Goal: Task Accomplishment & Management: Use online tool/utility

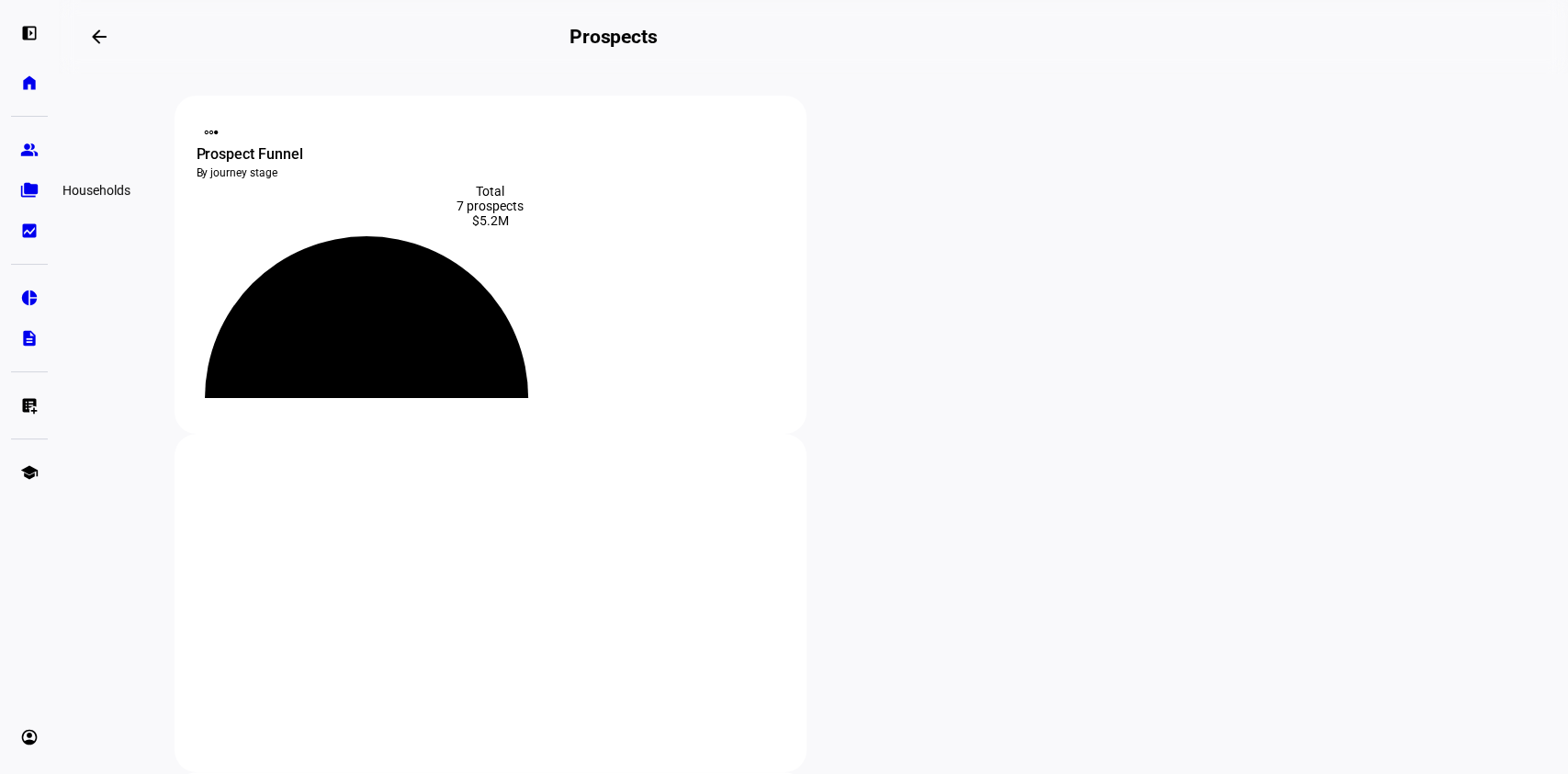
click at [23, 193] on eth-mat-symbol "folder_copy" at bounding box center [30, 190] width 19 height 19
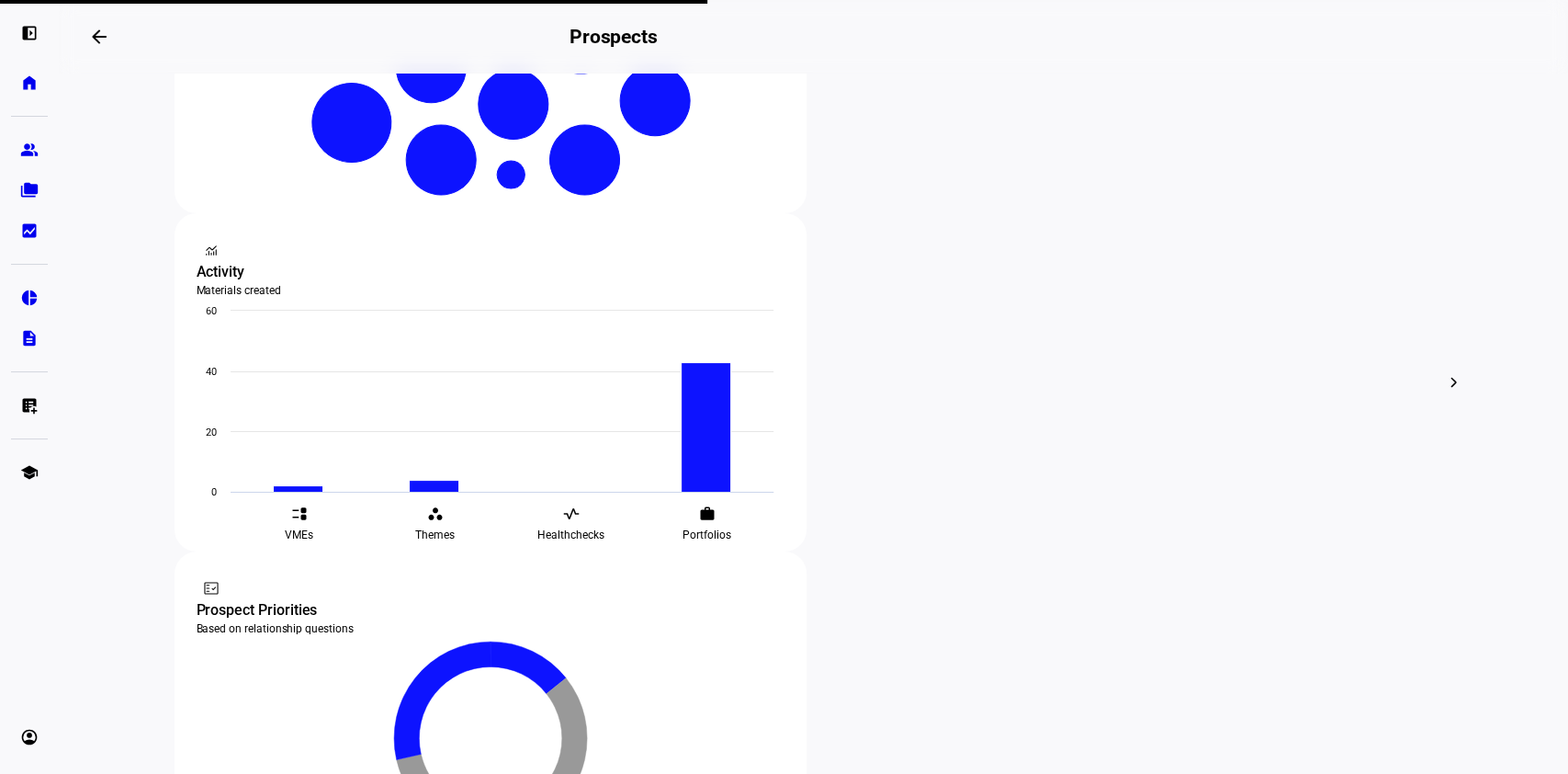
scroll to position [559, 0]
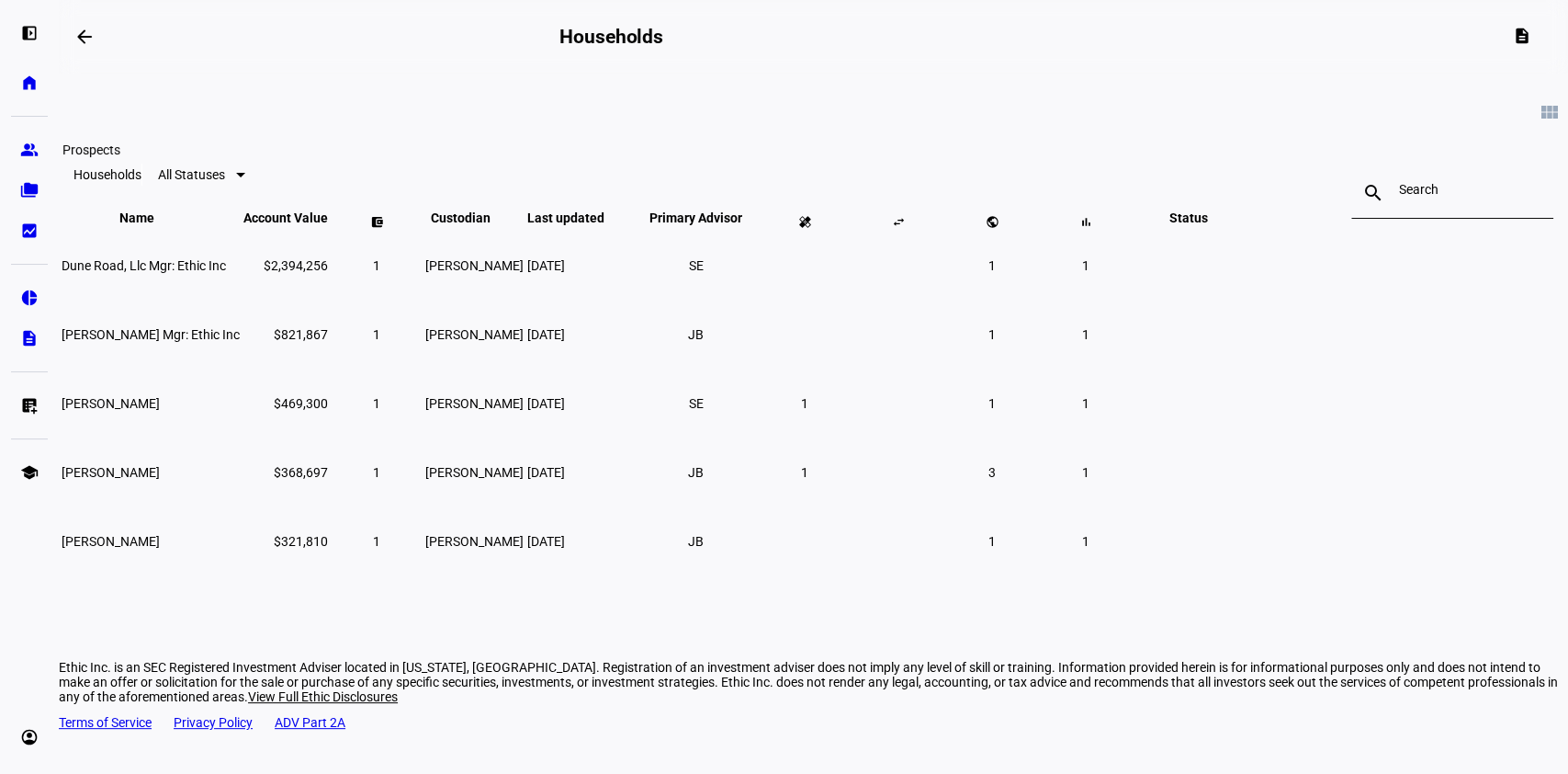
click at [33, 155] on eth-mat-symbol "group" at bounding box center [30, 150] width 19 height 19
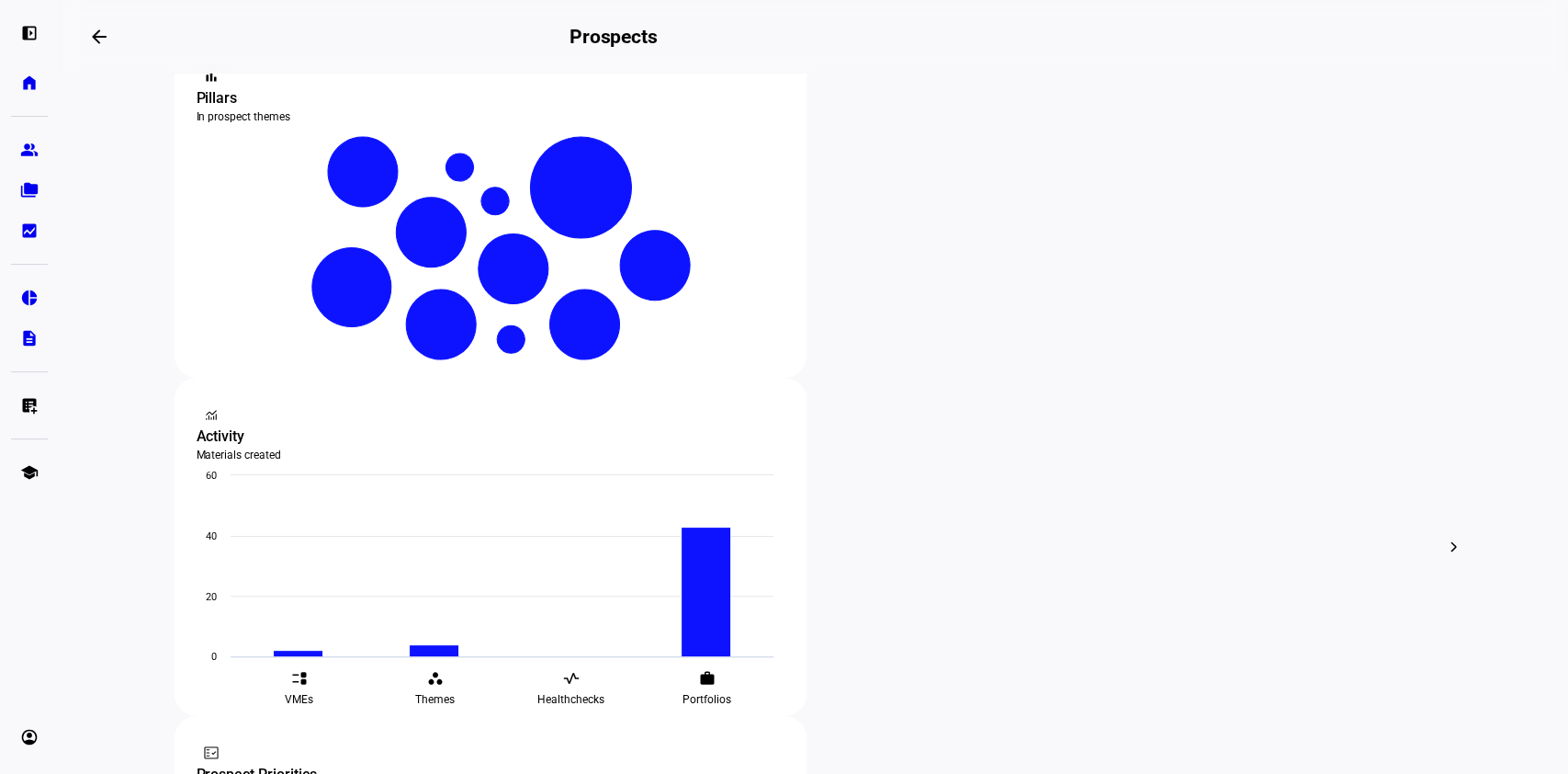
scroll to position [394, 0]
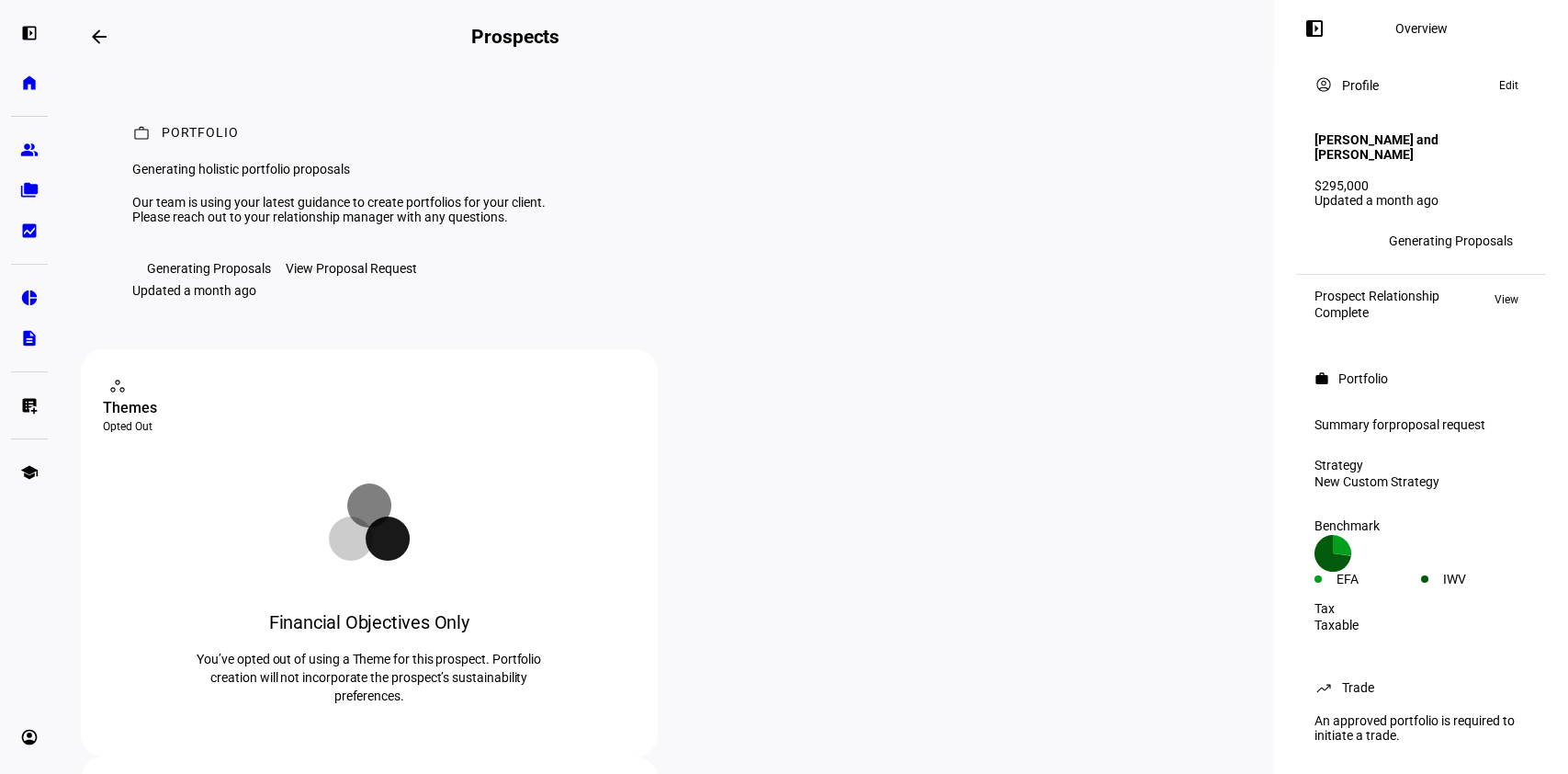
click at [118, 32] on span at bounding box center [98, 37] width 44 height 44
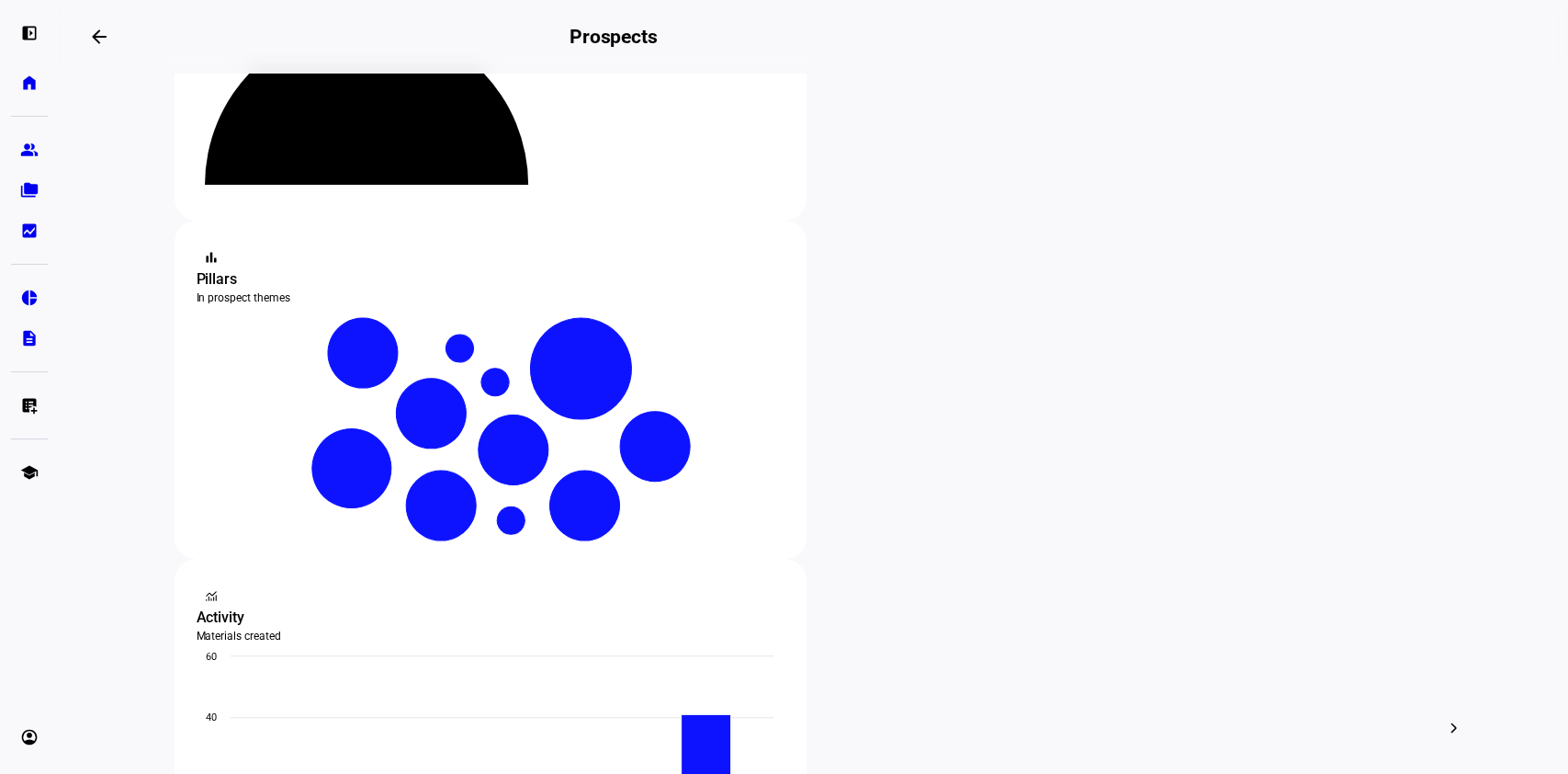
scroll to position [273, 0]
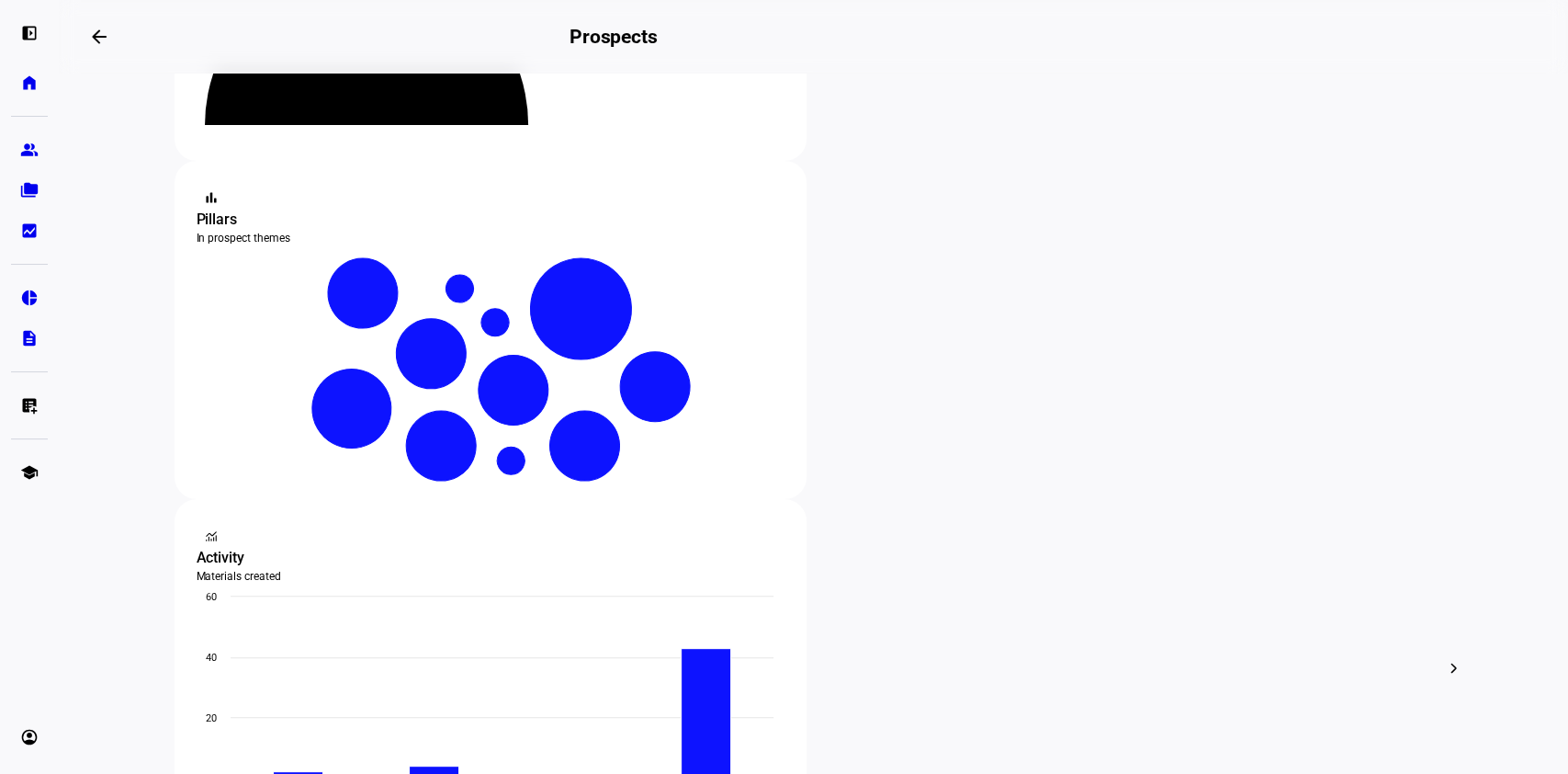
click at [935, 484] on span "Archive" at bounding box center [942, 492] width 42 height 15
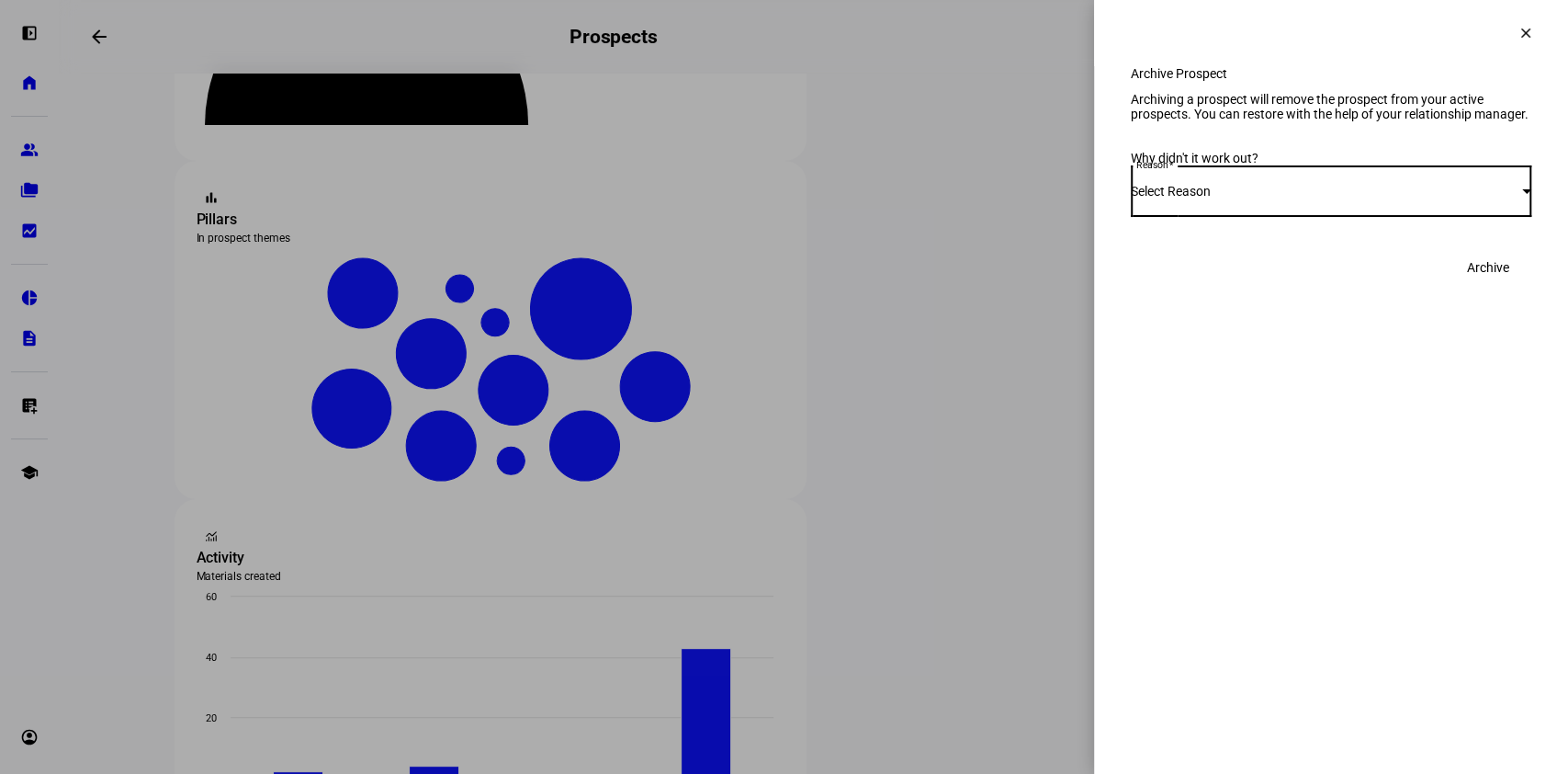
click at [1285, 199] on div "Select Reason" at bounding box center [1326, 191] width 392 height 15
click at [1247, 415] on mat-option "Other" at bounding box center [1331, 437] width 401 height 44
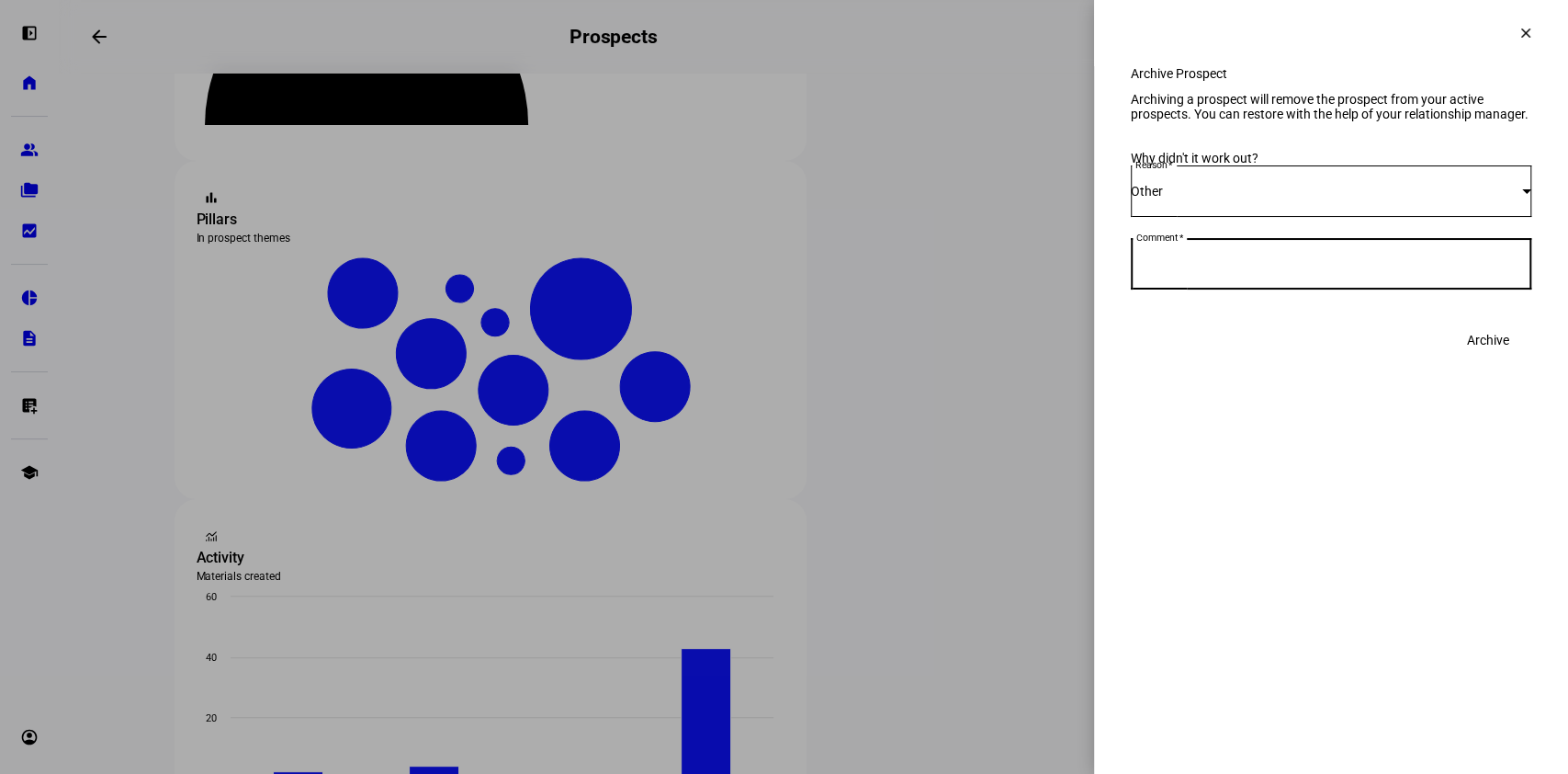
click at [1326, 275] on textarea "Comment" at bounding box center [1331, 264] width 401 height 22
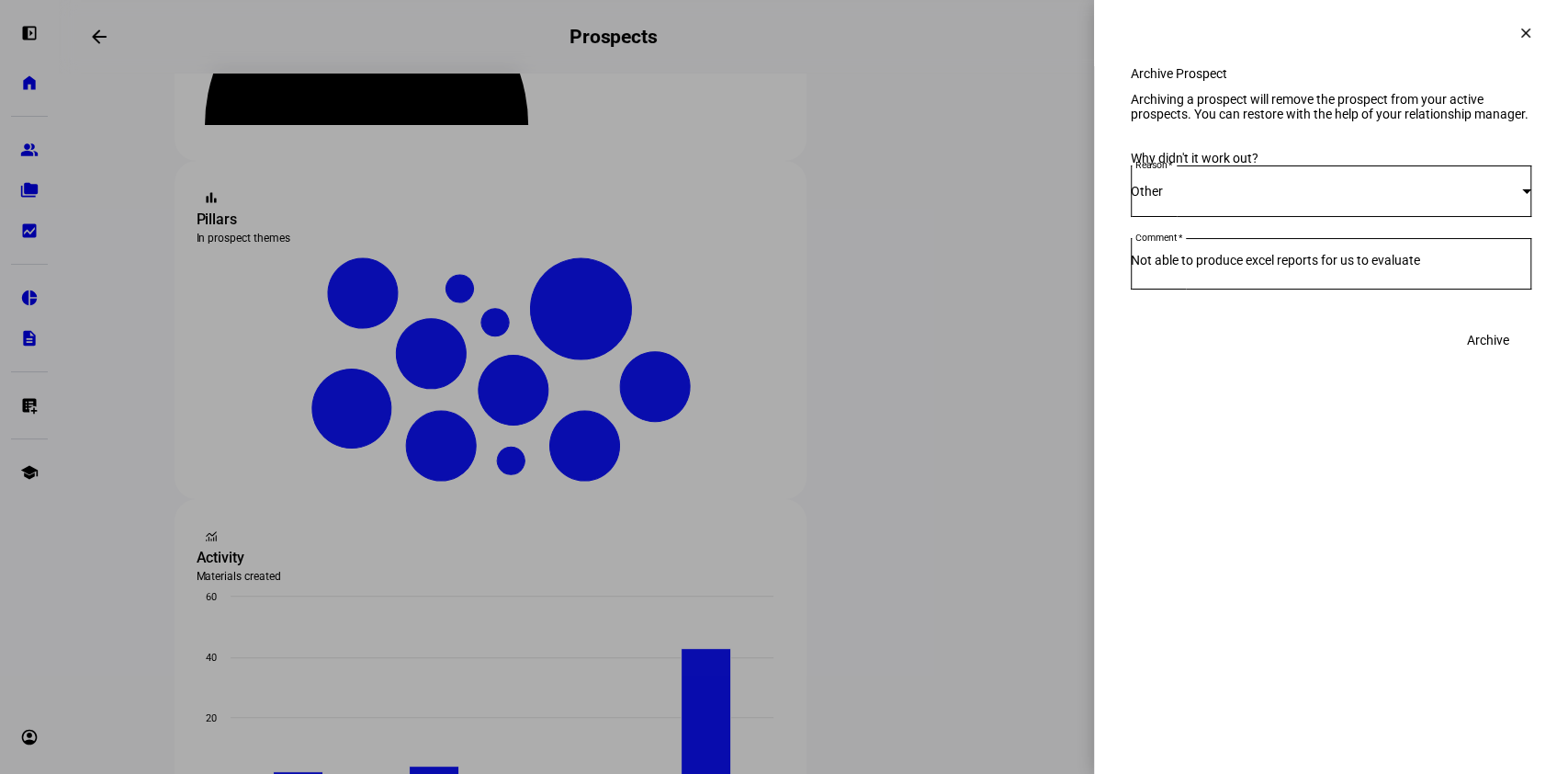
click at [1143, 290] on div "Comment Not able to produce excel reports for us to evaluate" at bounding box center [1331, 263] width 401 height 52
click at [1150, 275] on textarea "Not able to produce excel reports for us to evaluate" at bounding box center [1331, 264] width 401 height 22
drag, startPoint x: 1482, startPoint y: 324, endPoint x: 1098, endPoint y: 357, distance: 385.4
click at [1098, 357] on div "Archive Prospect Archiving a prospect will remove the prospect from your active…" at bounding box center [1331, 231] width 474 height 329
type textarea "Ethic not able to produce excel reports for us to evaluate"
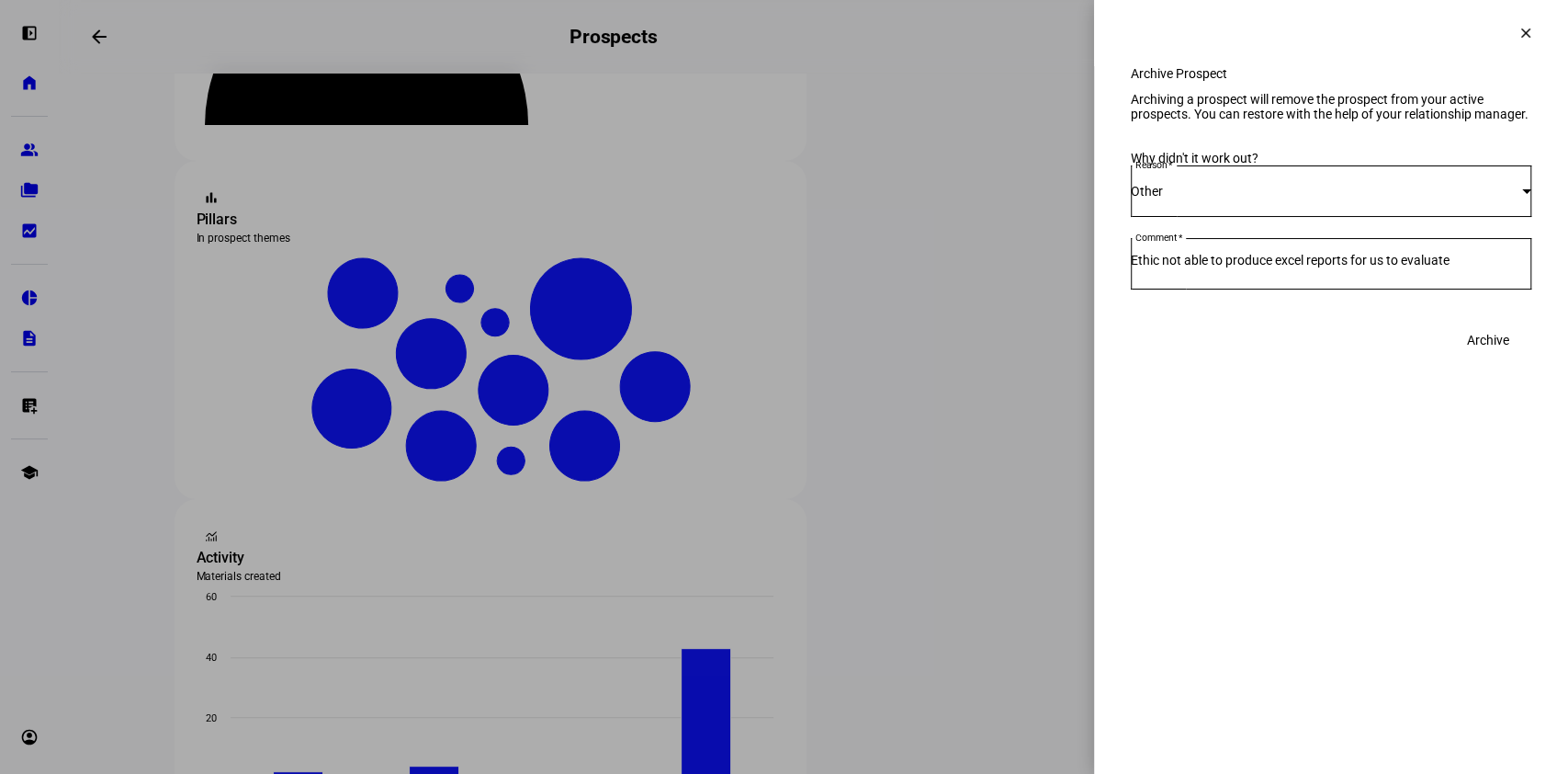
click at [1487, 358] on plt-prospect-archive-sidebar "Archiving a prospect will remove the prospect from your active prospects. You c…" at bounding box center [1331, 225] width 401 height 266
click at [1481, 358] on span "Archive" at bounding box center [1487, 339] width 42 height 37
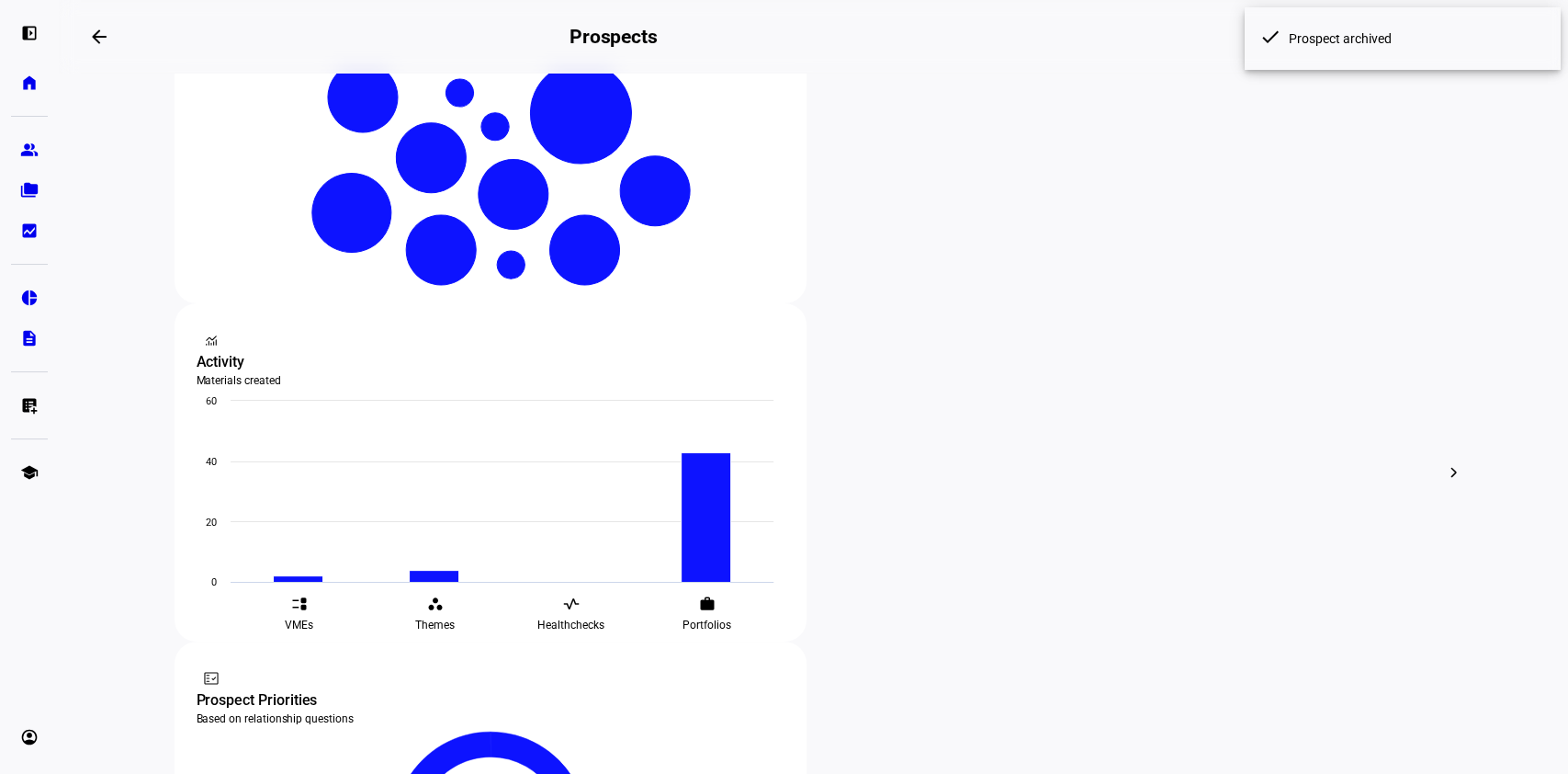
scroll to position [472, 0]
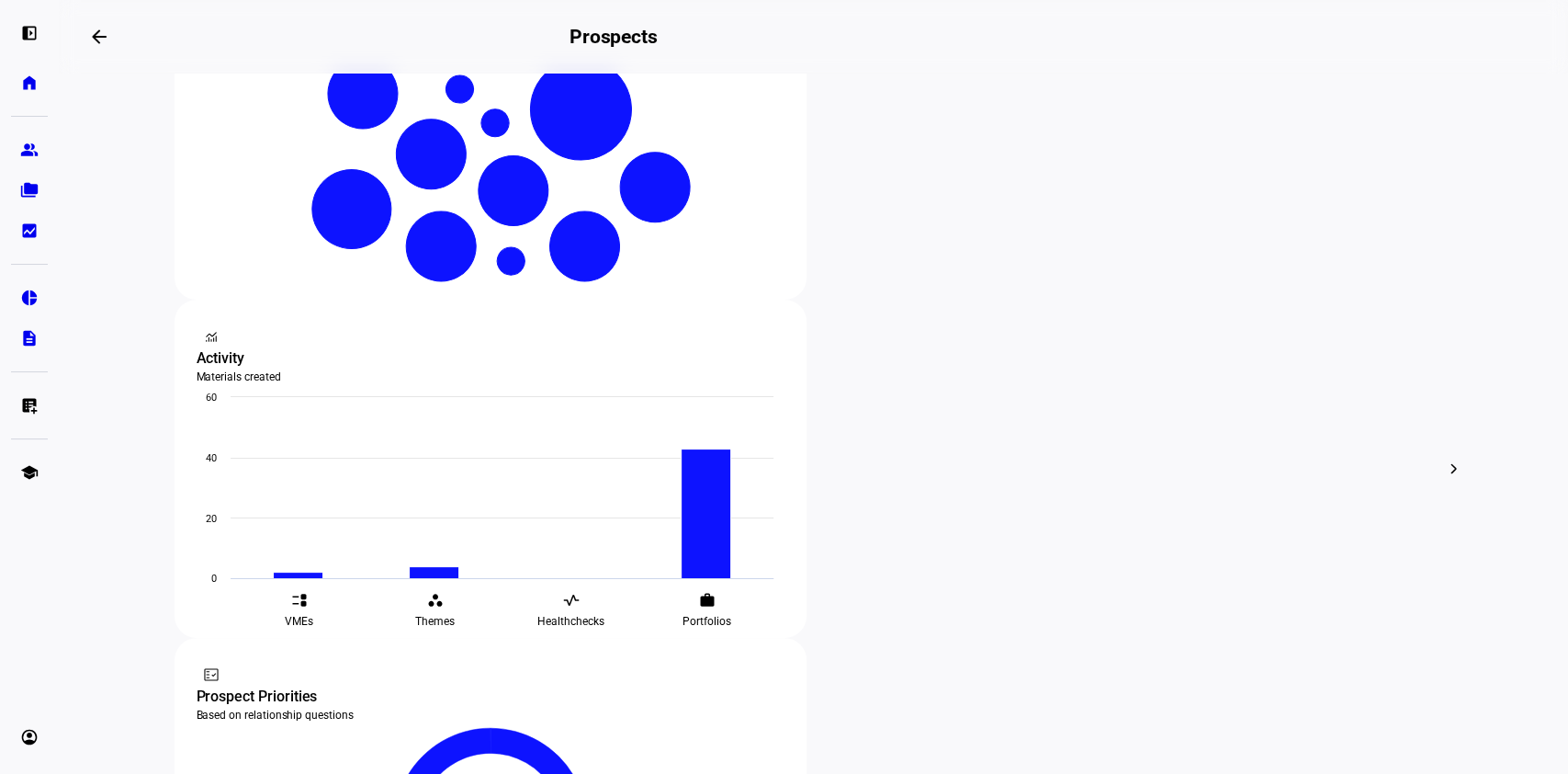
click at [932, 448] on span "Archive" at bounding box center [942, 455] width 42 height 15
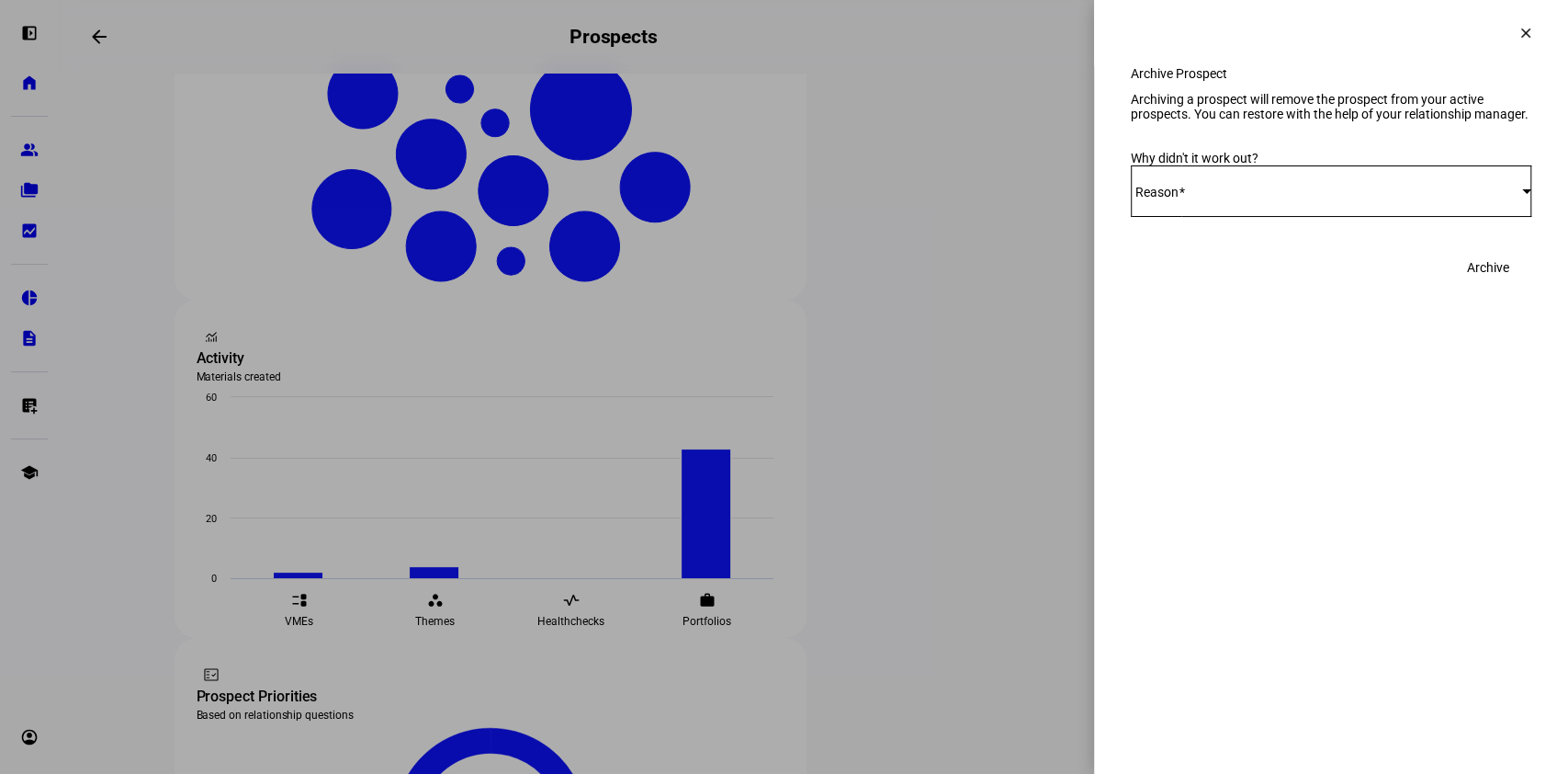
click at [1249, 216] on div "Select Reason" at bounding box center [1331, 191] width 401 height 52
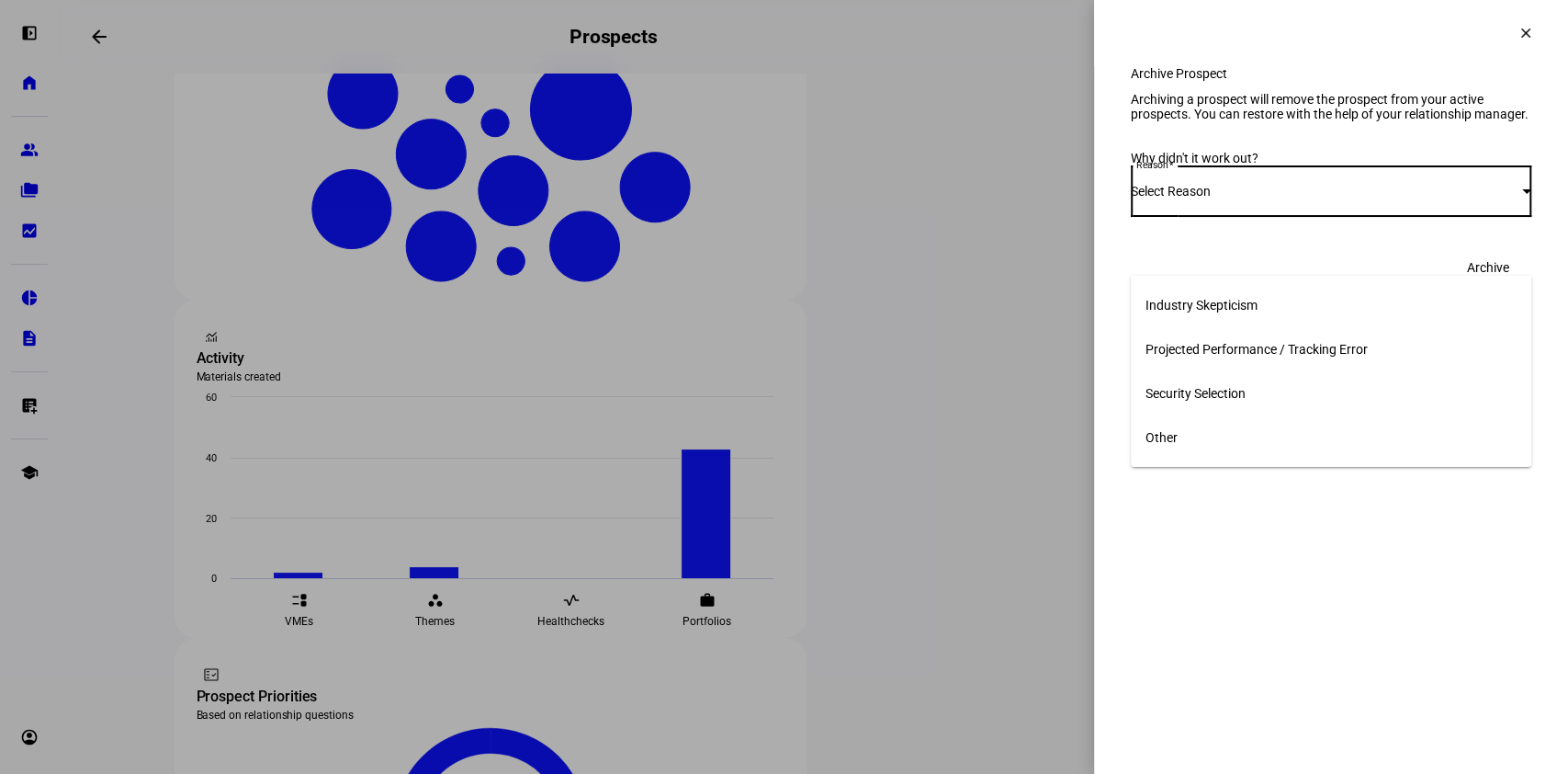
click at [1215, 426] on mat-option "Other" at bounding box center [1331, 437] width 401 height 44
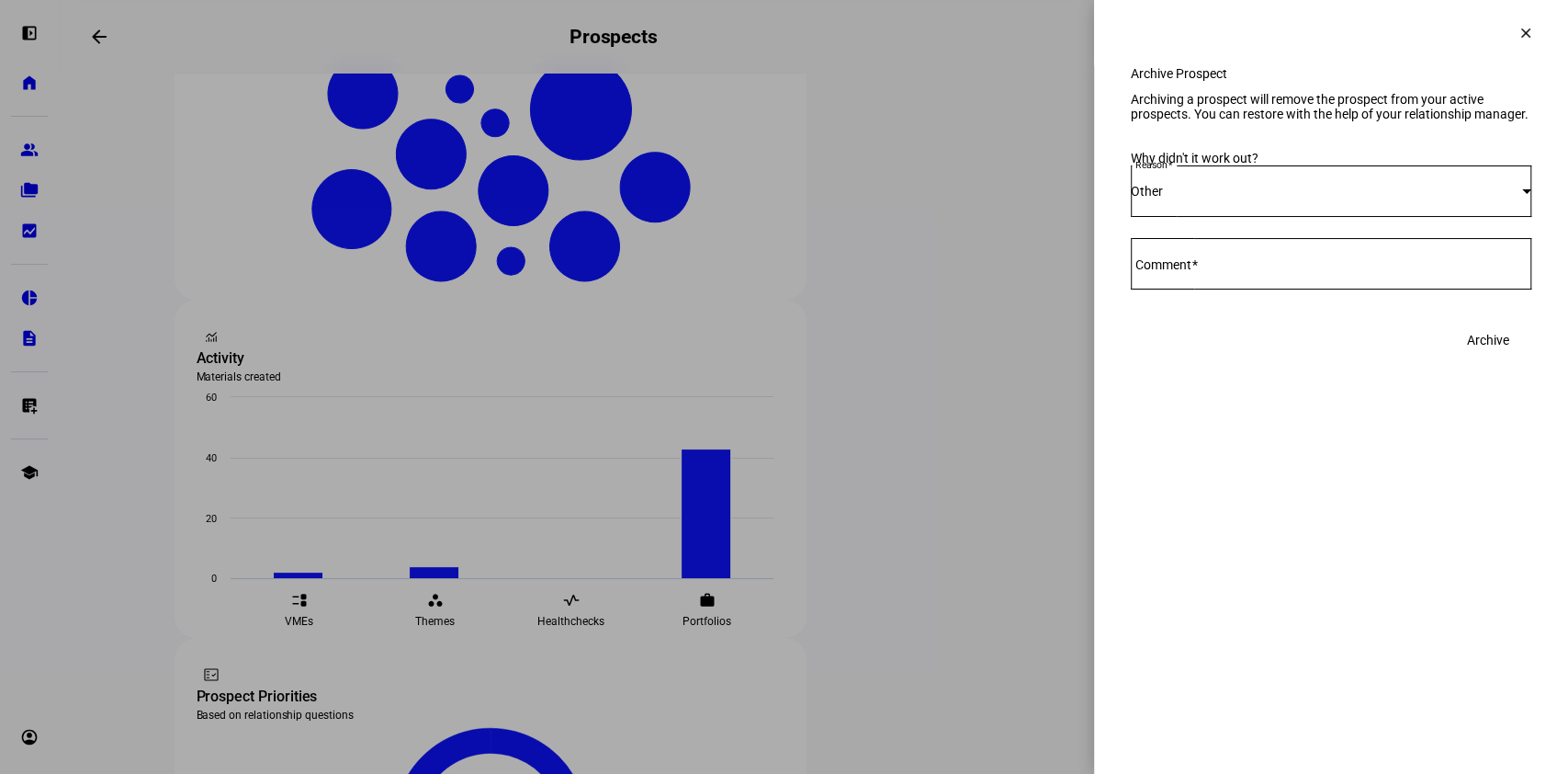
click at [1252, 290] on div at bounding box center [1331, 263] width 401 height 52
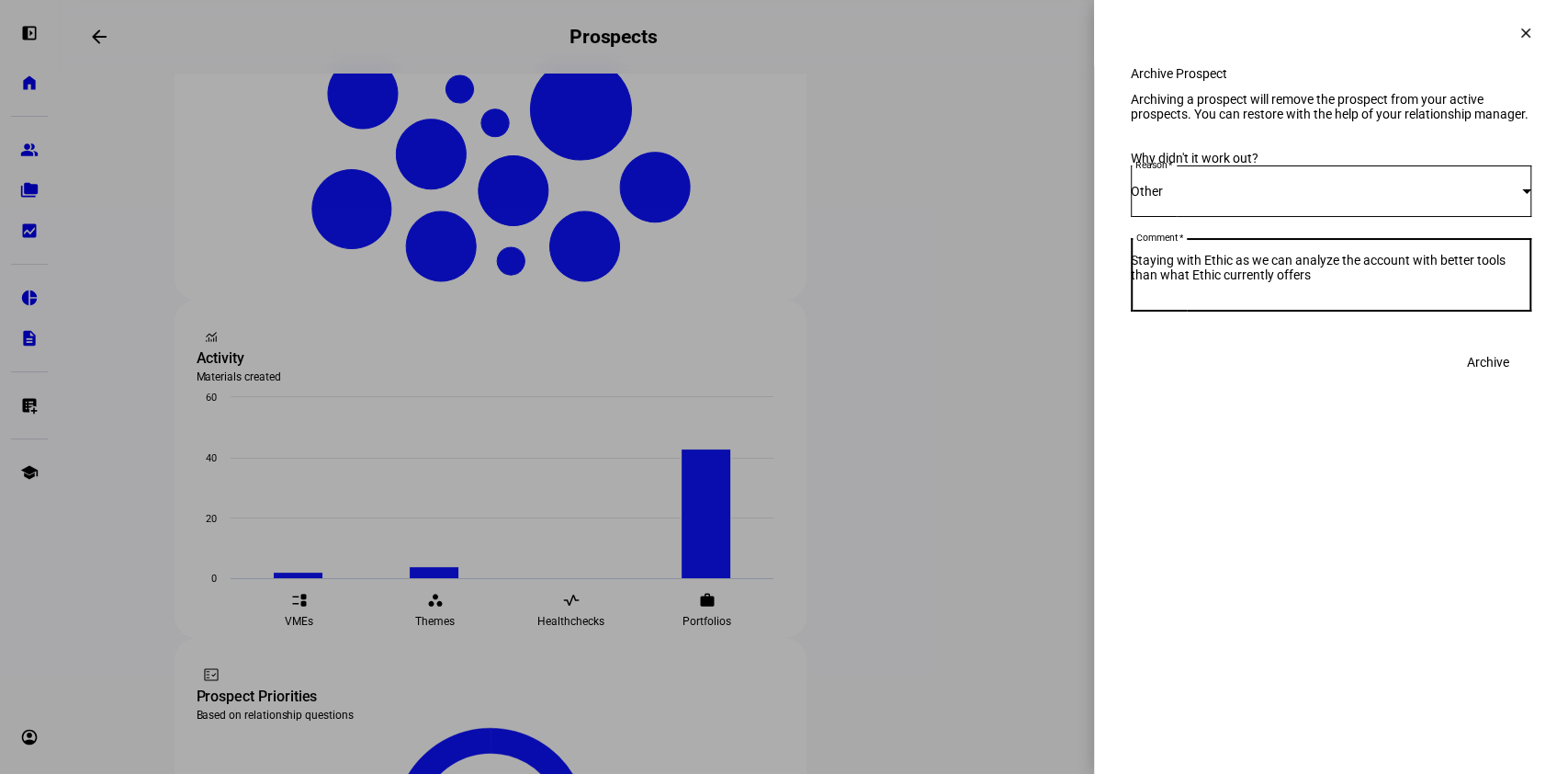
type textarea "Staying with Ethic as we can analyze the account with better tools than what Et…"
click at [1499, 380] on span "Archive" at bounding box center [1487, 362] width 42 height 37
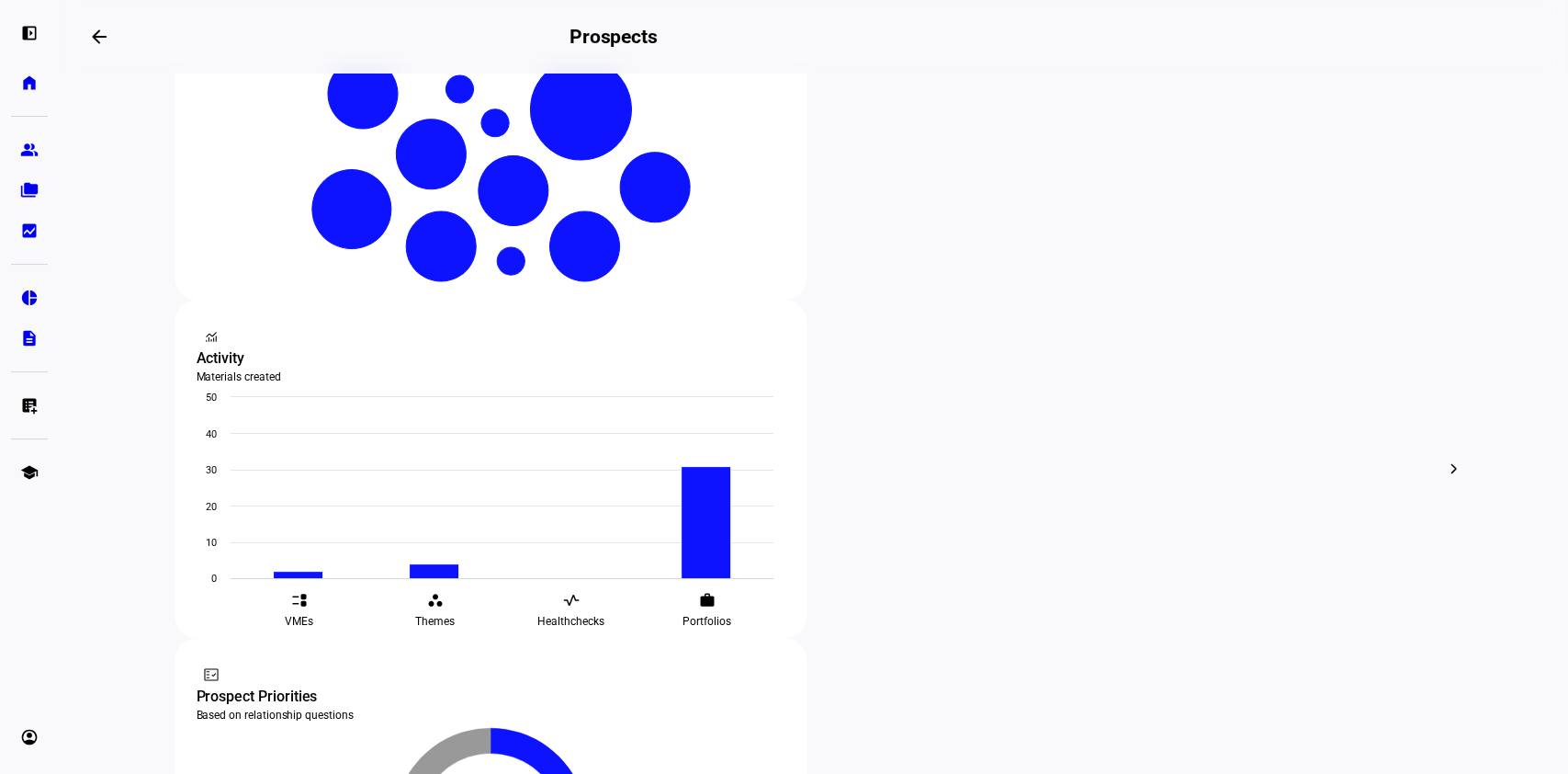
click at [948, 448] on span "Archive" at bounding box center [942, 455] width 42 height 15
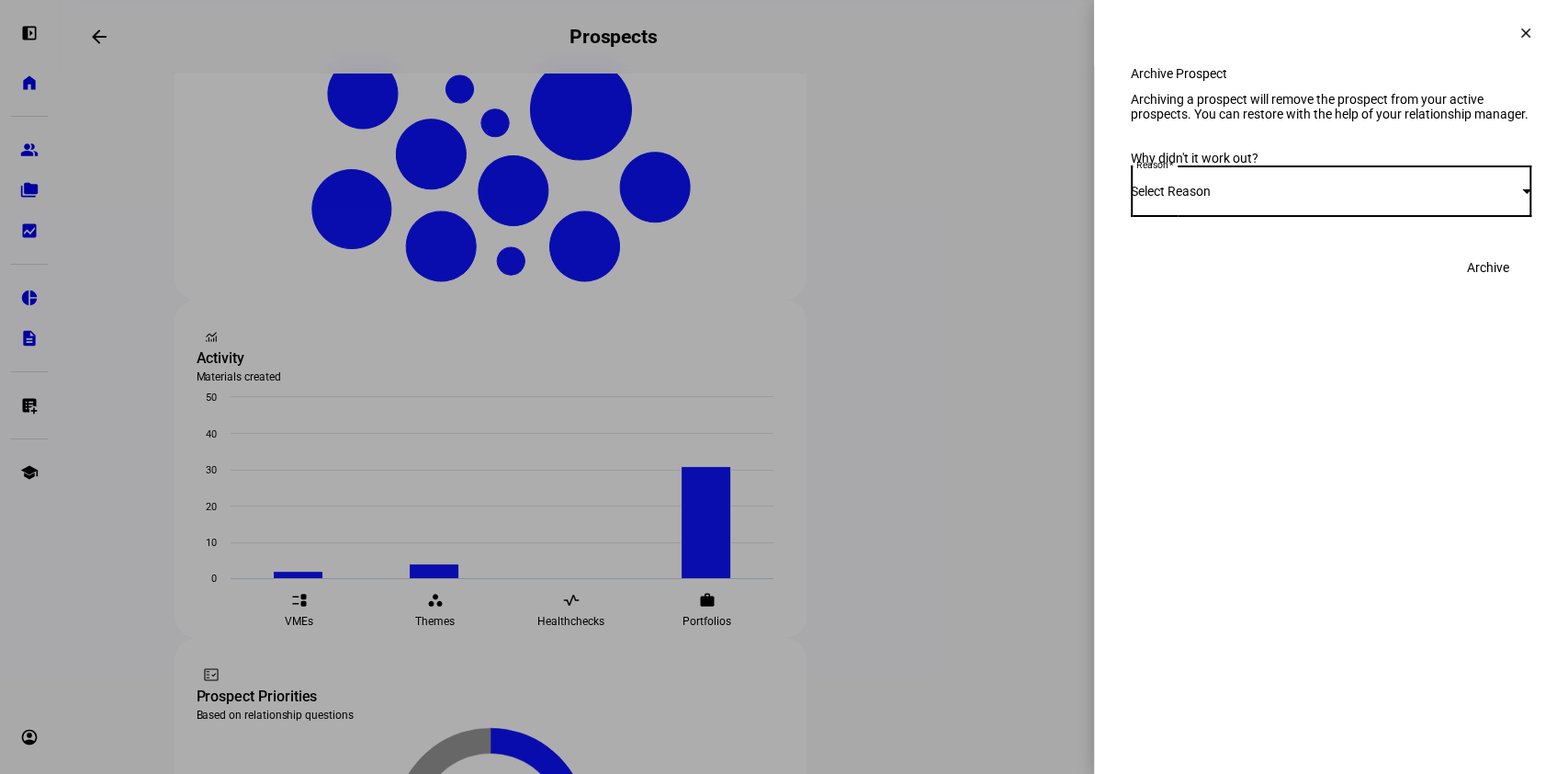
click at [1251, 199] on div "Select Reason" at bounding box center [1326, 191] width 392 height 15
click at [1198, 449] on mat-option "Other" at bounding box center [1331, 437] width 401 height 44
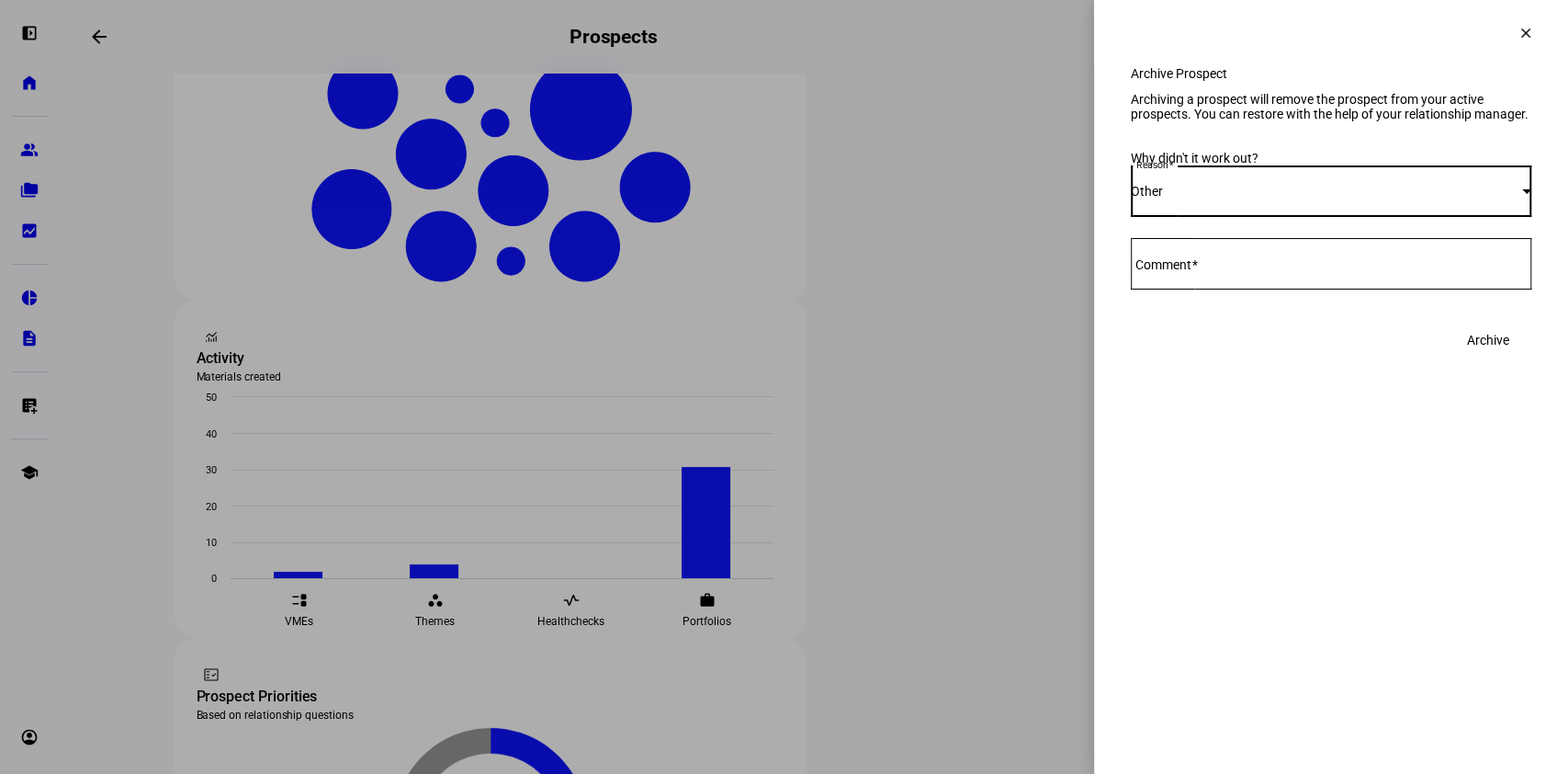
click at [1251, 275] on textarea "Comment" at bounding box center [1331, 264] width 401 height 22
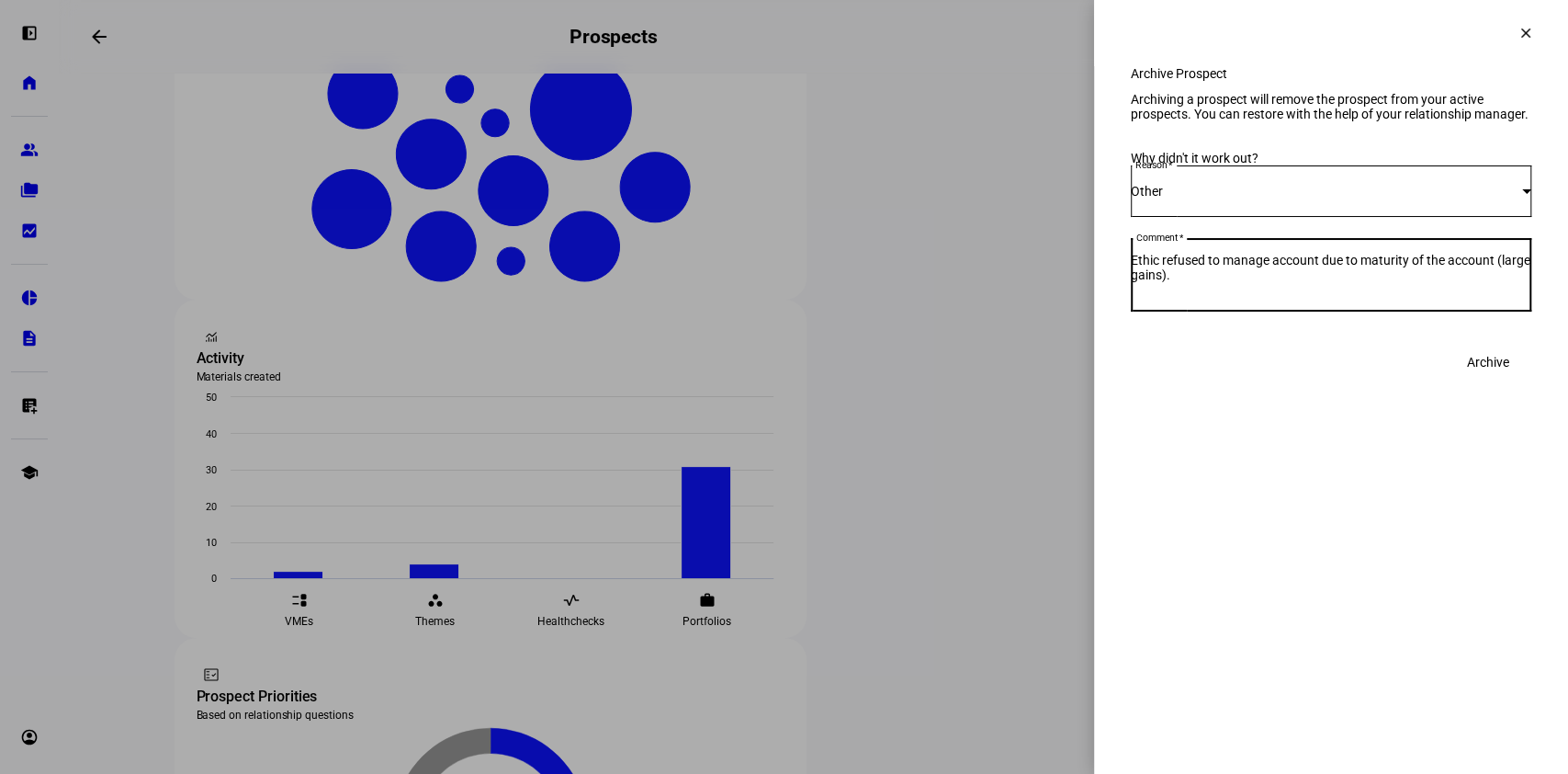
type textarea "Ethic refused to manage account due to maturity of the account (large gains)."
click at [1490, 380] on span "Archive" at bounding box center [1487, 362] width 42 height 37
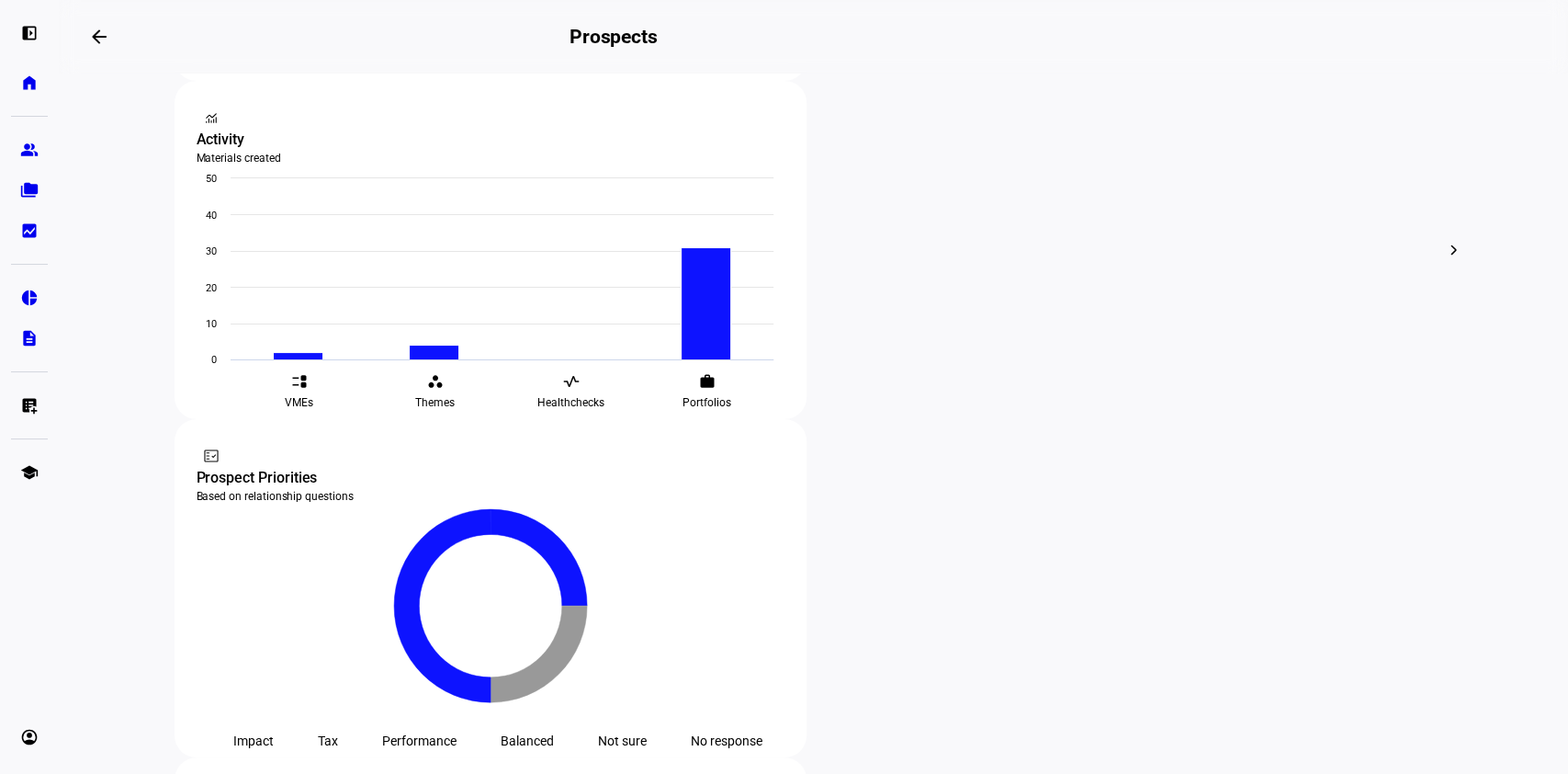
scroll to position [699, 0]
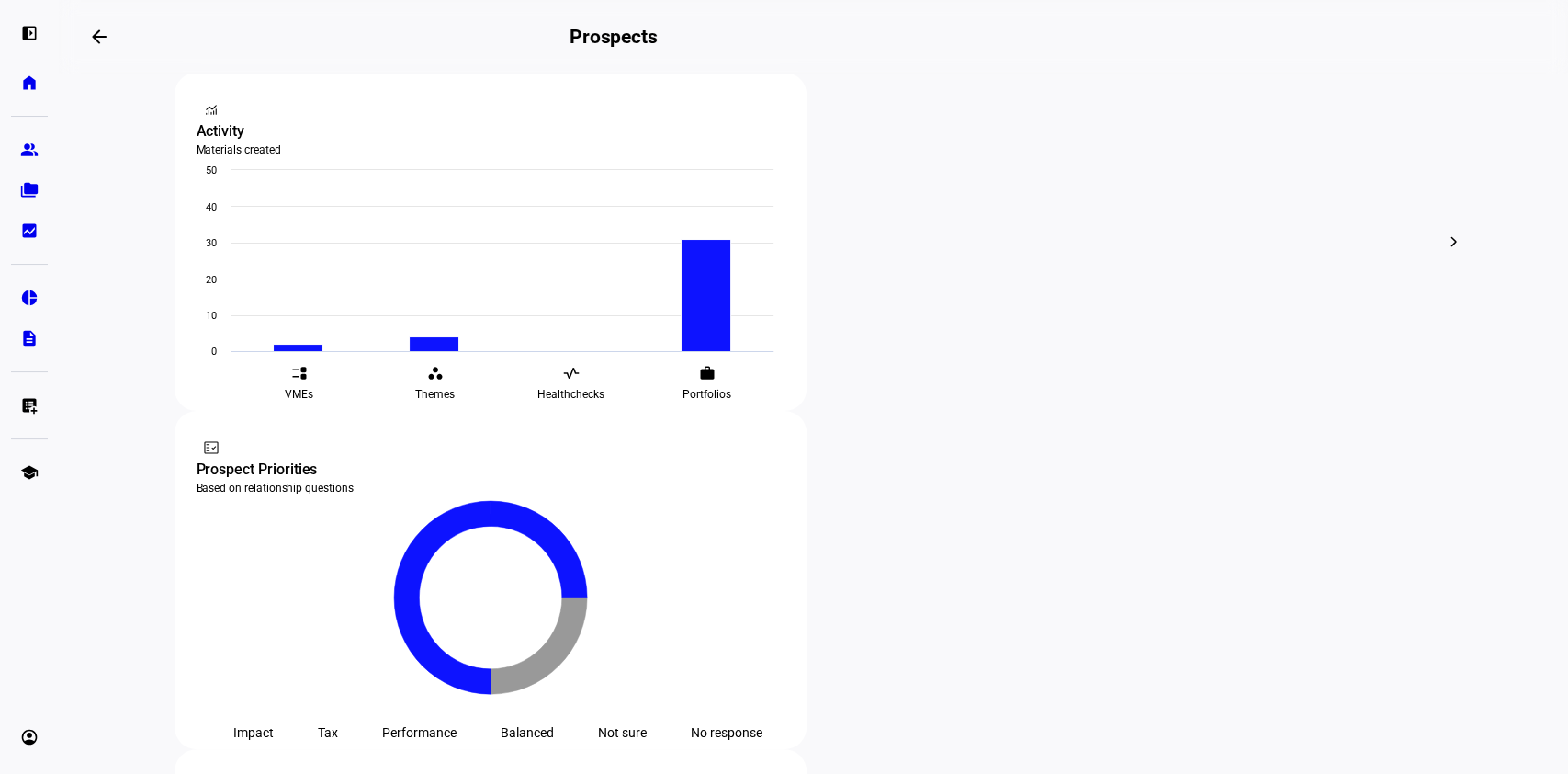
click at [951, 489] on button "edit Edit" at bounding box center [929, 503] width 103 height 44
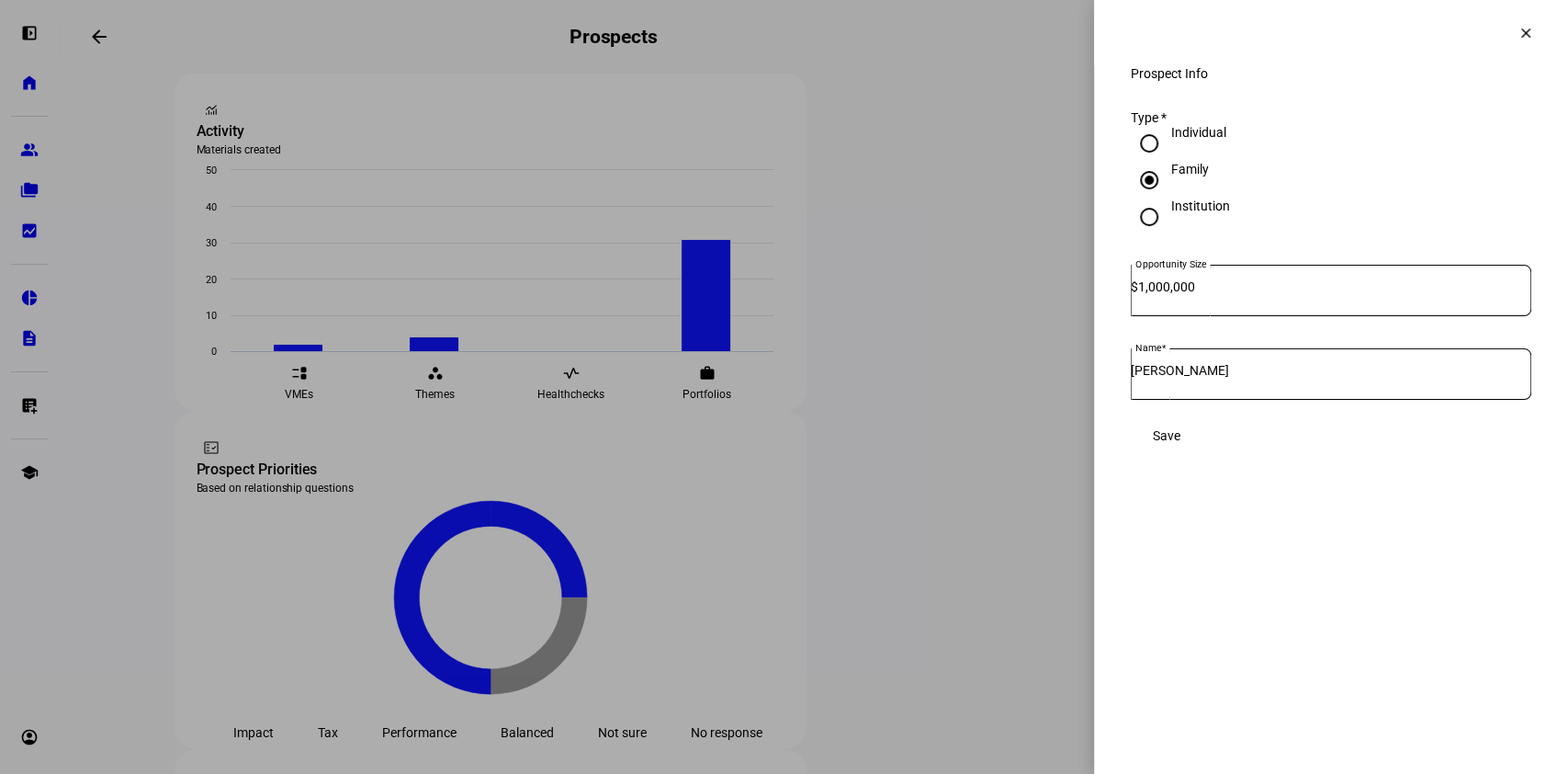
click at [1522, 33] on mat-icon "clear" at bounding box center [1526, 33] width 17 height 17
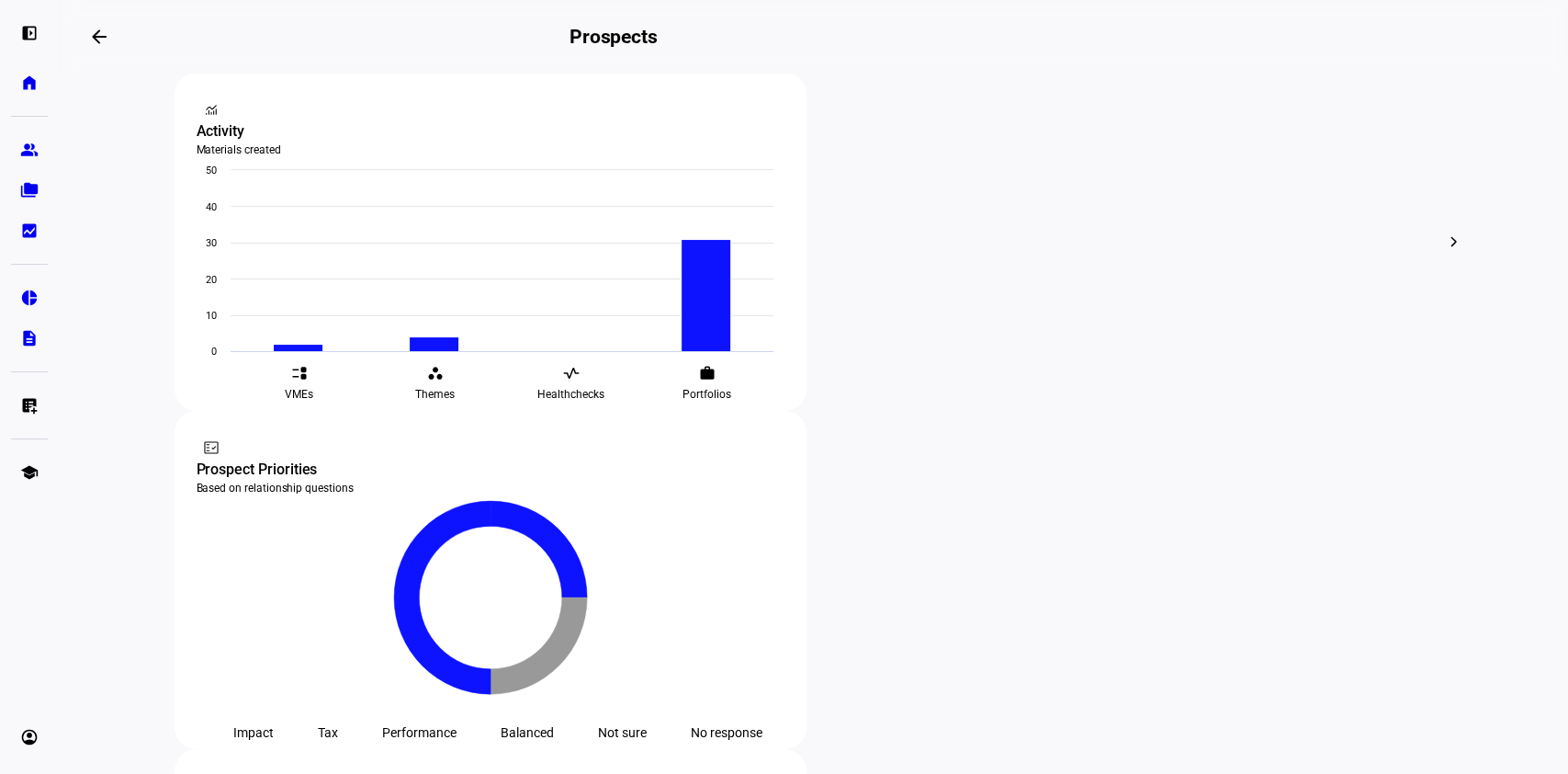
click at [933, 544] on span "Archive" at bounding box center [942, 552] width 42 height 15
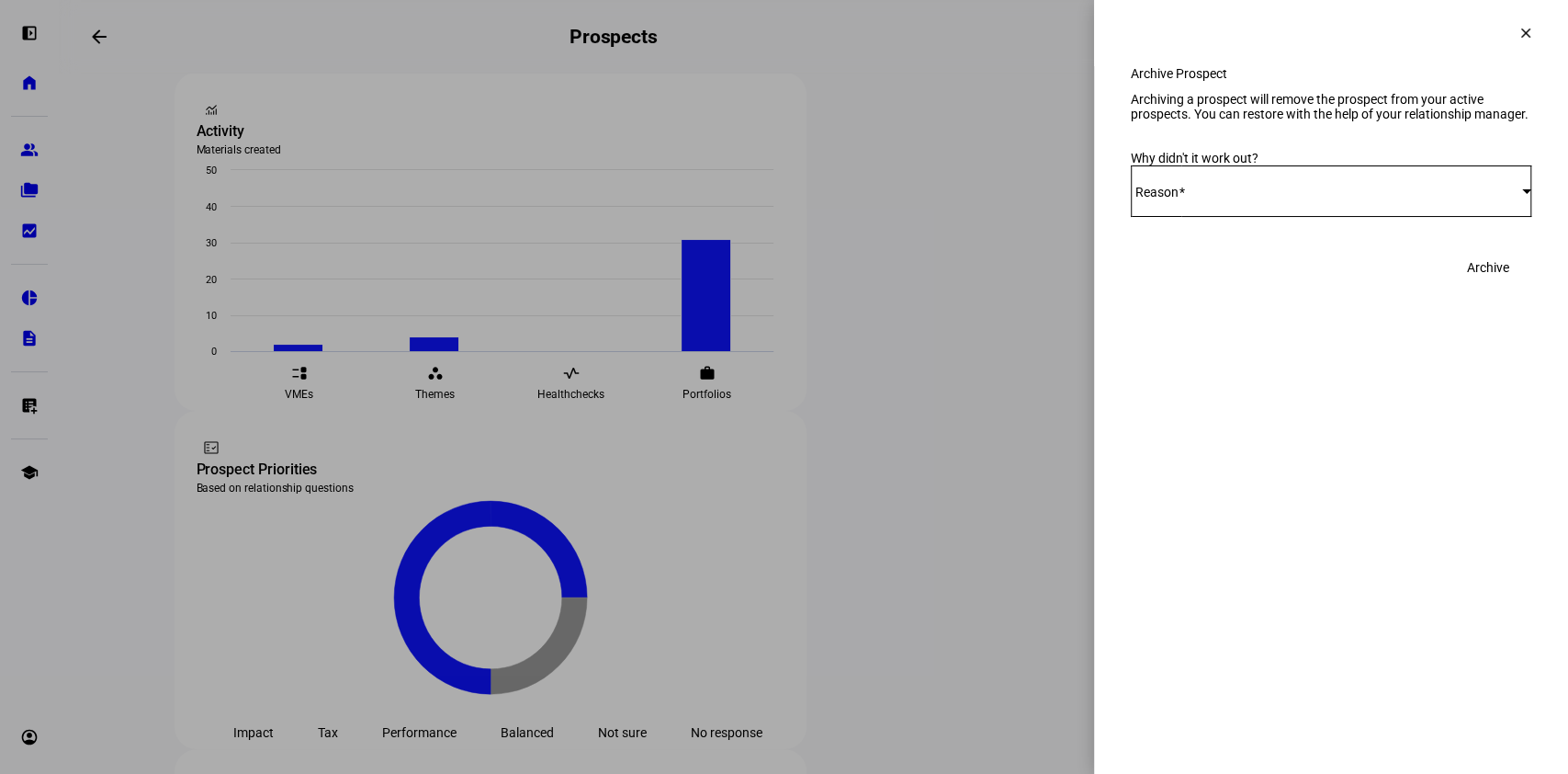
click at [1240, 199] on div "Select Reason" at bounding box center [1326, 191] width 392 height 15
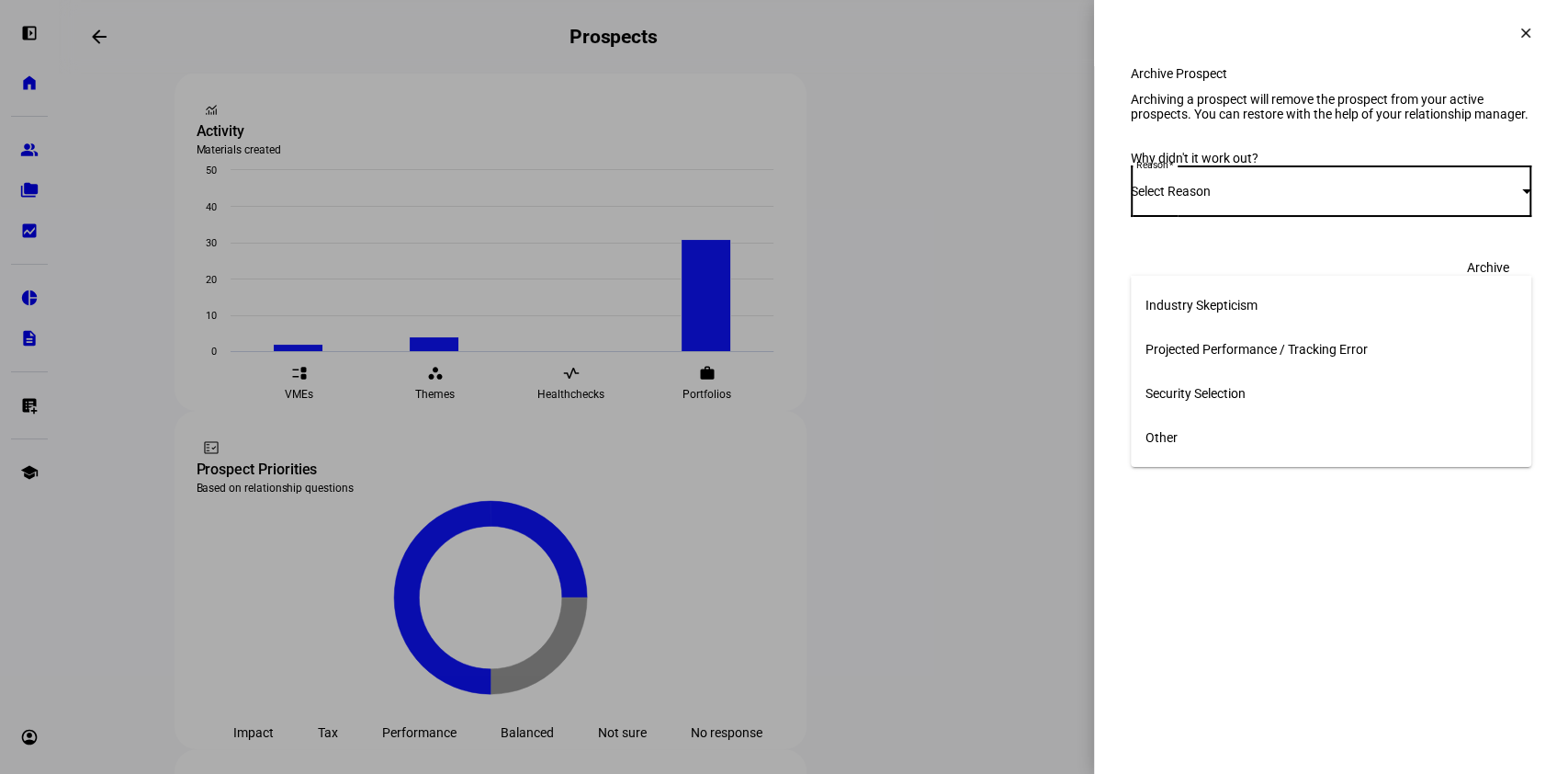
click at [1176, 430] on span "Other" at bounding box center [1161, 438] width 32 height 15
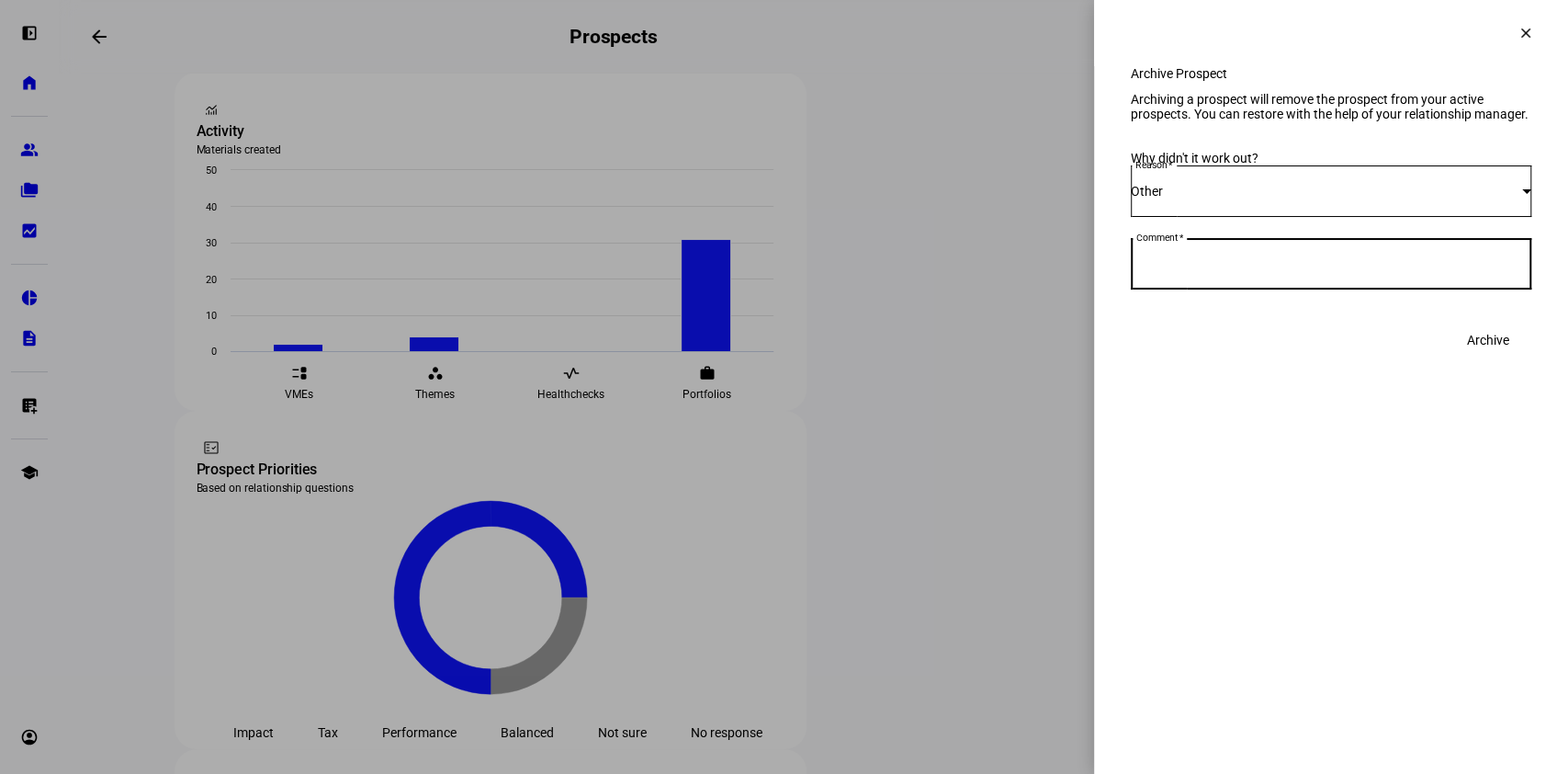
click at [1316, 275] on textarea "Comment" at bounding box center [1331, 264] width 401 height 22
type textarea "Client is no longer with the advisor"
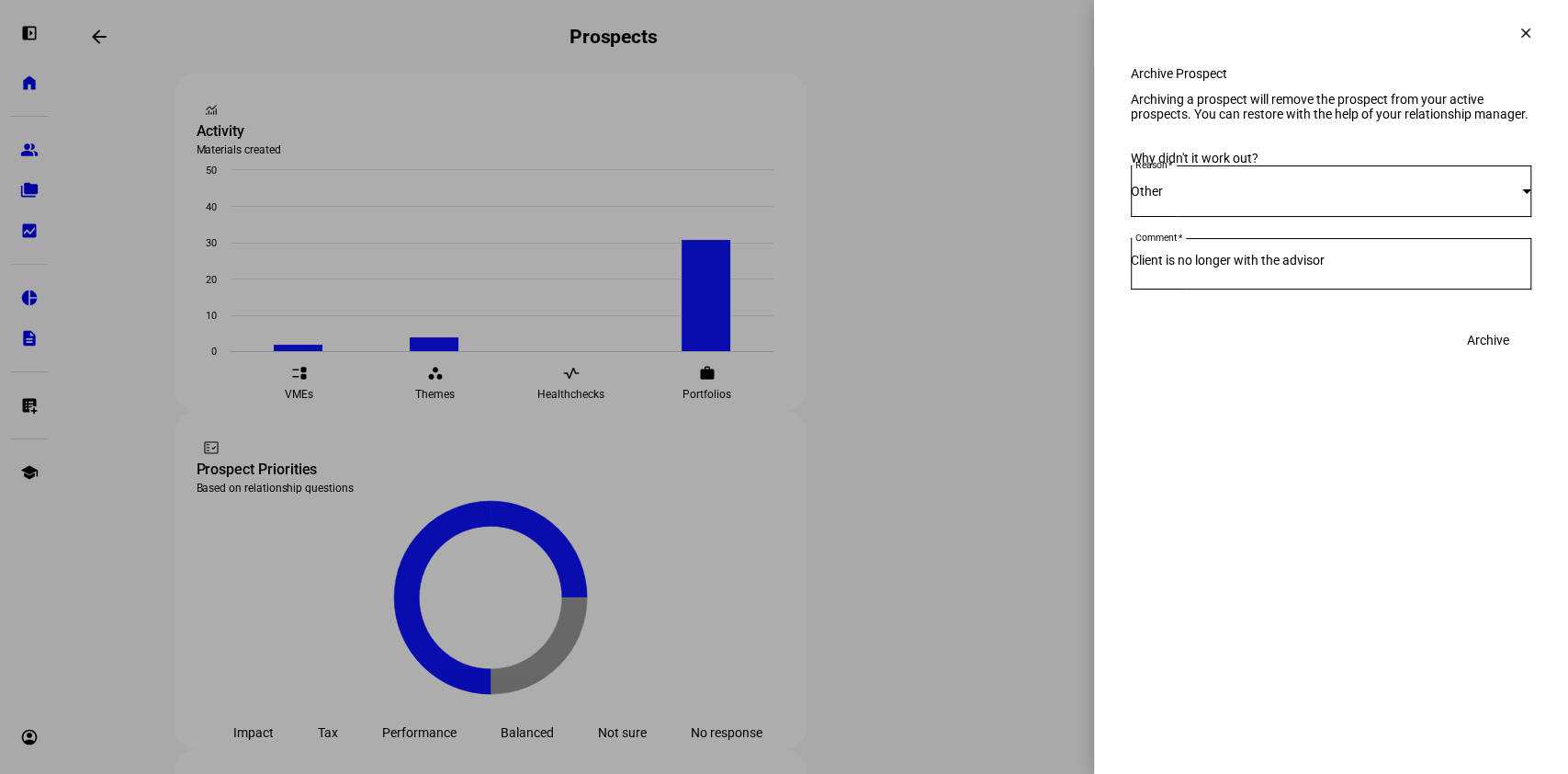
click at [1509, 358] on span at bounding box center [1487, 339] width 86 height 37
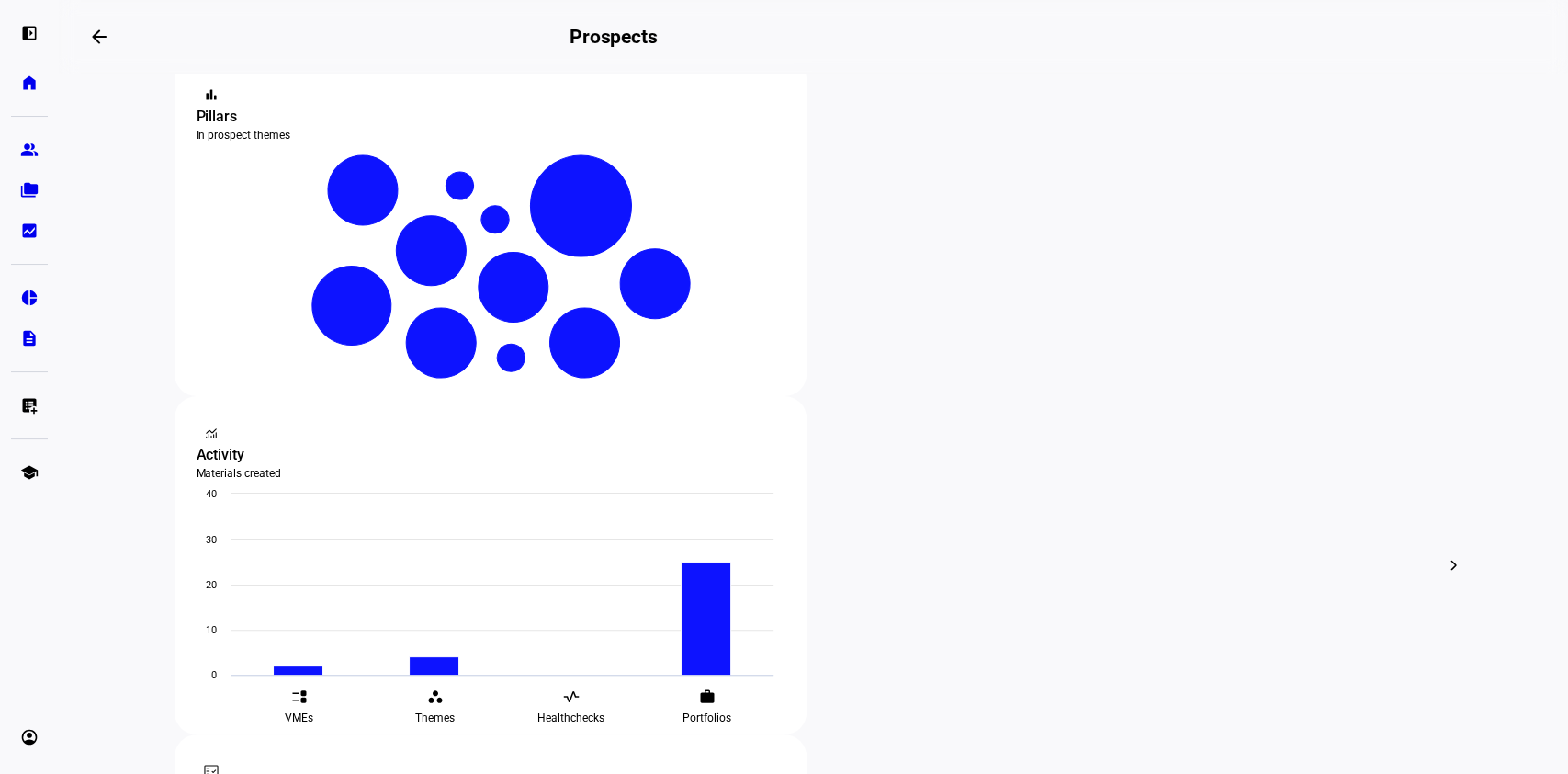
scroll to position [375, 0]
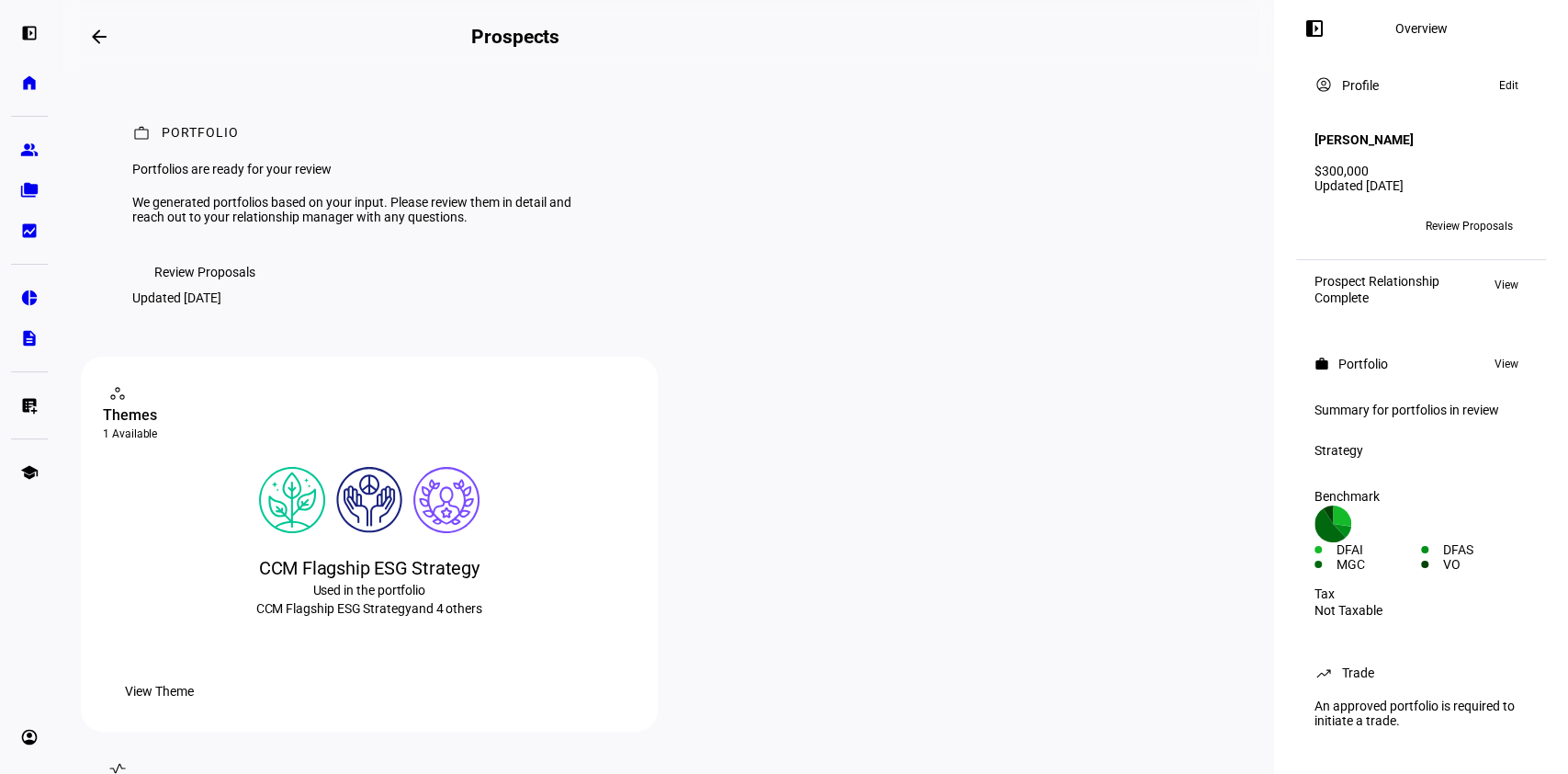
click at [1470, 138] on div "[PERSON_NAME]" at bounding box center [1420, 140] width 213 height 49
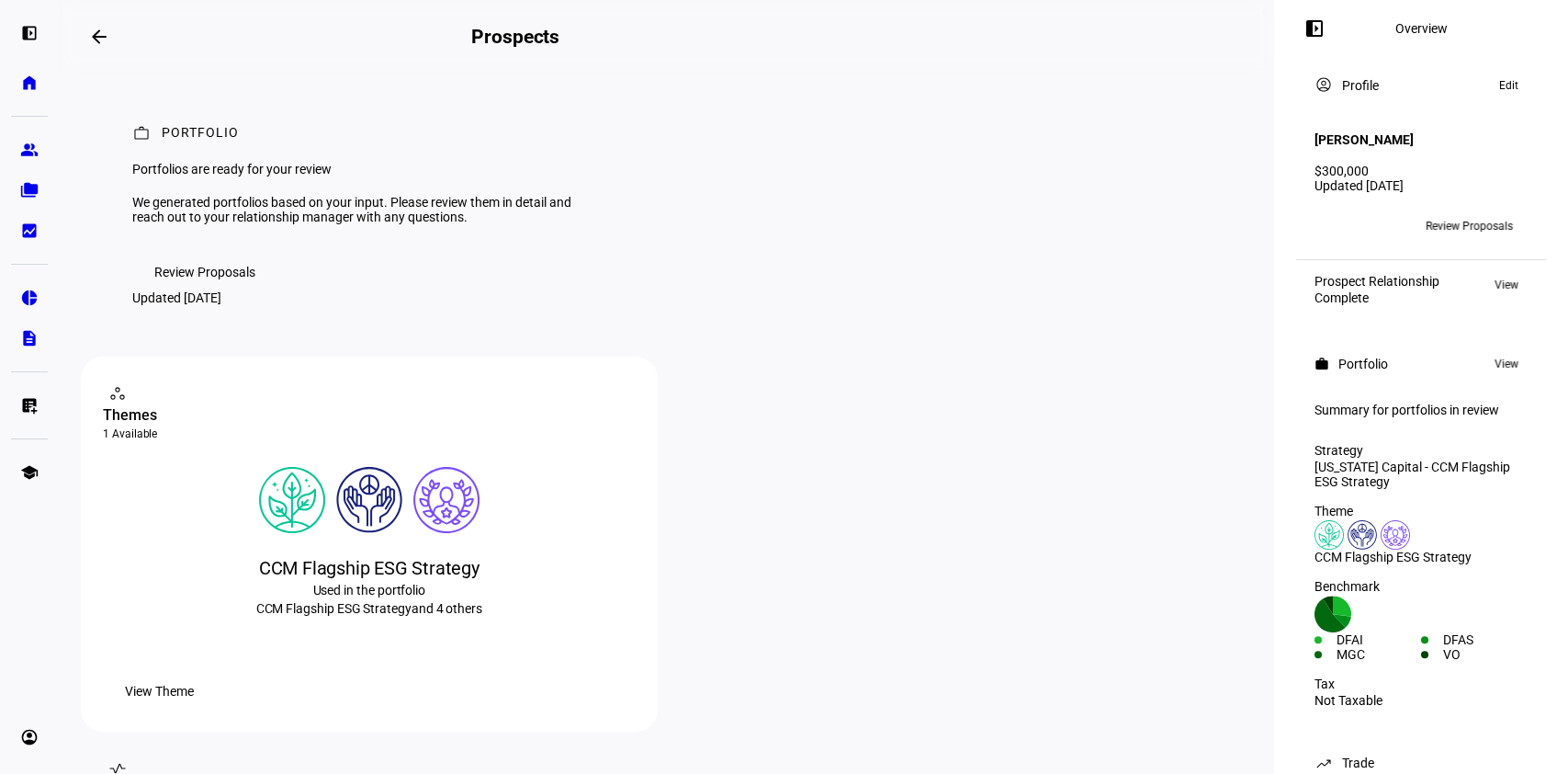
click at [1465, 224] on span "Review Proposals" at bounding box center [1469, 226] width 87 height 29
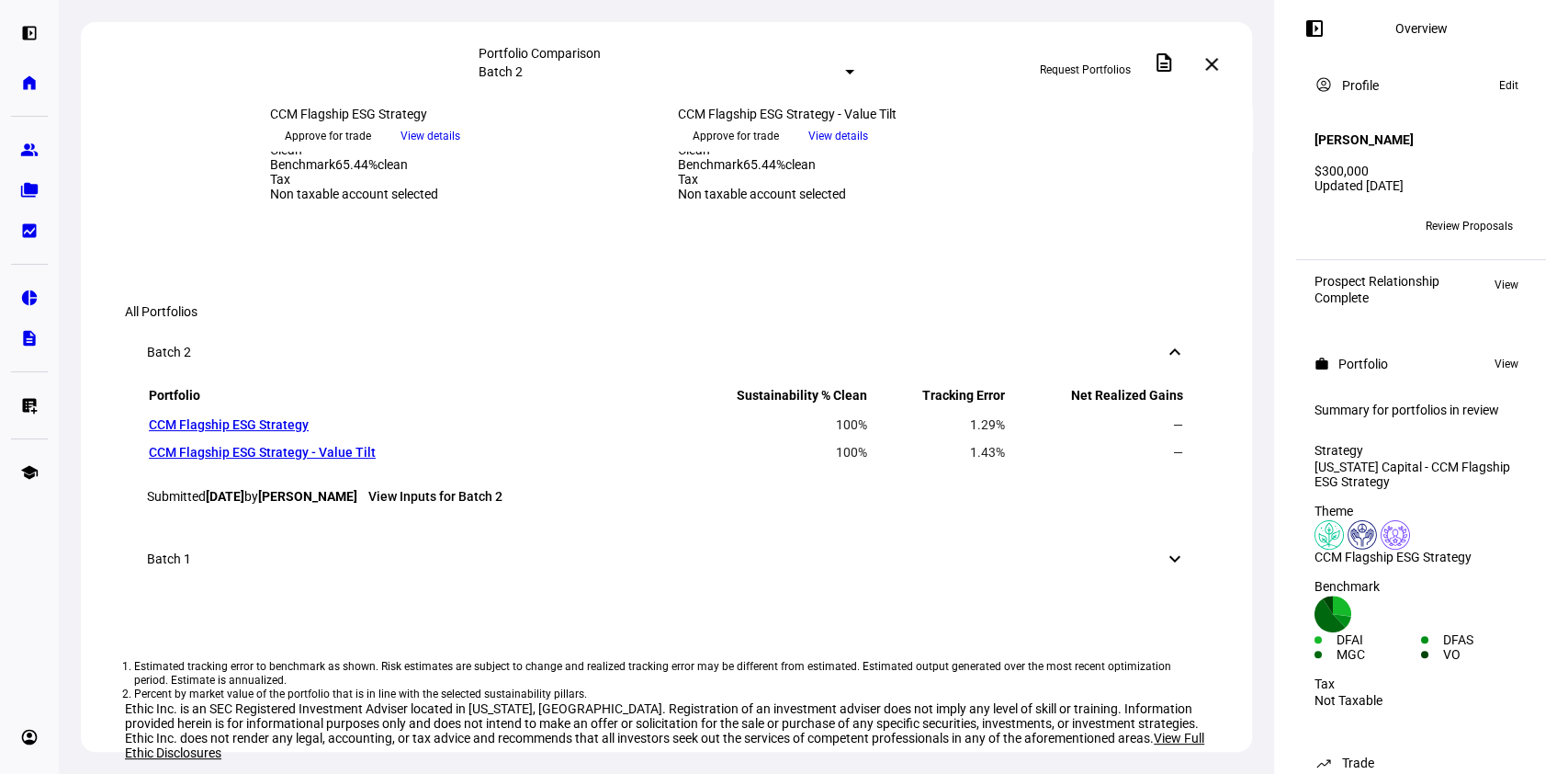
scroll to position [677, 0]
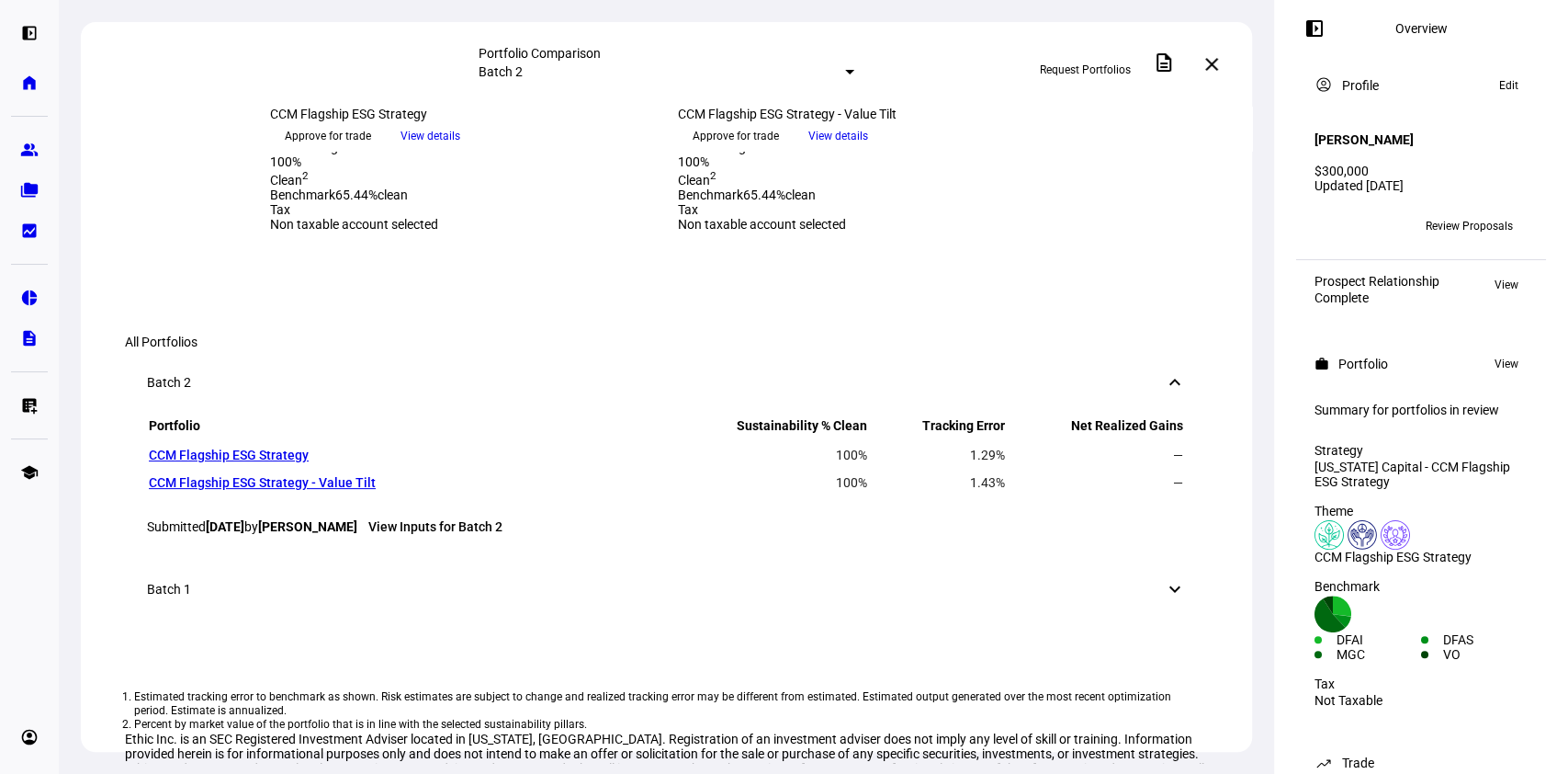
drag, startPoint x: 701, startPoint y: 489, endPoint x: 809, endPoint y: 620, distance: 169.8
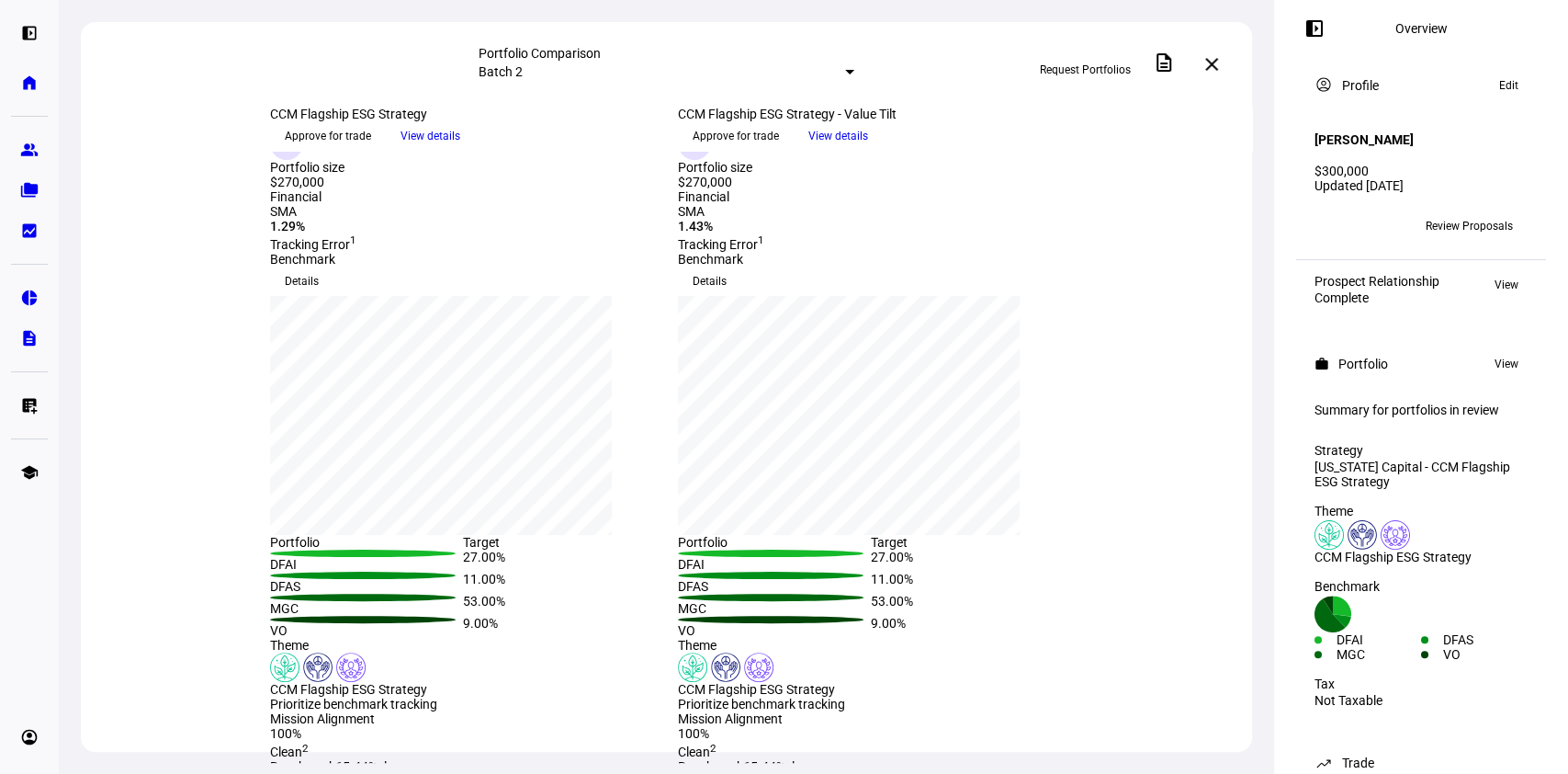
scroll to position [0, 0]
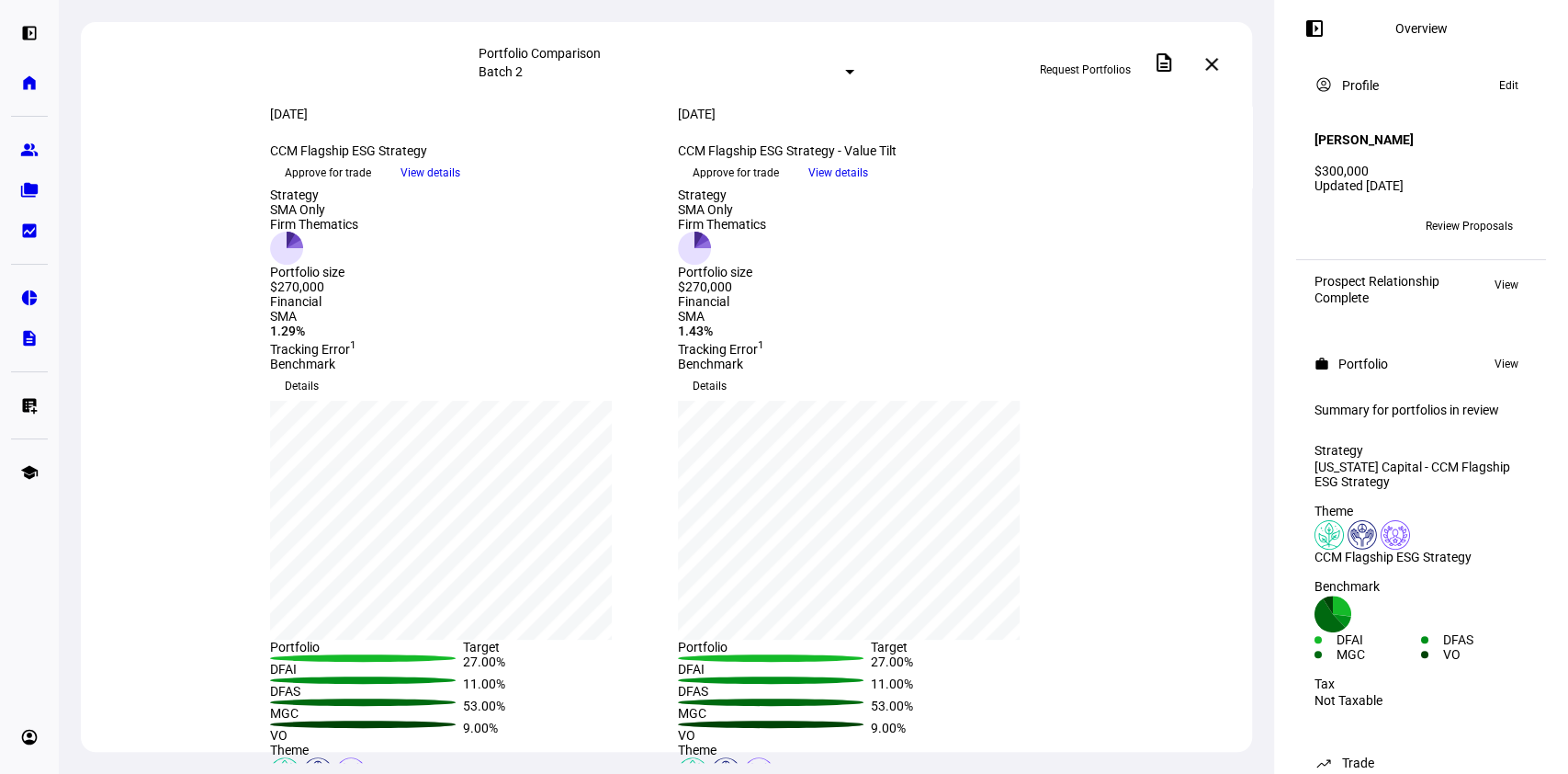
click at [1117, 58] on span "Request Portfolios" at bounding box center [1085, 69] width 91 height 29
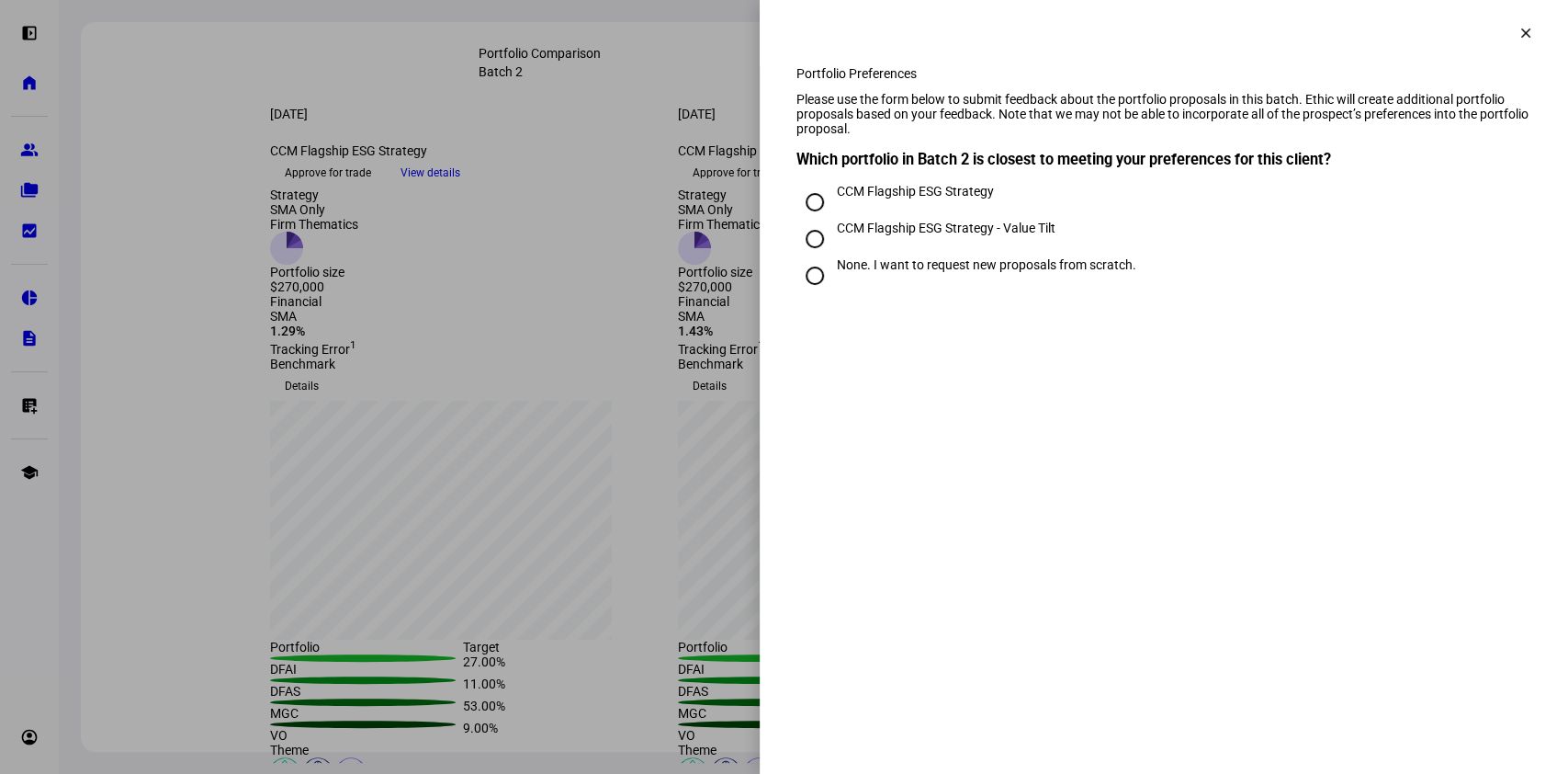
click at [985, 272] on div "None. I want to request new proposals from scratch." at bounding box center [986, 265] width 300 height 15
click at [833, 294] on input "None. I want to request new proposals from scratch." at bounding box center [814, 275] width 37 height 37
radio input "true"
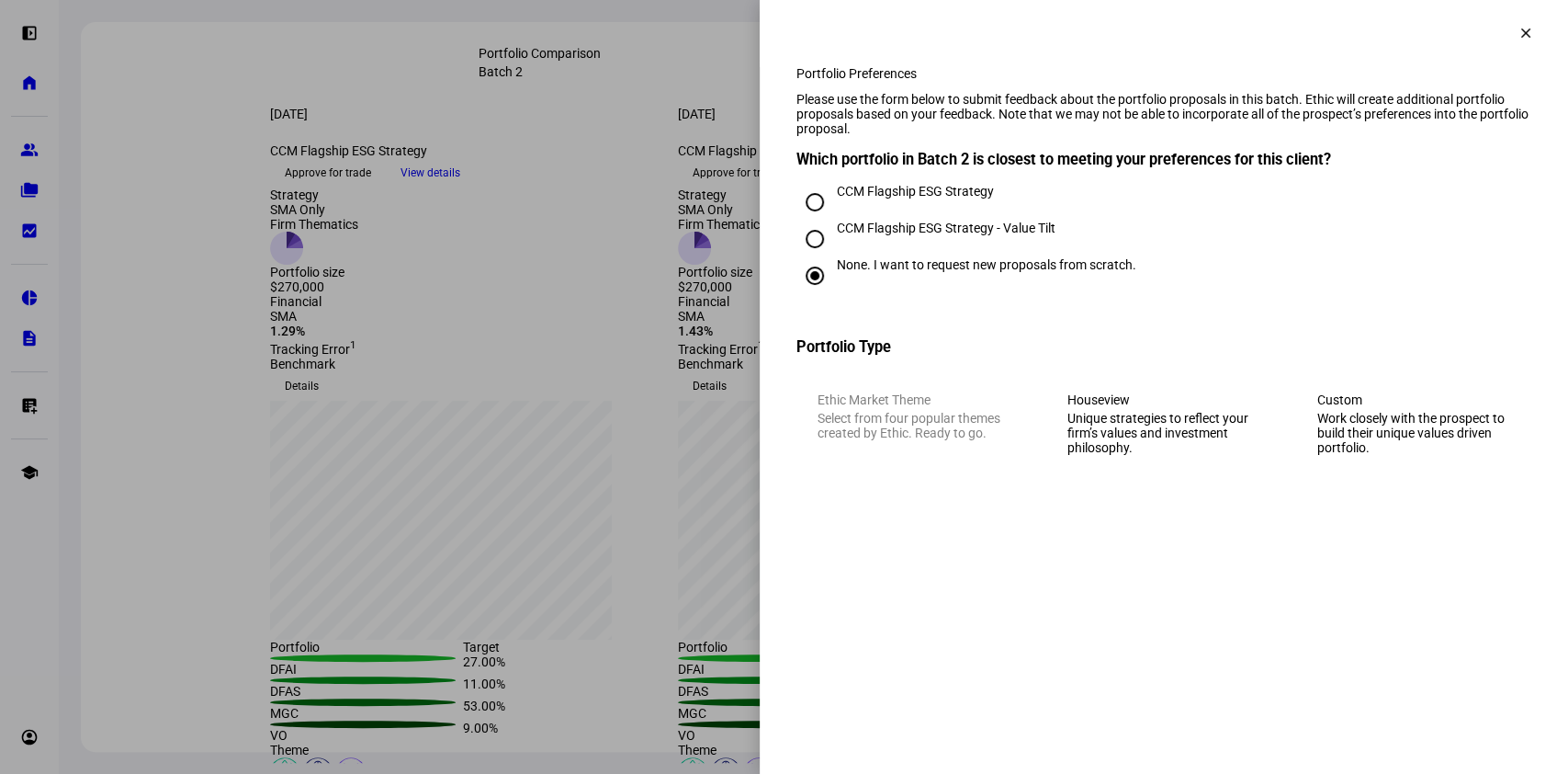
click at [1140, 450] on div "Unique strategies to reflect your firm’s values and investment philosophy." at bounding box center [1163, 432] width 193 height 44
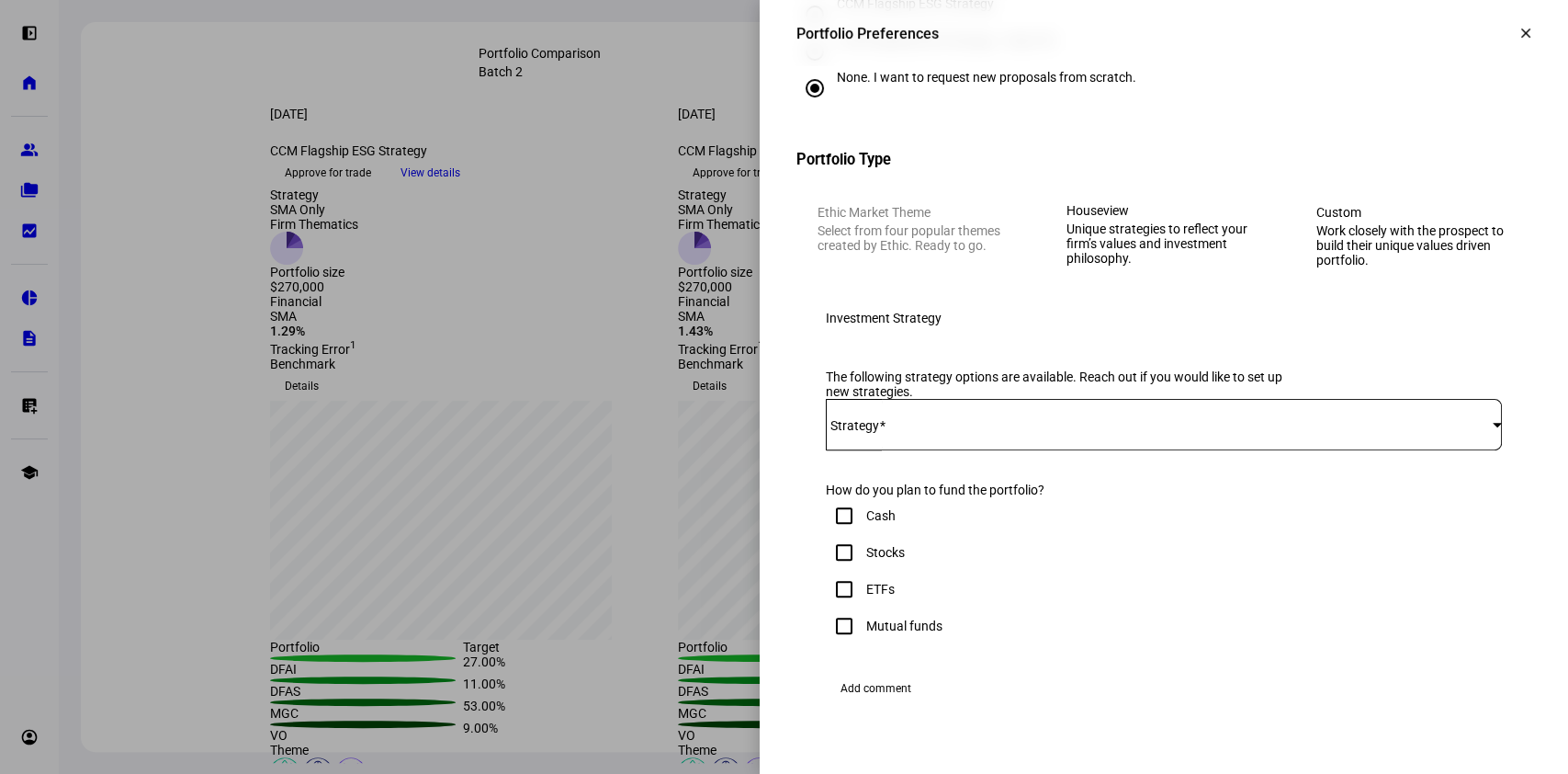
scroll to position [212, 0]
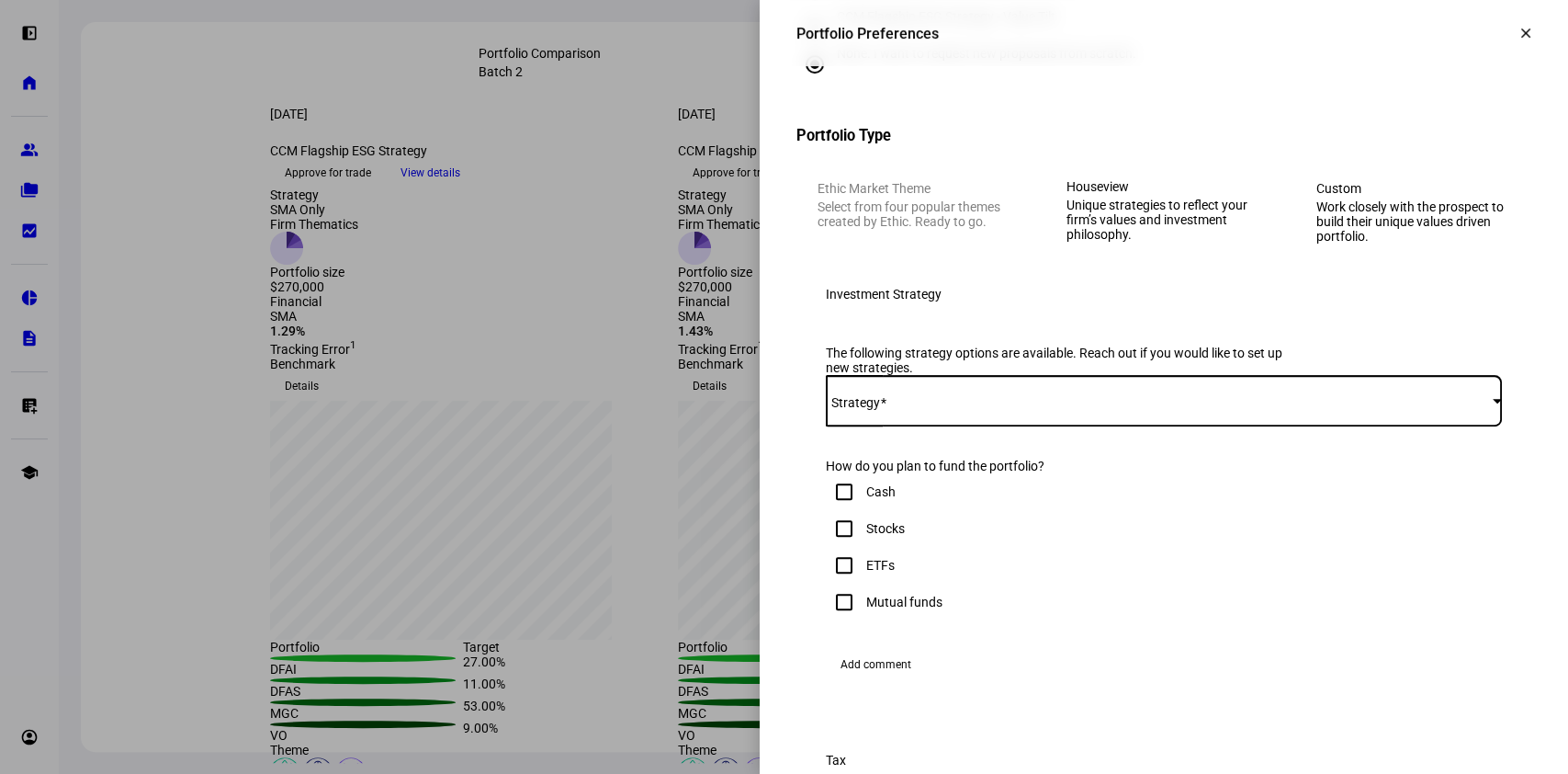
click at [1392, 408] on span at bounding box center [1160, 401] width 667 height 15
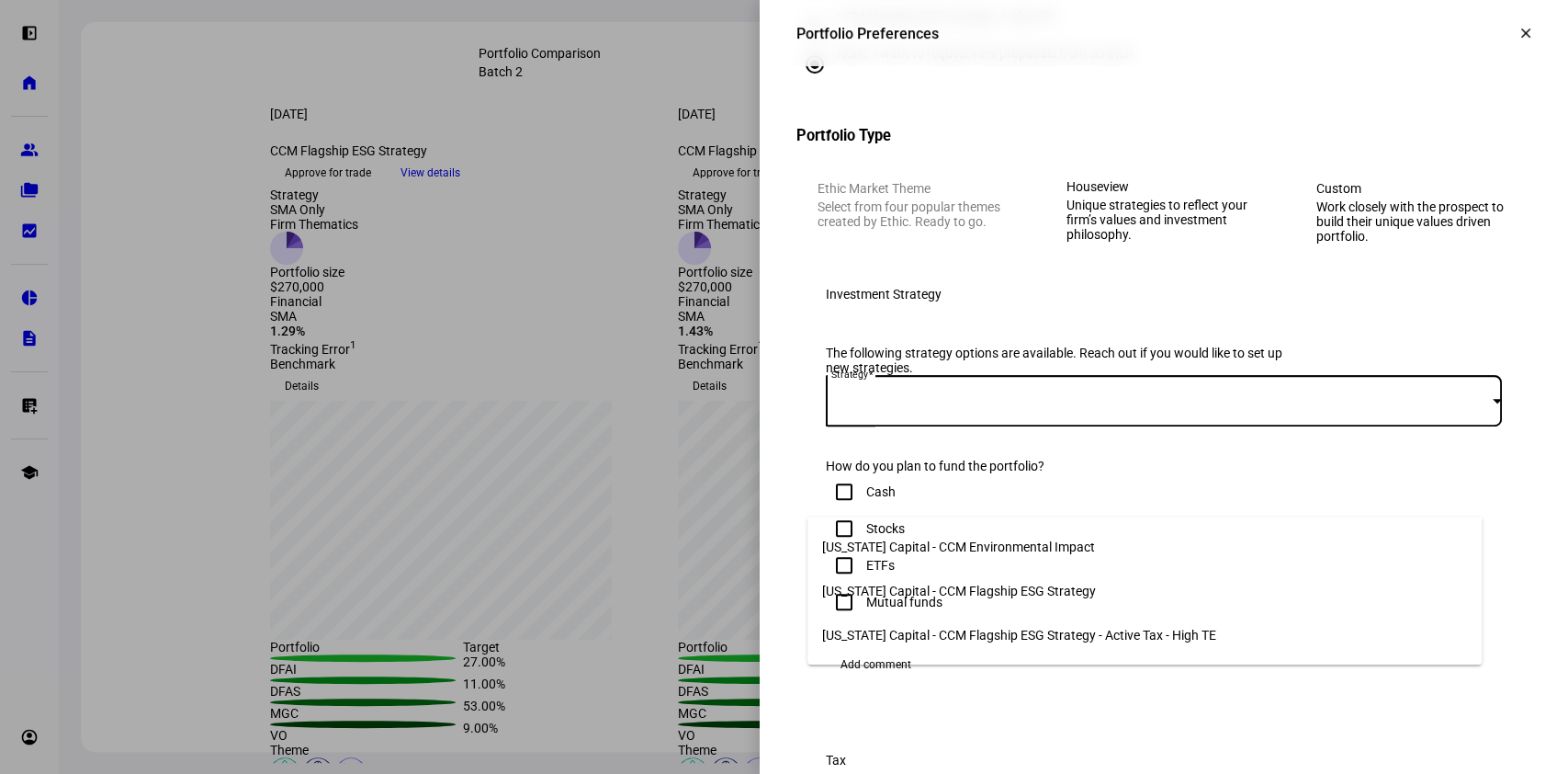
click at [1343, 584] on mat-option "[US_STATE] Capital - CCM Flagship ESG Strategy" at bounding box center [1145, 590] width 674 height 44
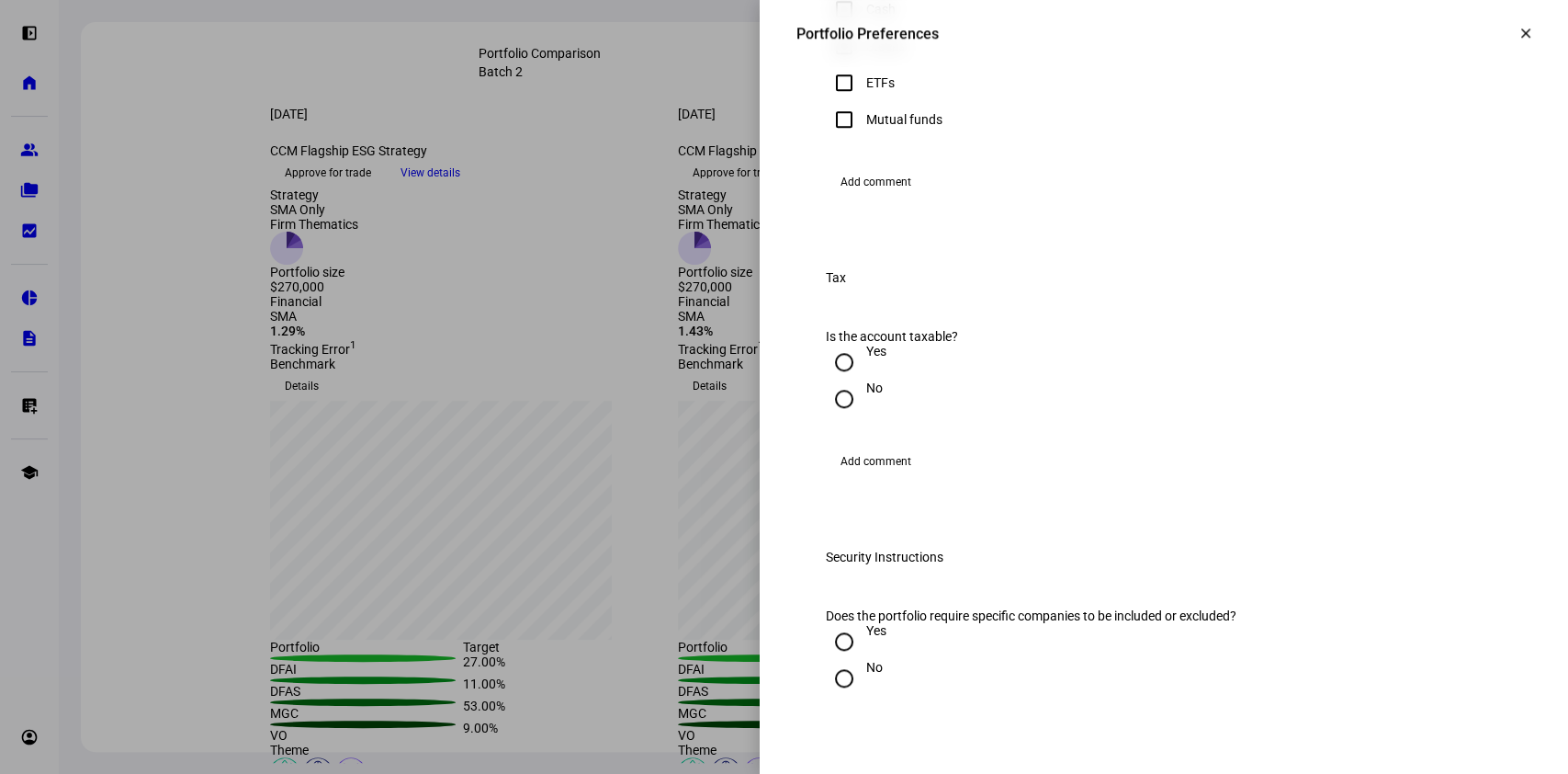
scroll to position [919, 0]
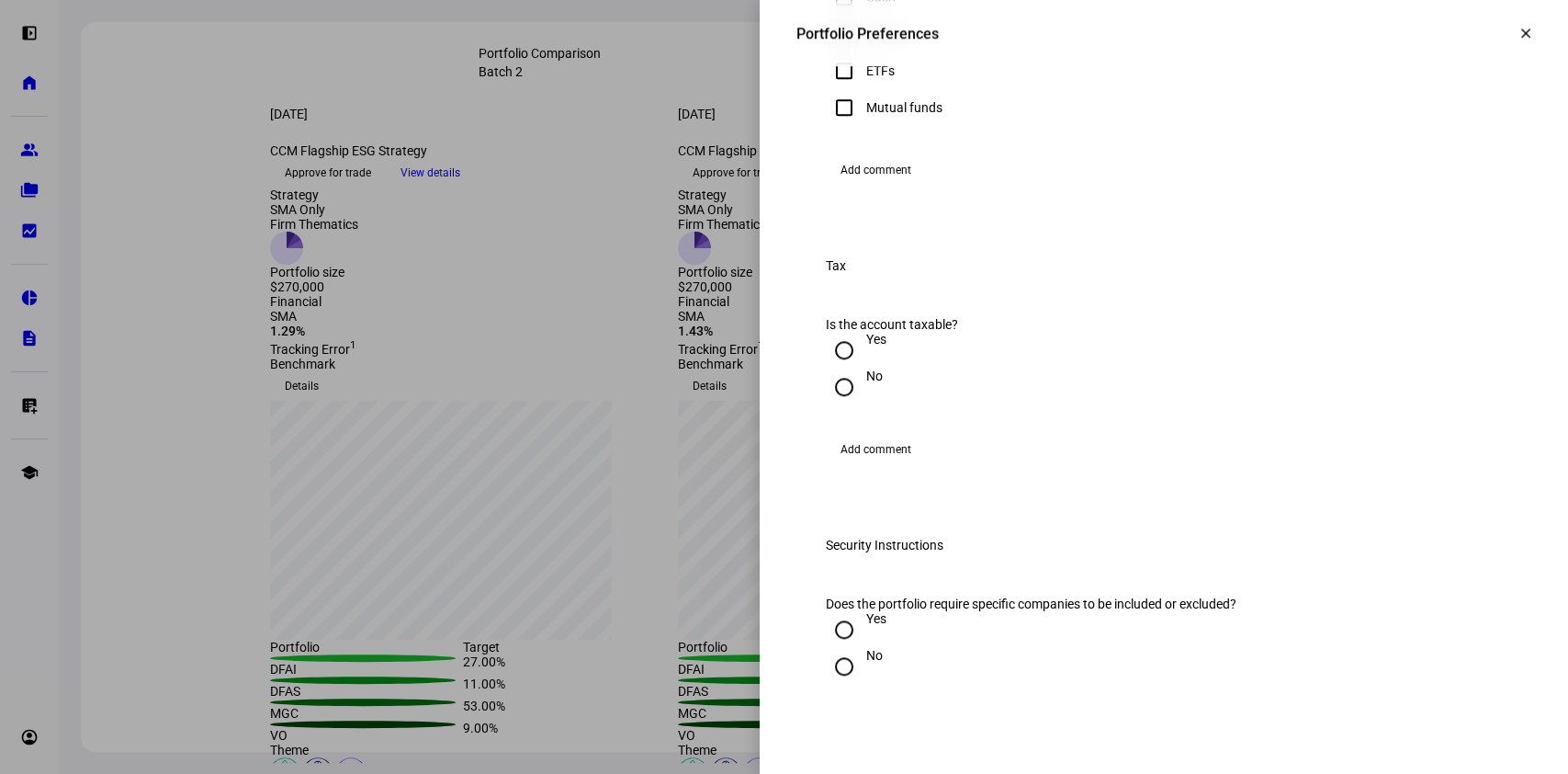
click at [866, 383] on div "No" at bounding box center [875, 376] width 17 height 15
click at [852, 405] on input "No" at bounding box center [844, 386] width 37 height 37
radio input "true"
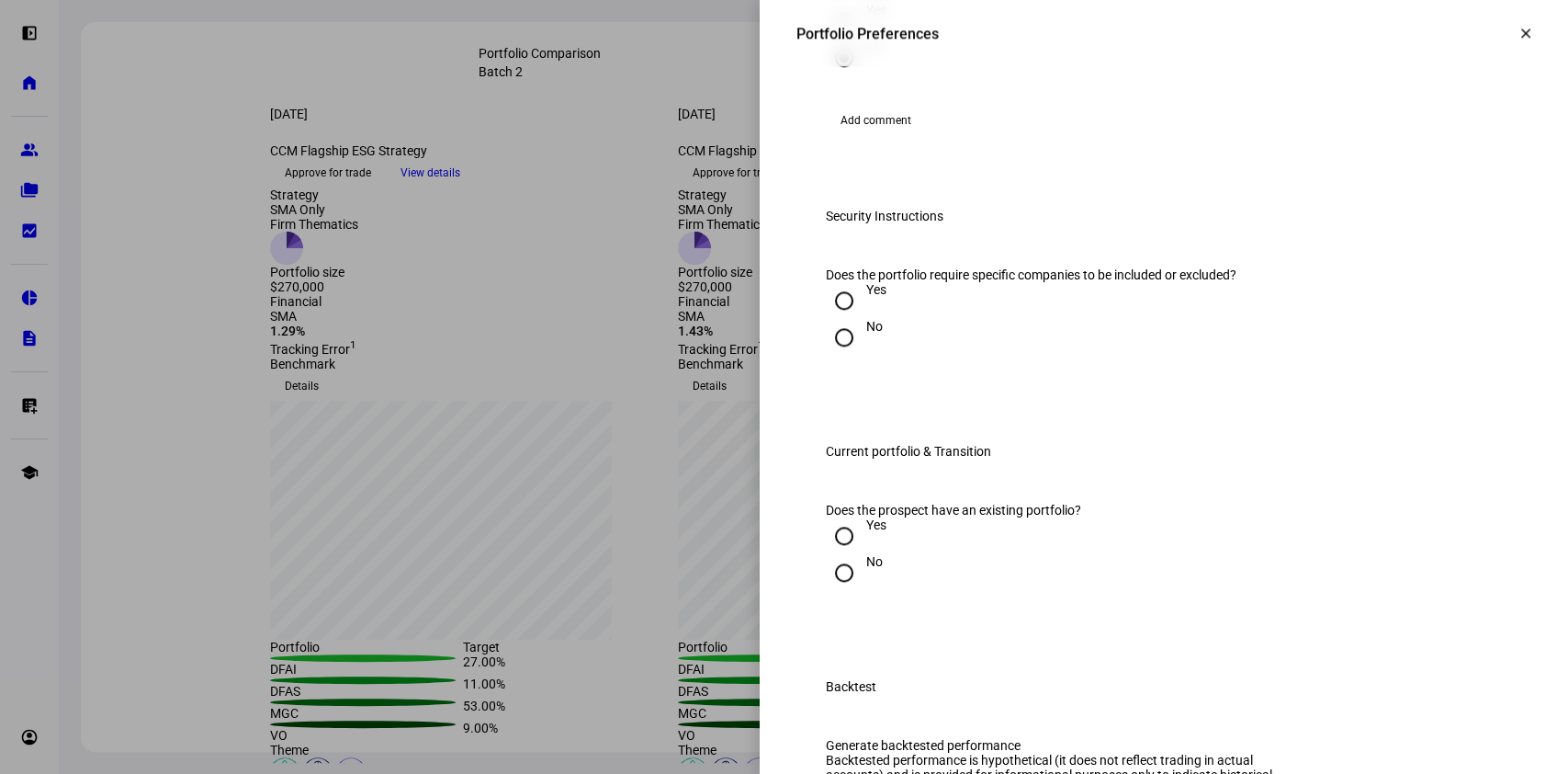
scroll to position [1249, 0]
click at [866, 333] on div "No" at bounding box center [875, 325] width 17 height 15
click at [855, 354] on input "No" at bounding box center [844, 335] width 37 height 37
radio input "true"
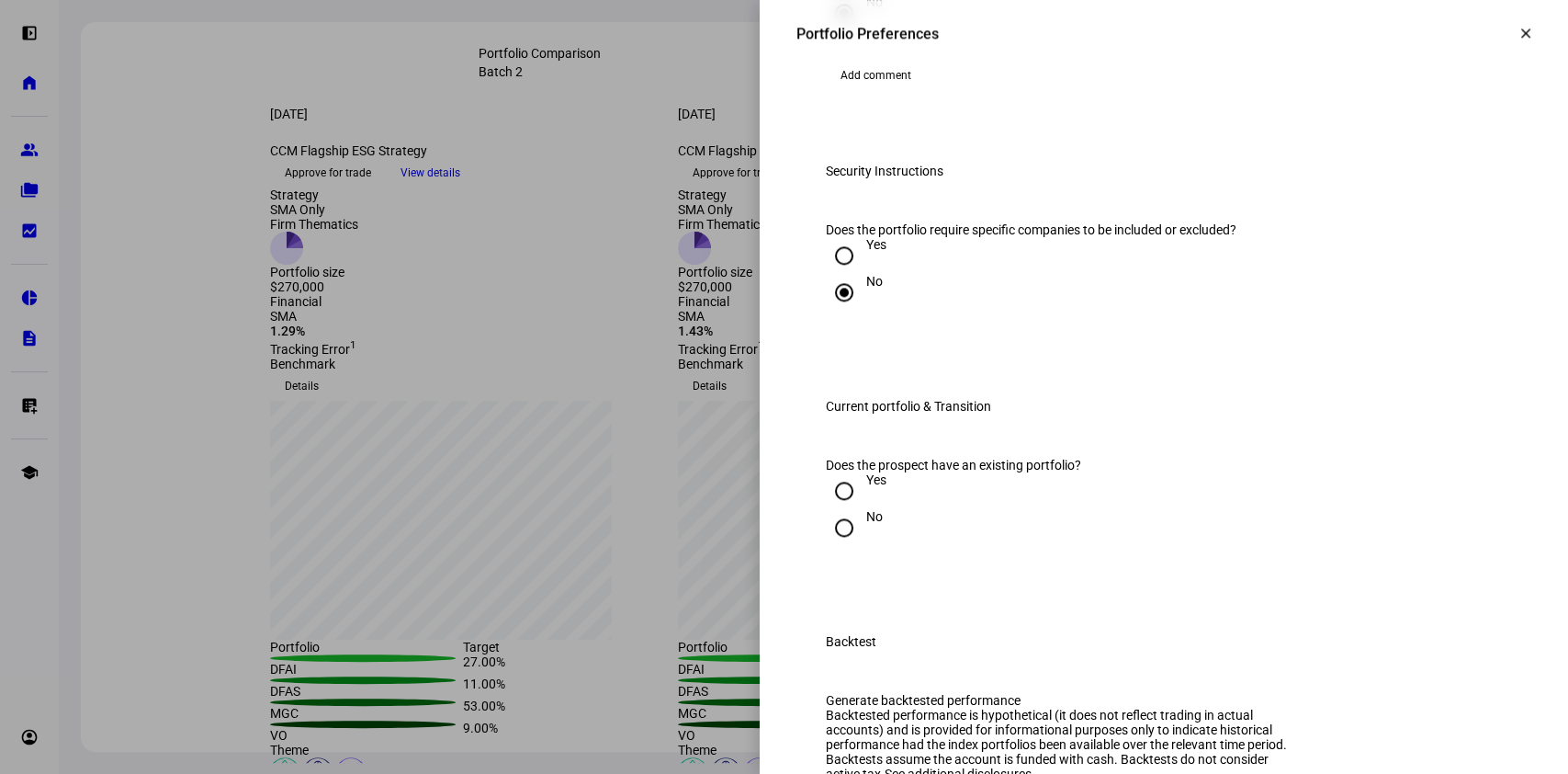
scroll to position [1744, 0]
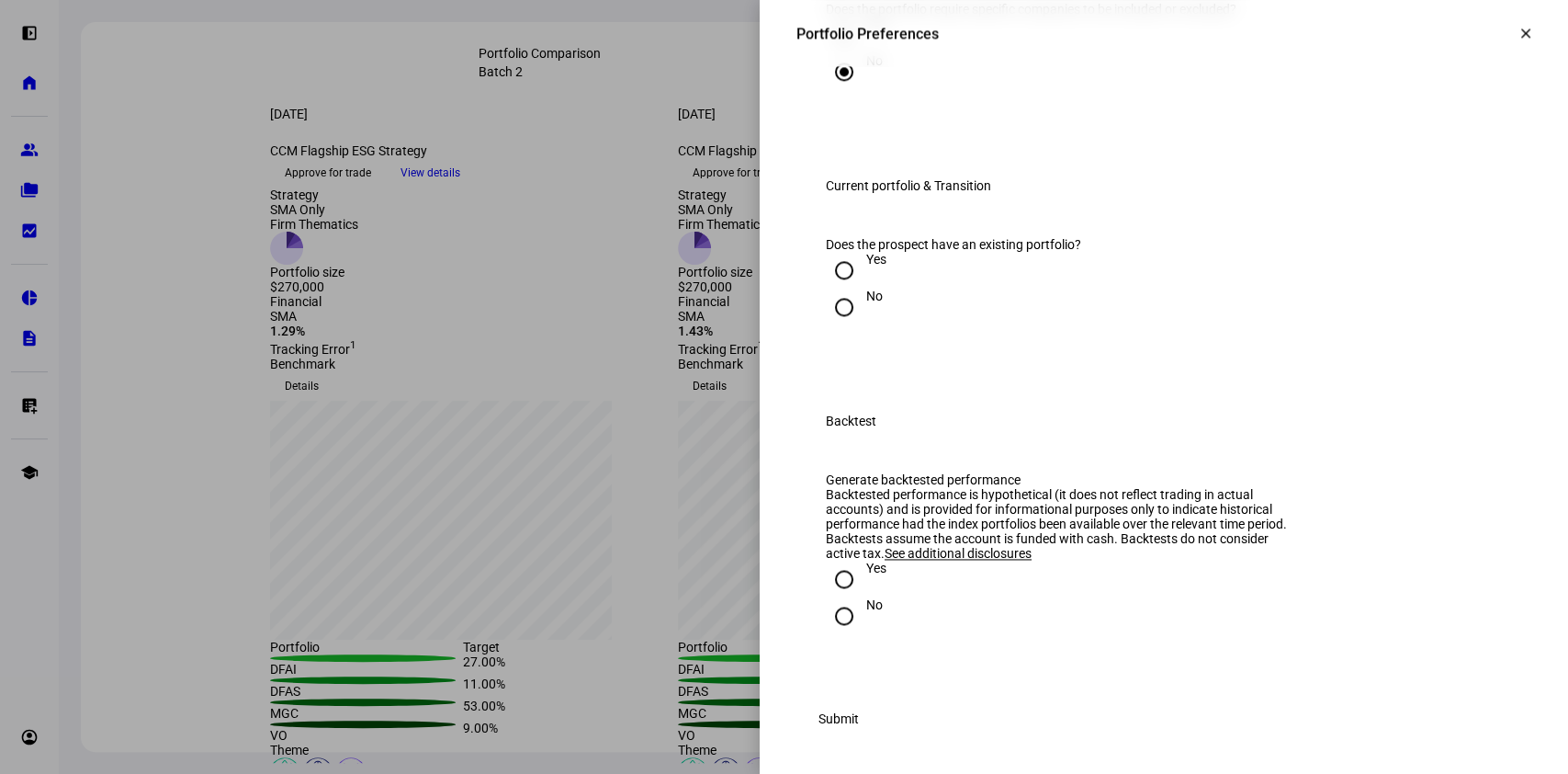
click at [834, 619] on input "No" at bounding box center [844, 615] width 37 height 37
radio input "true"
click at [866, 256] on div "Yes" at bounding box center [877, 260] width 21 height 15
click at [853, 256] on input "Yes" at bounding box center [844, 270] width 37 height 37
radio input "true"
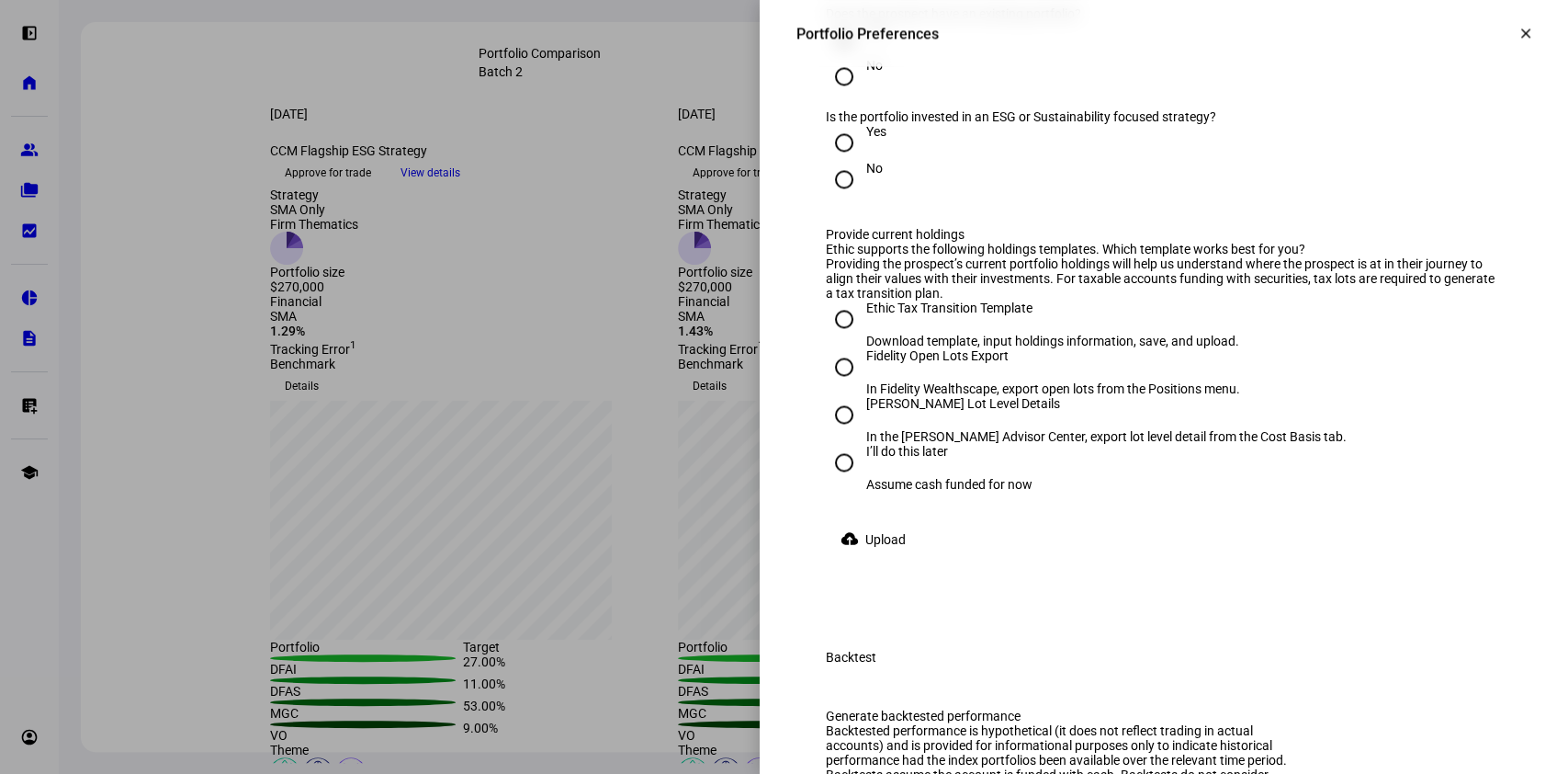
click at [866, 139] on div "Yes" at bounding box center [877, 131] width 21 height 15
click at [855, 161] on input "Yes" at bounding box center [844, 141] width 37 height 37
radio input "true"
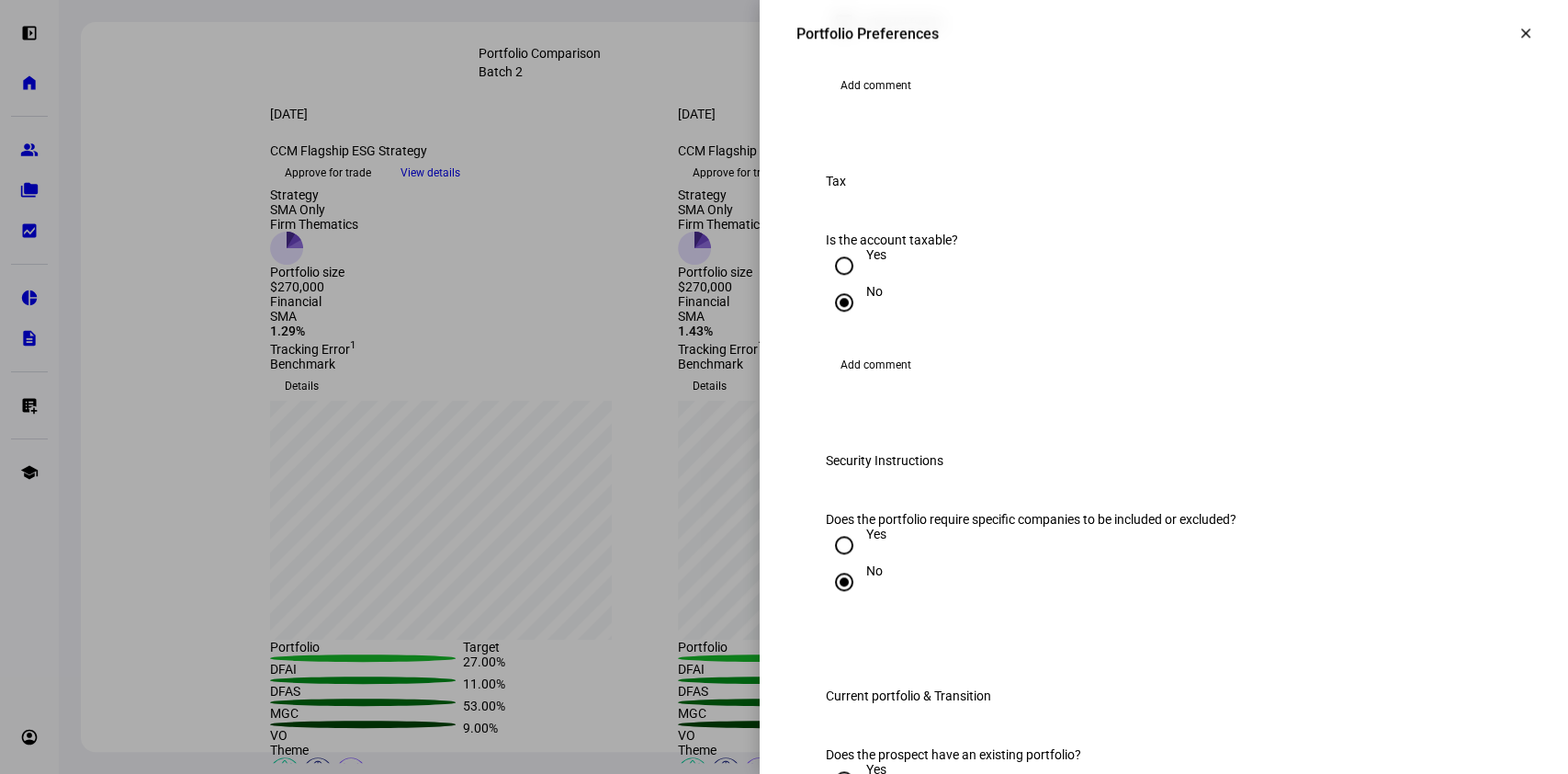
scroll to position [1000, 0]
click at [1517, 31] on mat-icon "clear" at bounding box center [1526, 33] width 17 height 17
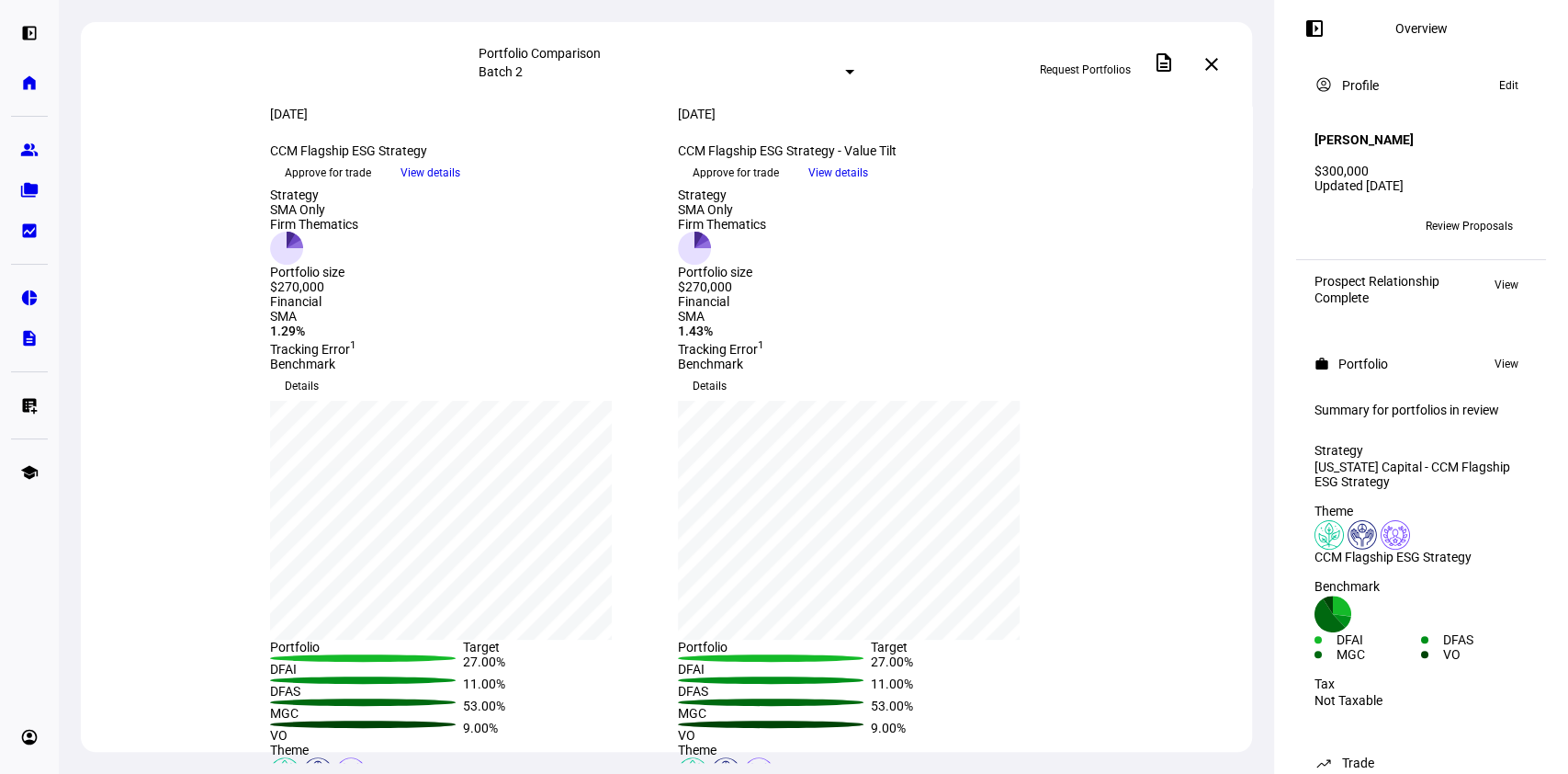
click at [23, 188] on eth-mat-symbol "folder_copy" at bounding box center [30, 190] width 19 height 19
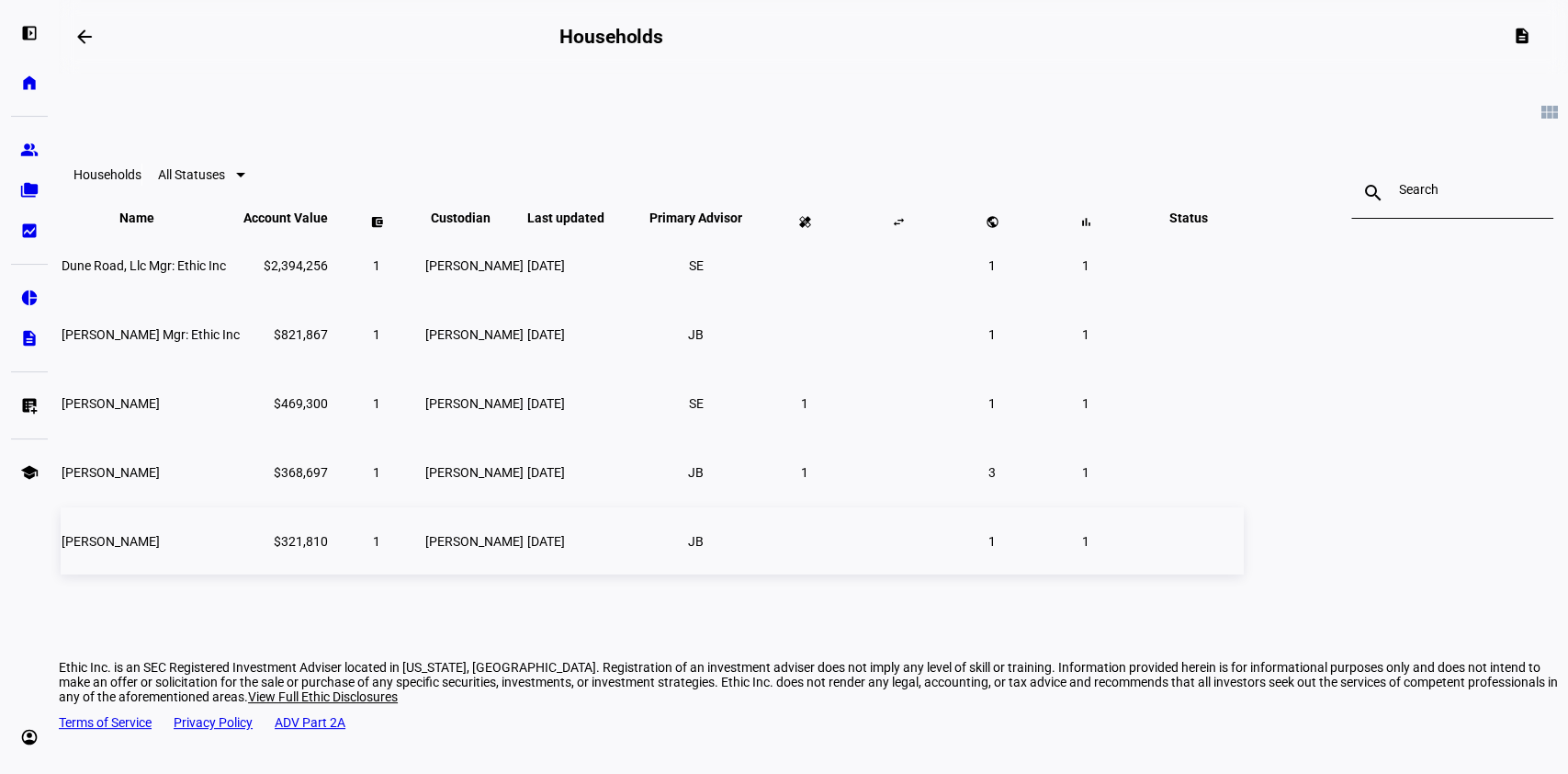
click at [160, 548] on span "[PERSON_NAME]" at bounding box center [111, 542] width 98 height 15
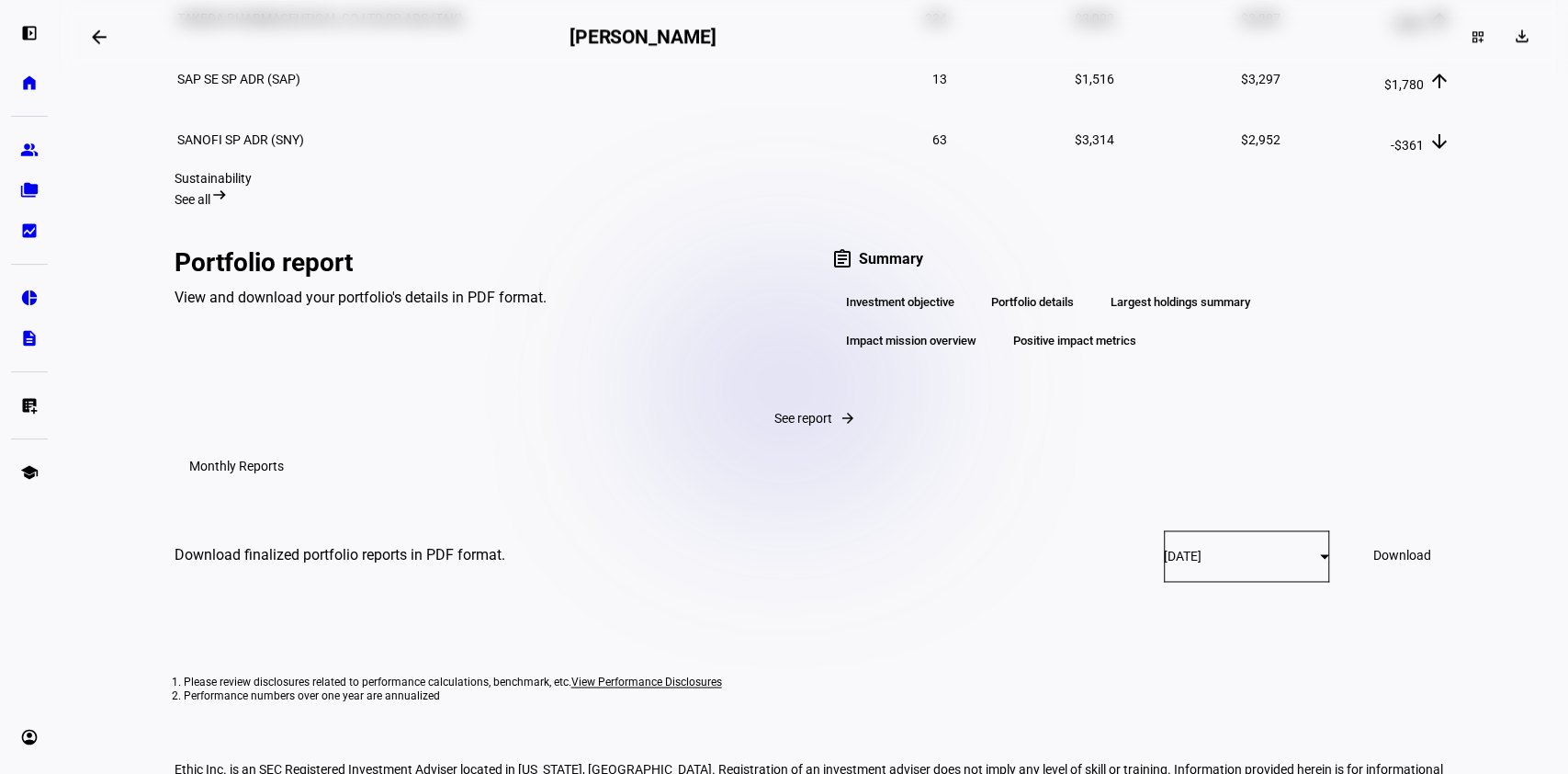
click at [211, 207] on span "See all" at bounding box center [192, 200] width 36 height 15
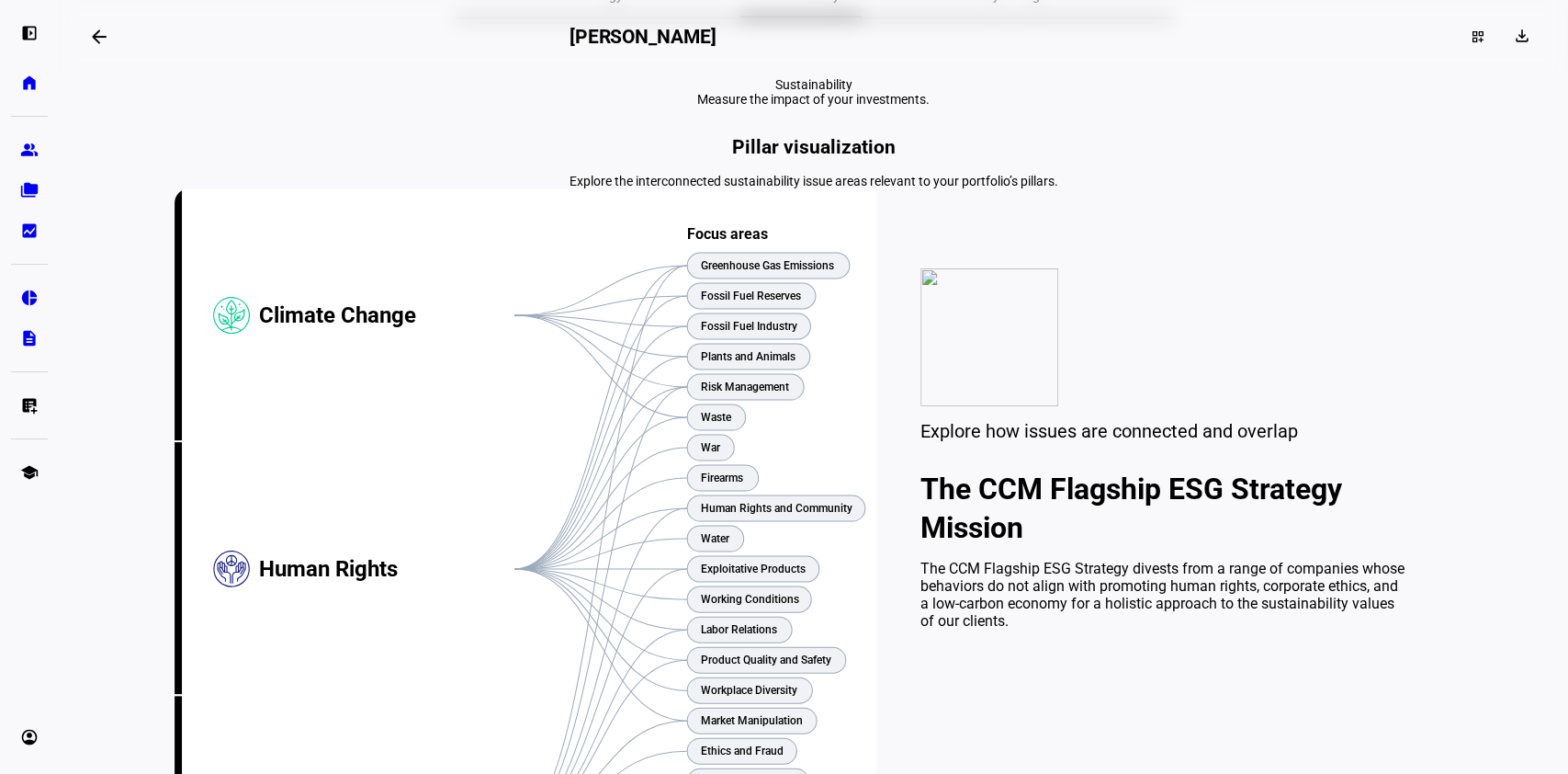
scroll to position [119, 0]
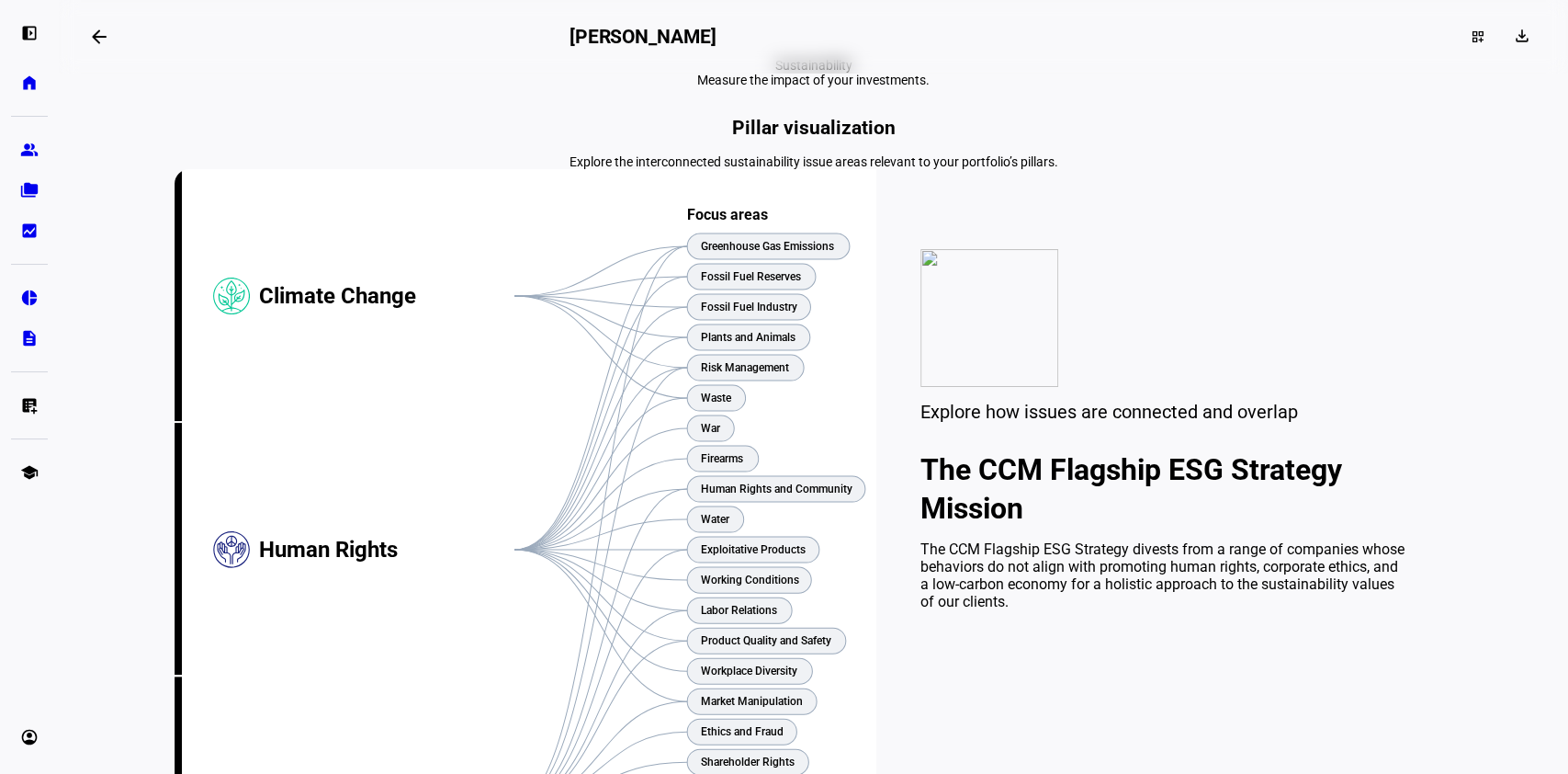
click at [107, 37] on mat-icon "arrow_backwards" at bounding box center [99, 37] width 22 height 22
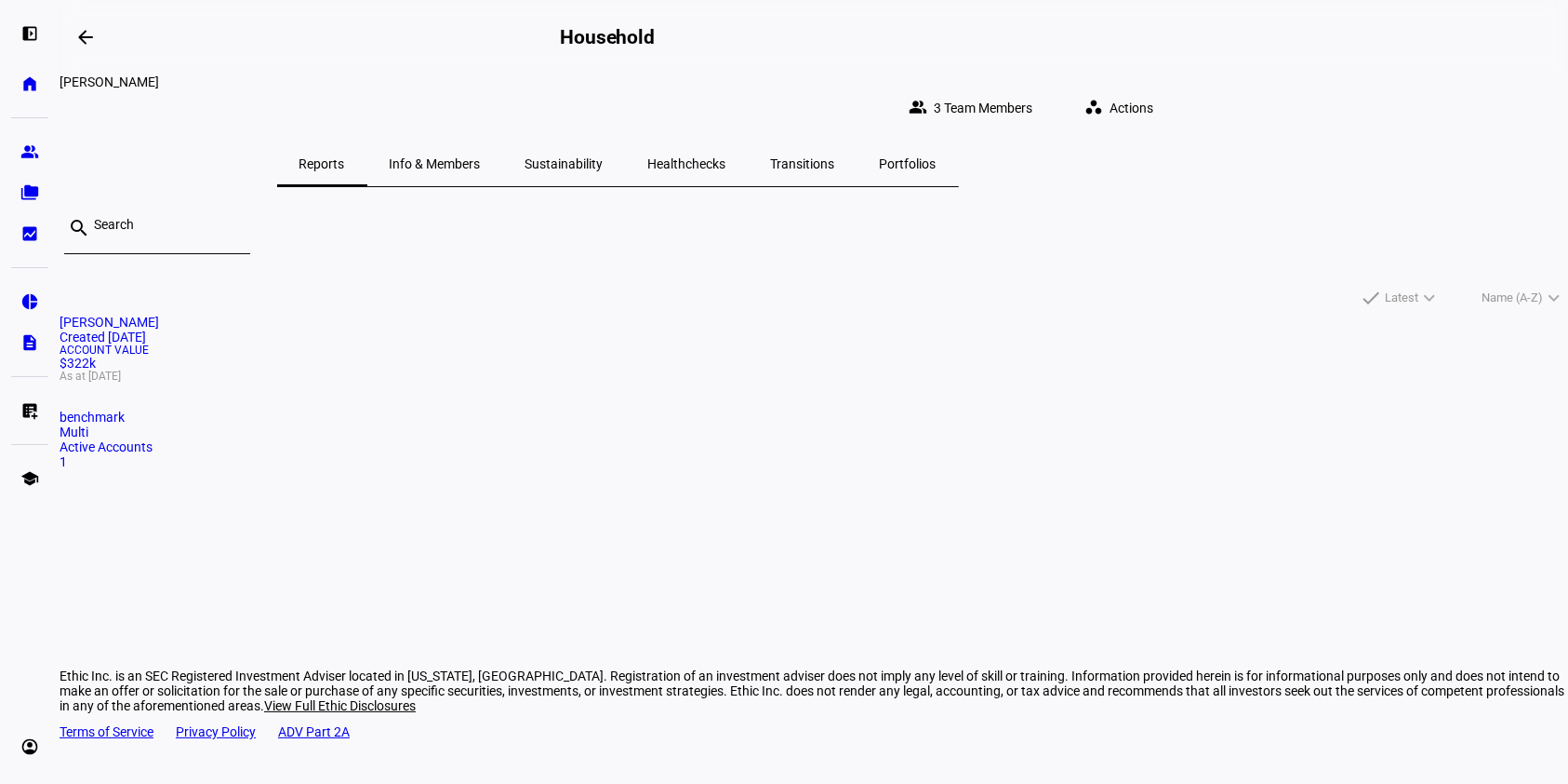
click at [1153, 96] on span "Actions" at bounding box center [1132, 107] width 44 height 37
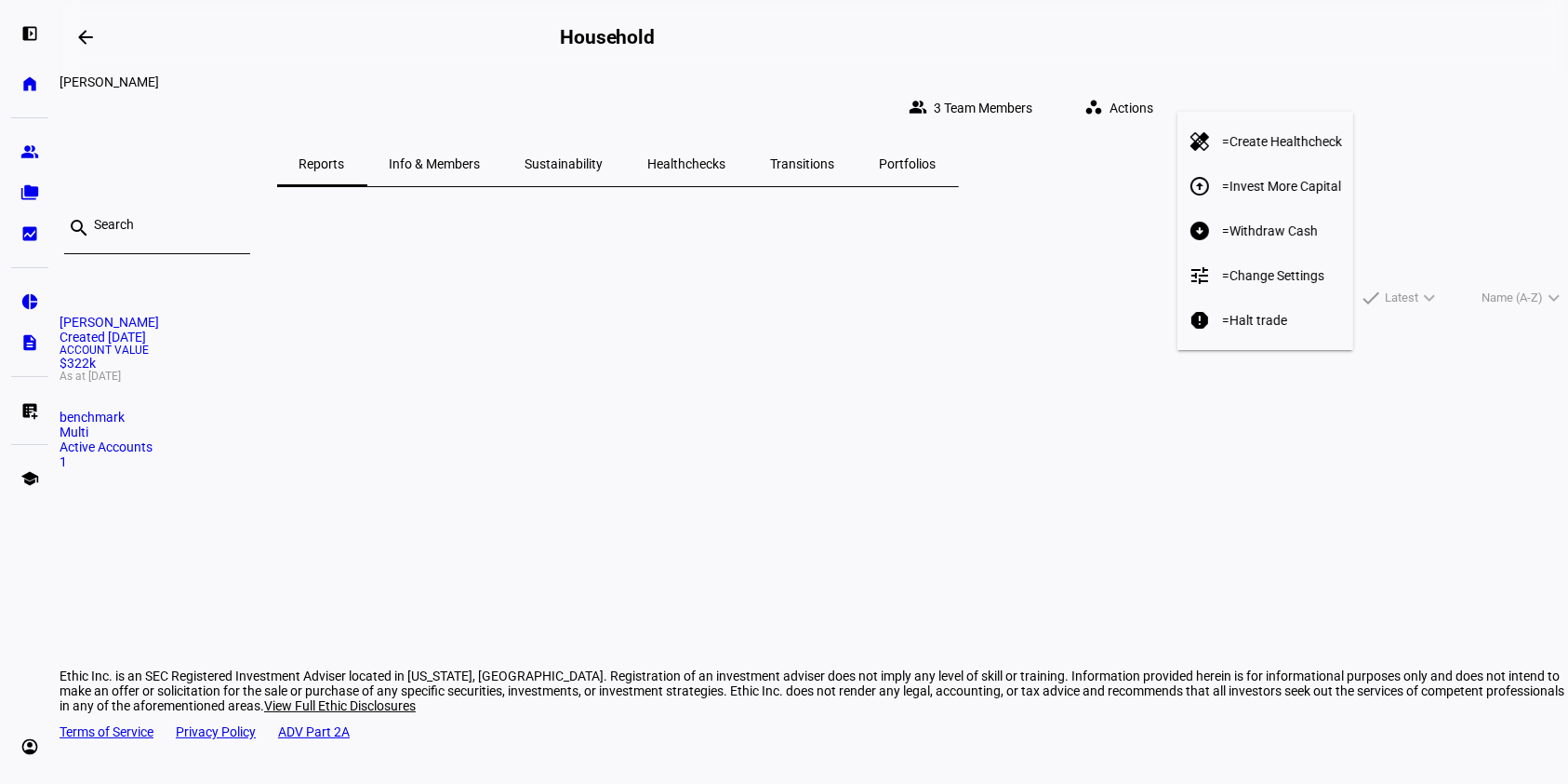
click at [1290, 223] on span "Withdraw Cash" at bounding box center [1273, 231] width 88 height 15
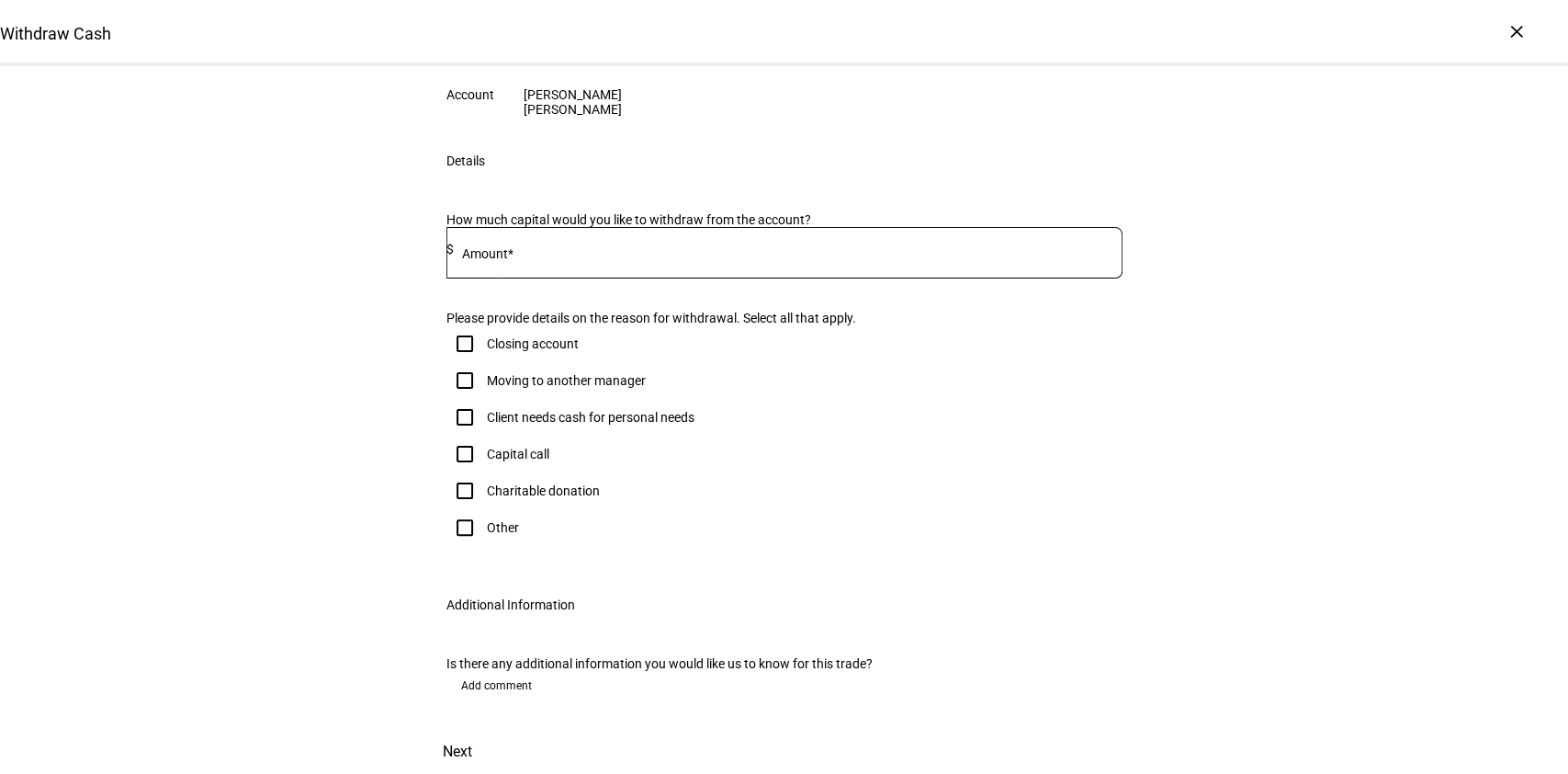
scroll to position [184, 0]
click at [483, 260] on mat-label "Amount*" at bounding box center [487, 254] width 52 height 15
type input "20,000"
click at [661, 409] on div "Client needs cash for personal needs" at bounding box center [591, 417] width 208 height 15
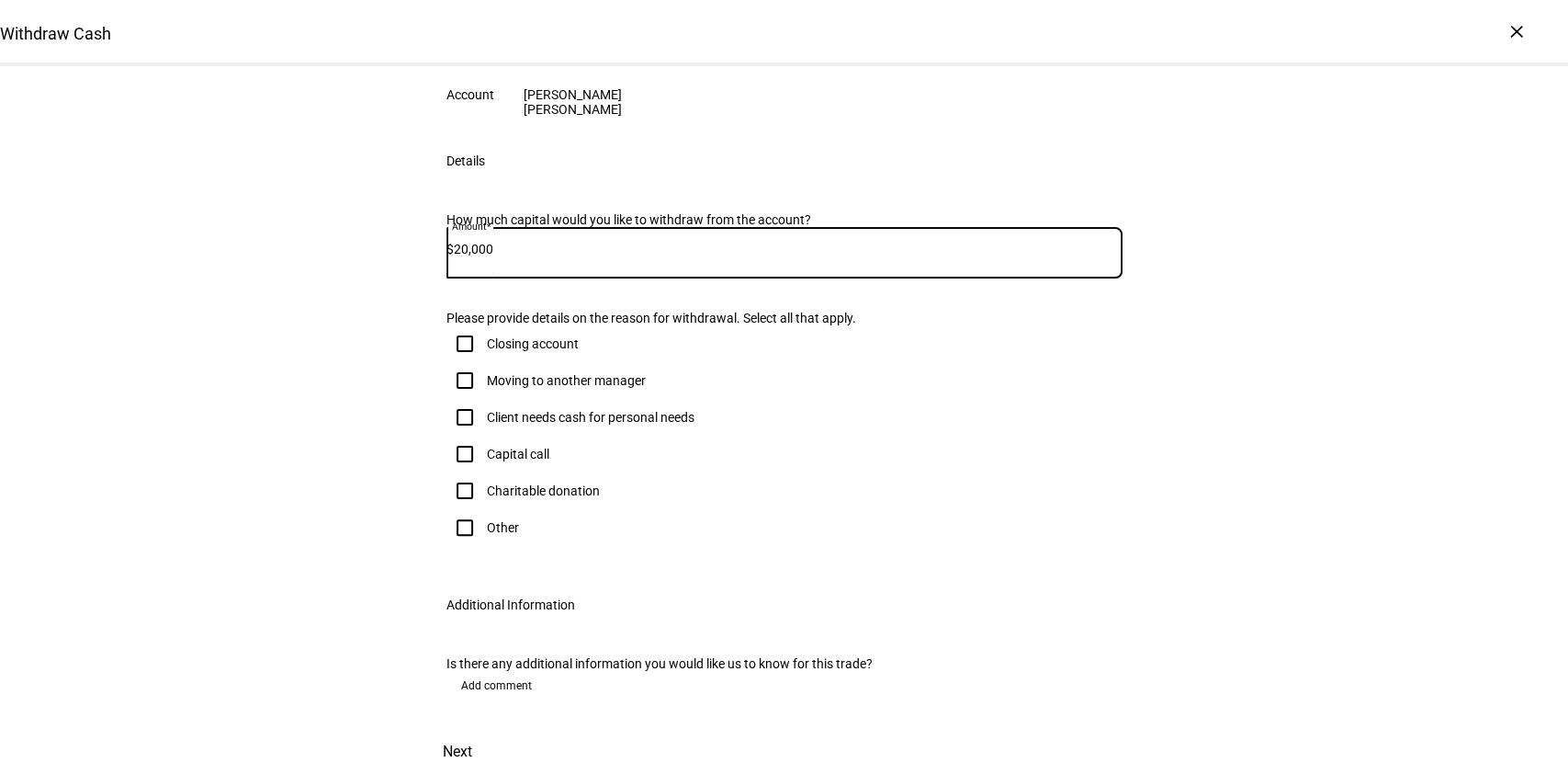
click at [483, 399] on input "Client needs cash for personal needs" at bounding box center [465, 417] width 37 height 37
checkbox input "true"
click at [480, 671] on span "Add comment" at bounding box center [496, 685] width 71 height 29
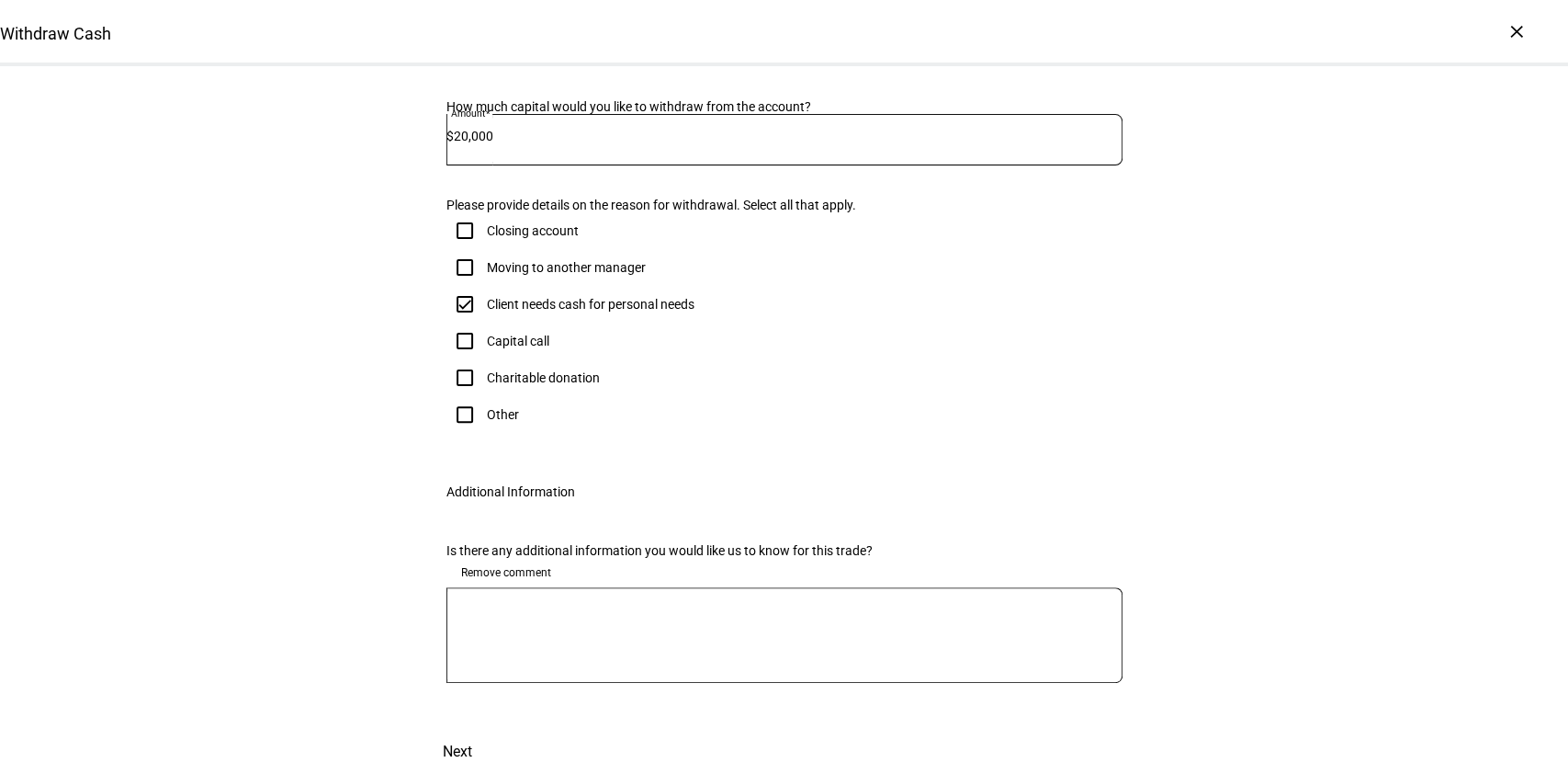
scroll to position [548, 0]
click at [983, 602] on textarea at bounding box center [785, 634] width 676 height 67
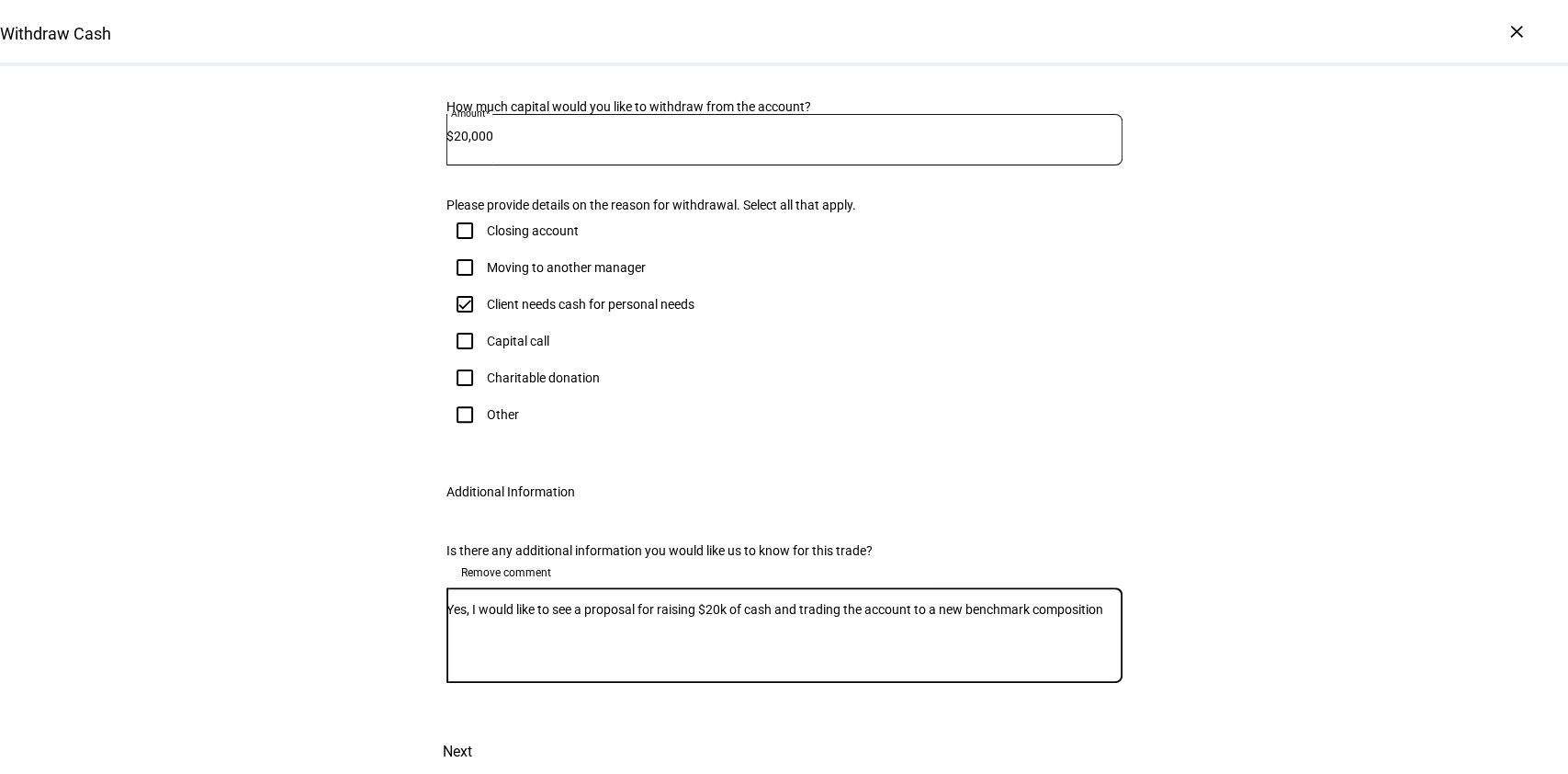
click at [833, 602] on textarea "Yes, I would like to see a proposal for raising $20k of cash and trading the ac…" at bounding box center [785, 634] width 676 height 67
drag, startPoint x: 820, startPoint y: 552, endPoint x: 947, endPoint y: 561, distance: 127.3
click at [947, 602] on textarea "Yes, I would like to see a proposal for raising $20k of cash and trading the ac…" at bounding box center [785, 634] width 676 height 67
click at [1090, 602] on textarea "Yes, I would like to see a proposal for raising $20k of cash and using a new be…" at bounding box center [785, 634] width 676 height 67
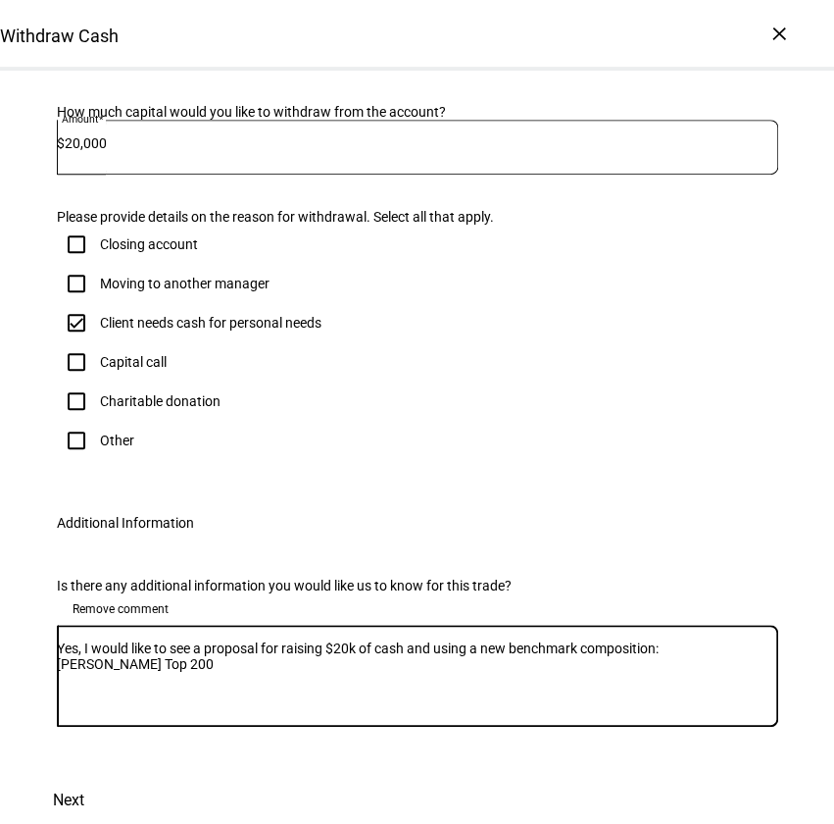
click at [63, 640] on textarea "Yes, I would like to see a proposal for raising $20k of cash and using a new be…" at bounding box center [418, 675] width 722 height 71
click at [216, 640] on textarea "Yes, I would like to see a proposal for raising $20k of cash and using a new be…" at bounding box center [418, 675] width 722 height 71
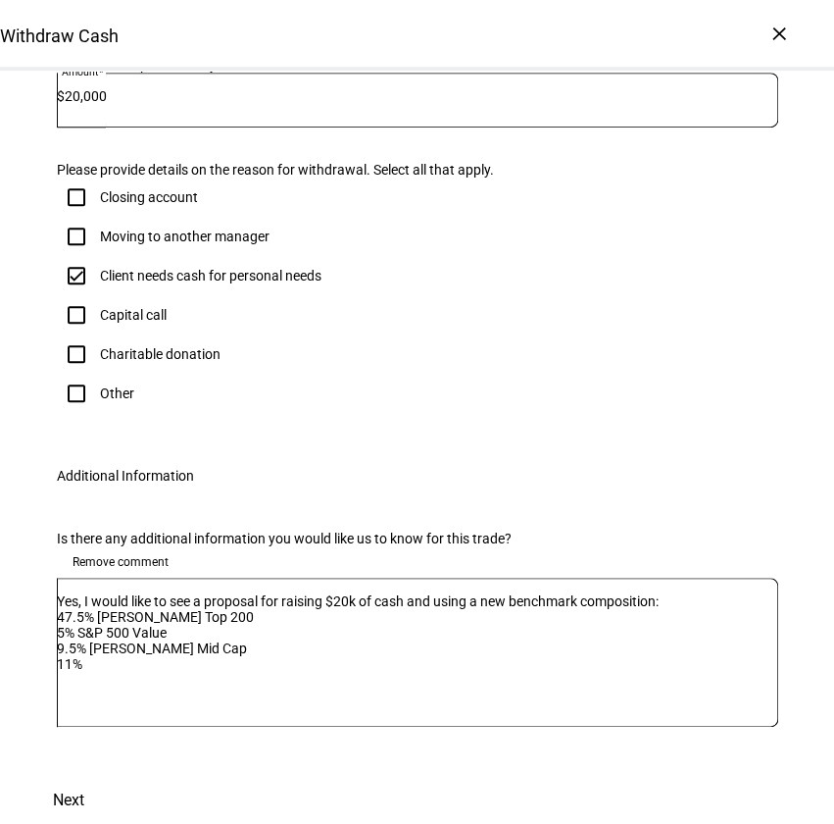
click at [141, 673] on textarea "Yes, I would like to see a proposal for raising $20k of cash and using a new be…" at bounding box center [418, 652] width 722 height 118
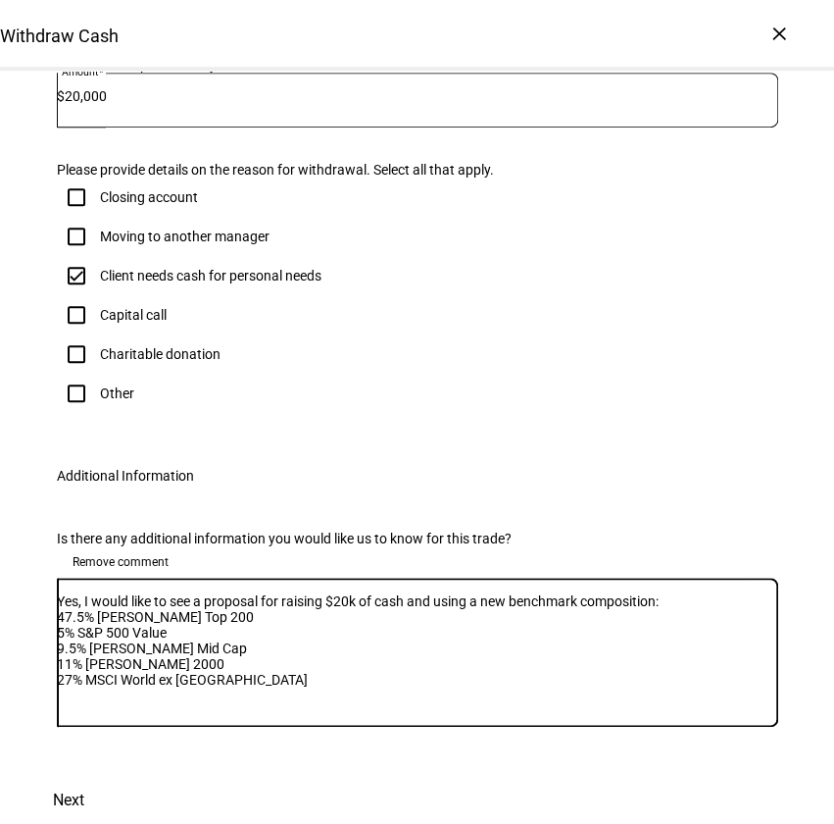
scroll to position [0, 0]
drag, startPoint x: 91, startPoint y: 584, endPoint x: 30, endPoint y: 580, distance: 60.9
click at [30, 580] on div "Is there any additional information you would like us to know for this trade? R…" at bounding box center [417, 642] width 784 height 270
type textarea "I would like to see a proposal for raising $20k of cash and using a new benchma…"
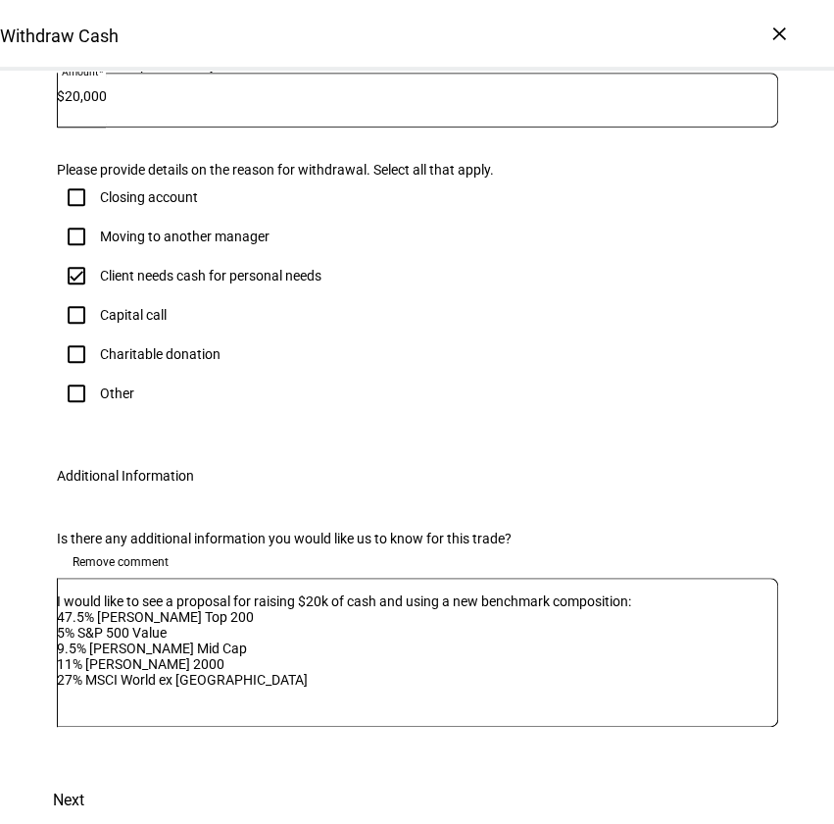
click at [84, 804] on span "Next" at bounding box center [68, 800] width 31 height 47
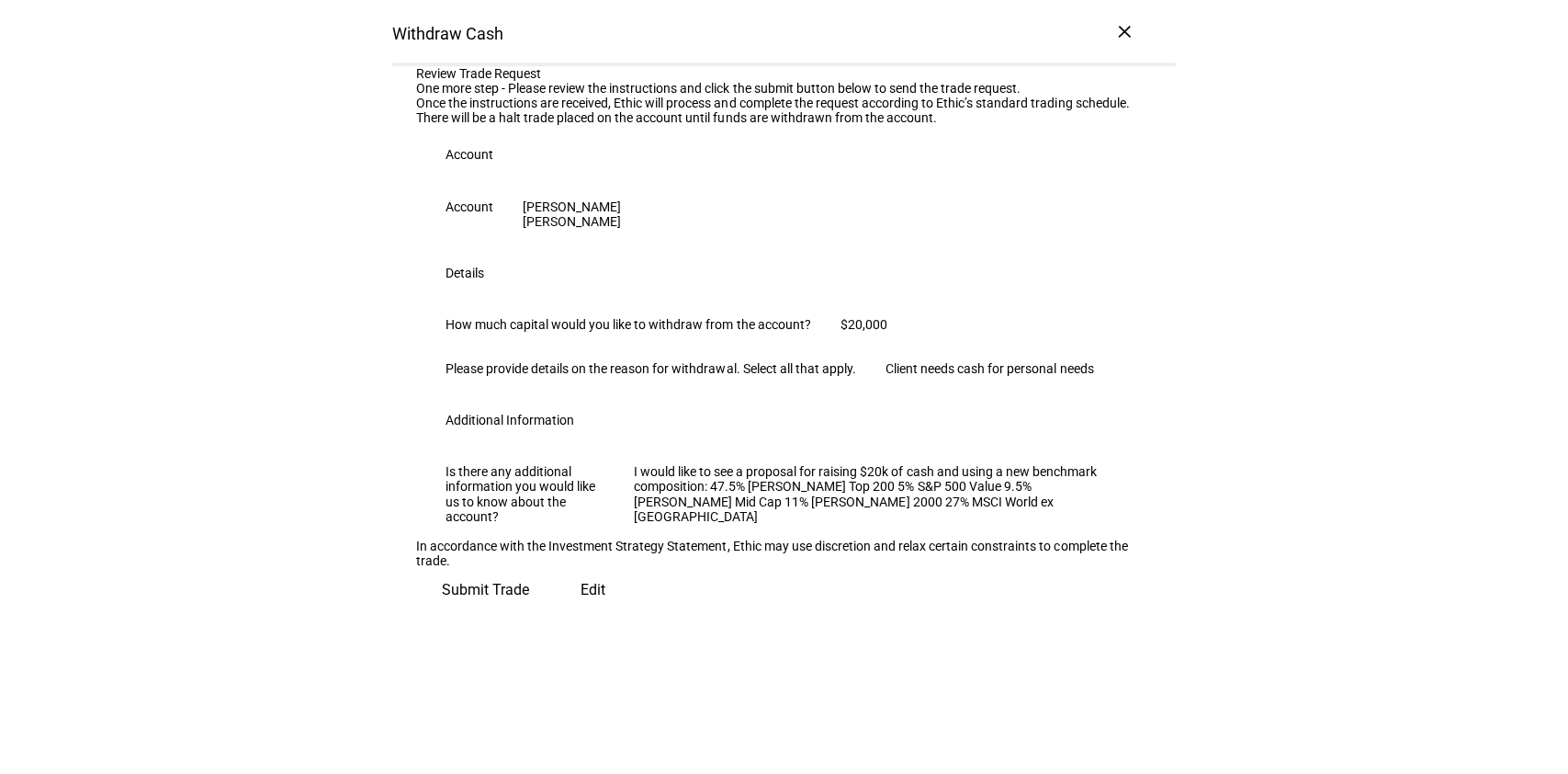
scroll to position [306, 0]
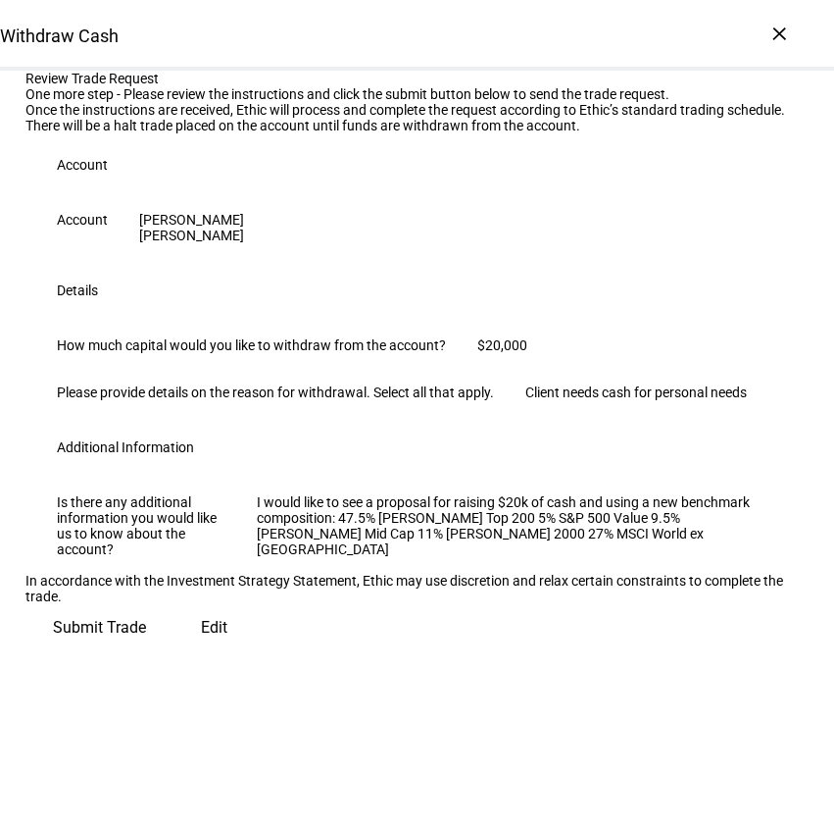
click at [146, 651] on span "Submit Trade" at bounding box center [99, 627] width 93 height 47
